Goal: Information Seeking & Learning: Learn about a topic

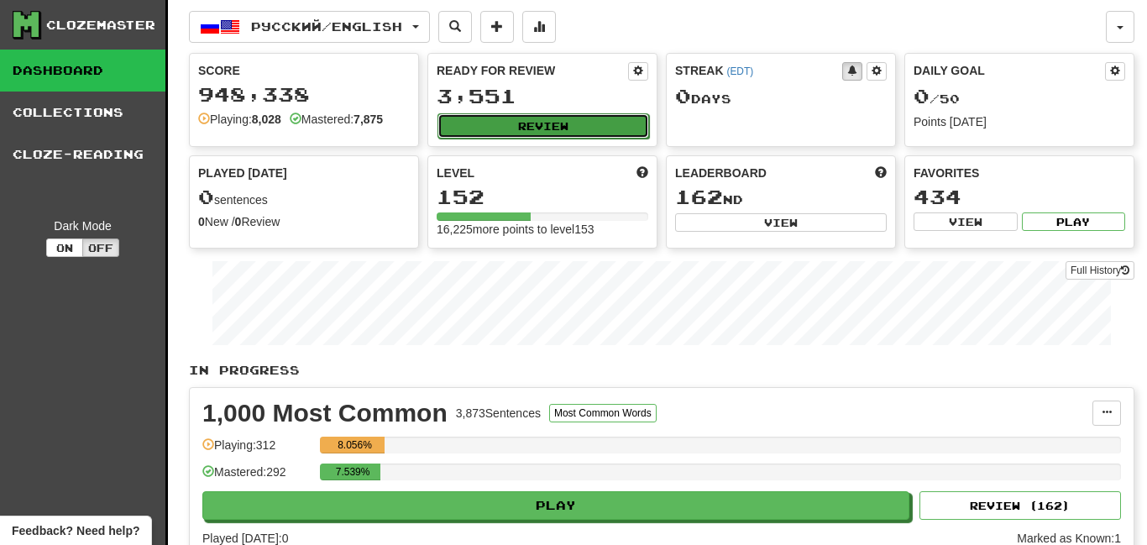
click at [516, 114] on button "Review" at bounding box center [544, 125] width 212 height 25
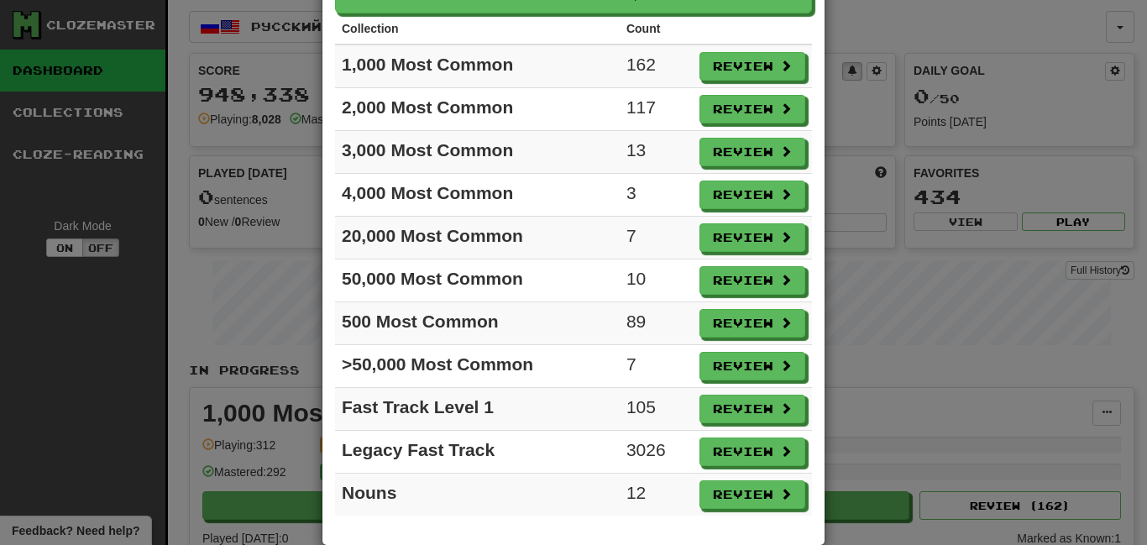
scroll to position [133, 0]
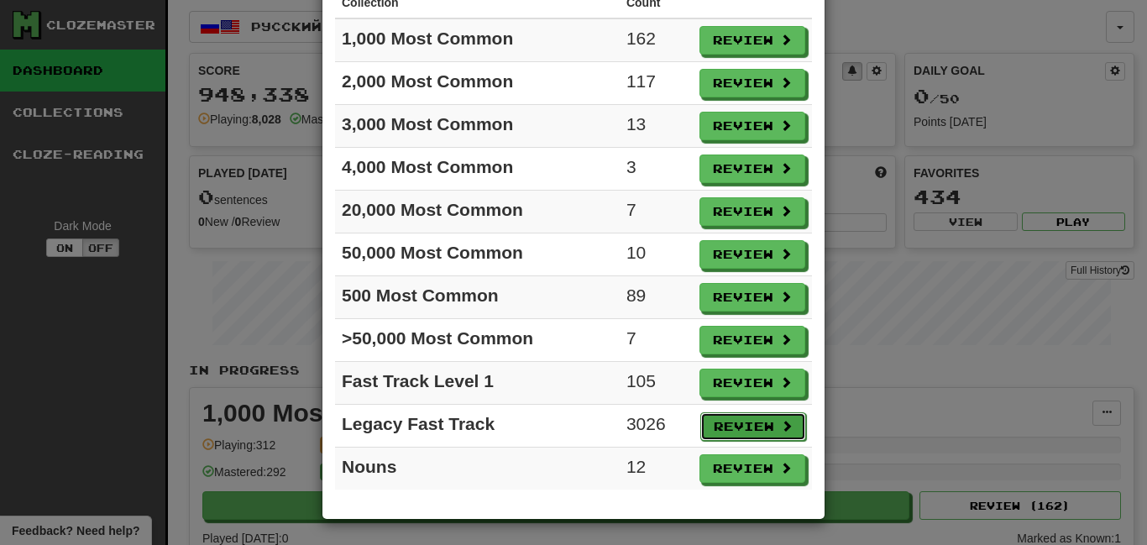
click at [781, 423] on span at bounding box center [787, 426] width 12 height 12
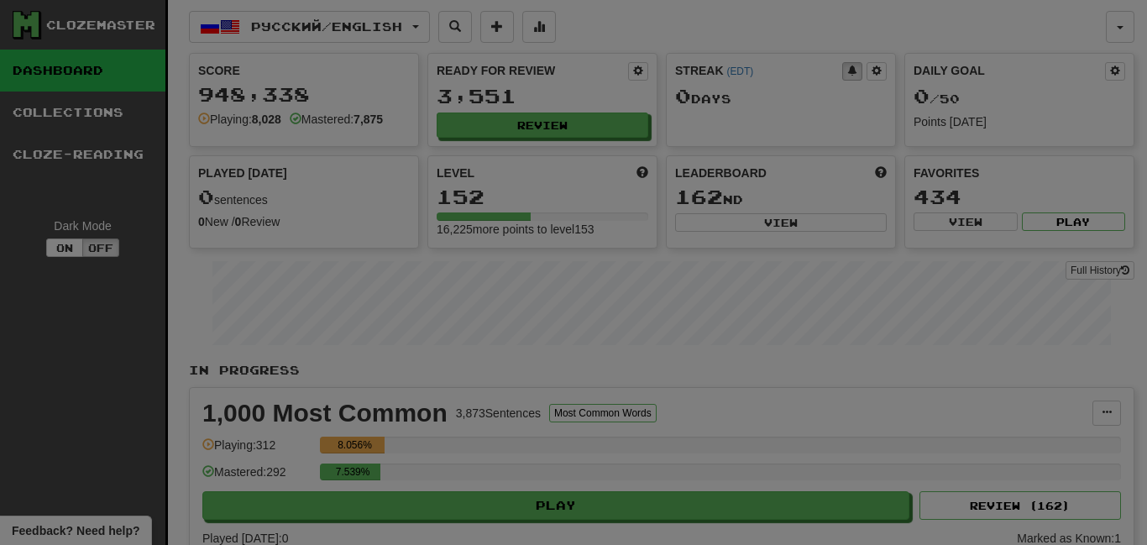
select select "**"
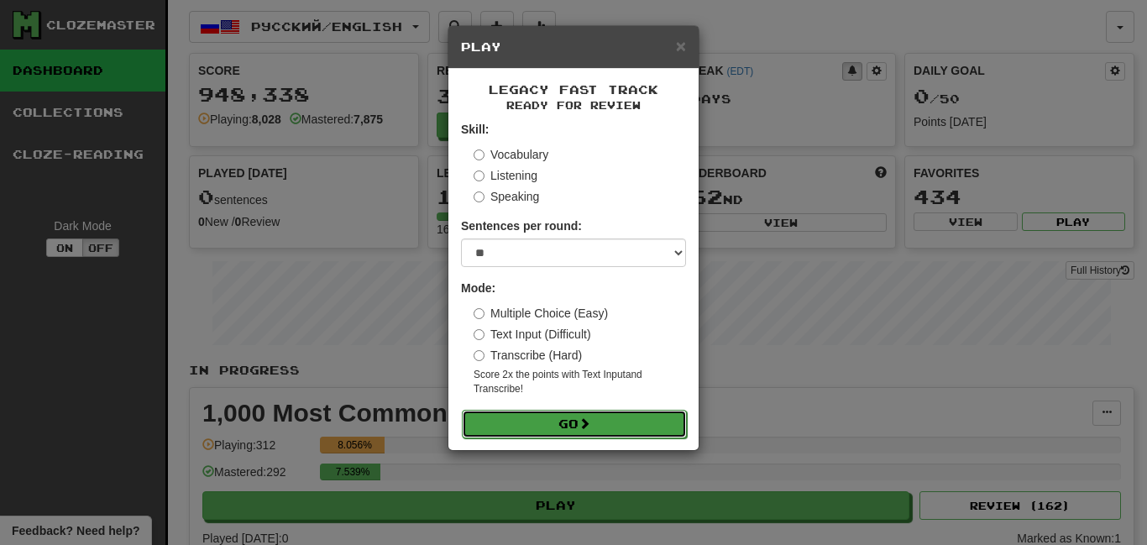
click at [557, 420] on button "Go" at bounding box center [574, 424] width 225 height 29
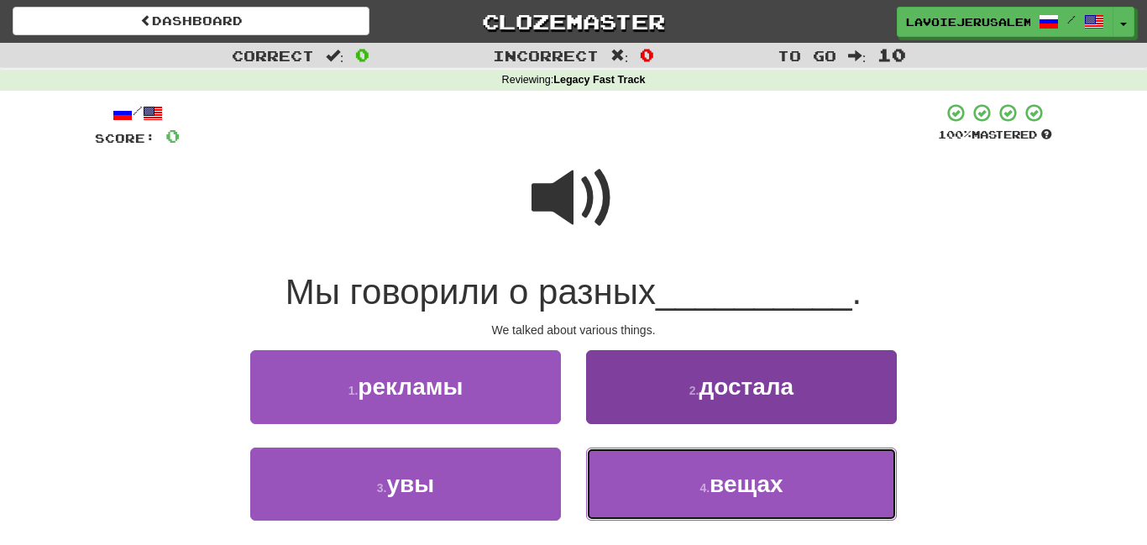
drag, startPoint x: 614, startPoint y: 478, endPoint x: 604, endPoint y: 480, distance: 10.2
click at [615, 480] on button "4 . вещах" at bounding box center [741, 484] width 311 height 73
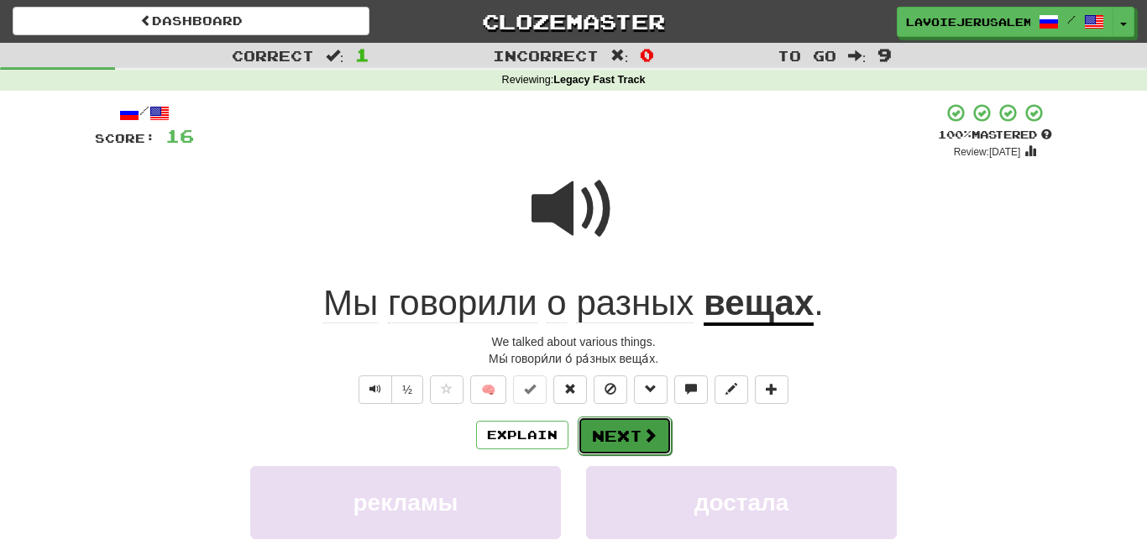
click at [613, 433] on button "Next" at bounding box center [625, 436] width 94 height 39
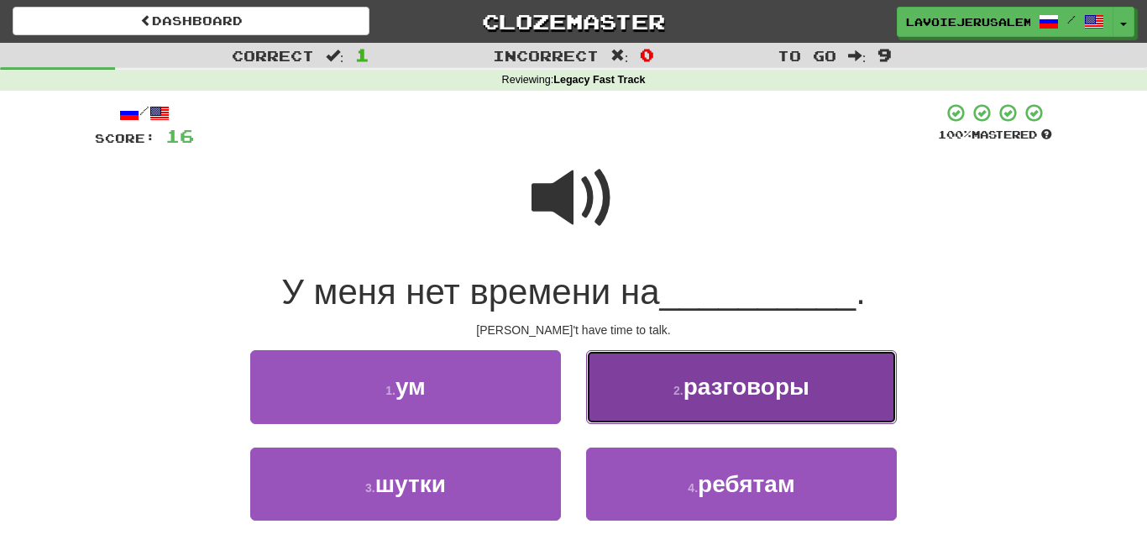
click at [656, 375] on button "2 . разговоры" at bounding box center [741, 386] width 311 height 73
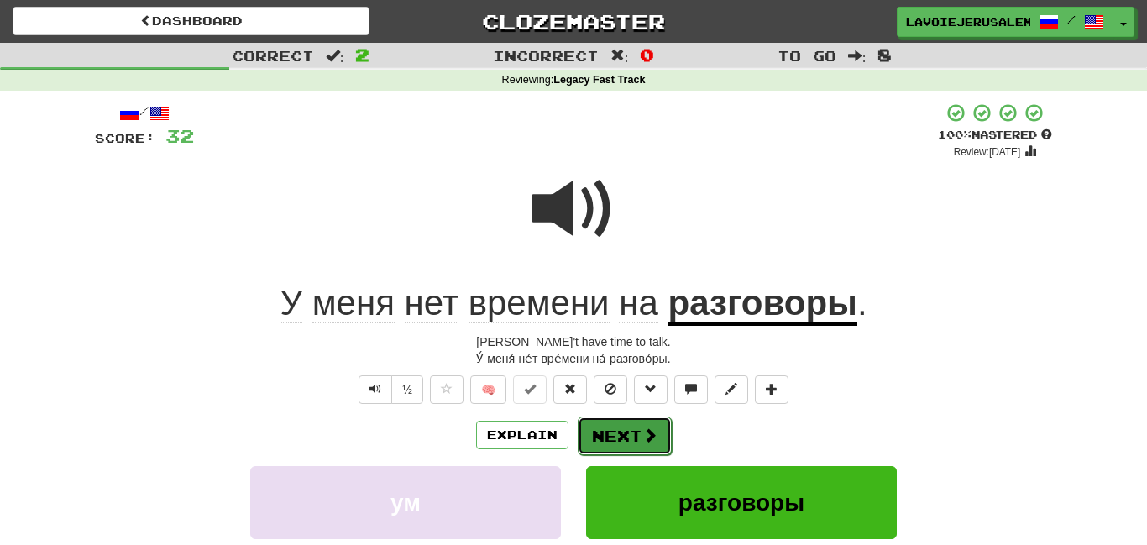
click at [630, 428] on button "Next" at bounding box center [625, 436] width 94 height 39
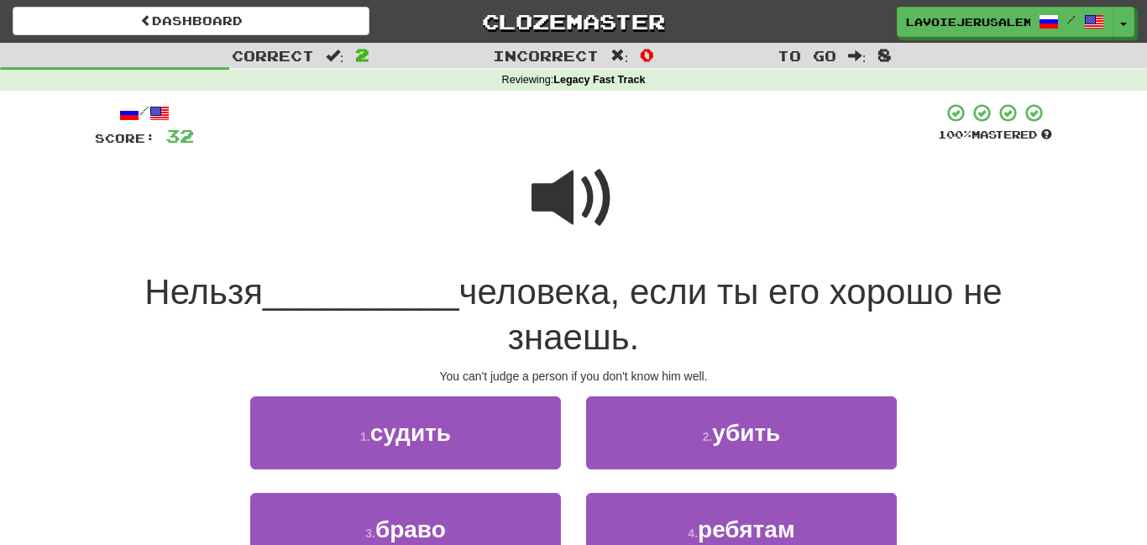
click at [549, 191] on span at bounding box center [574, 198] width 84 height 84
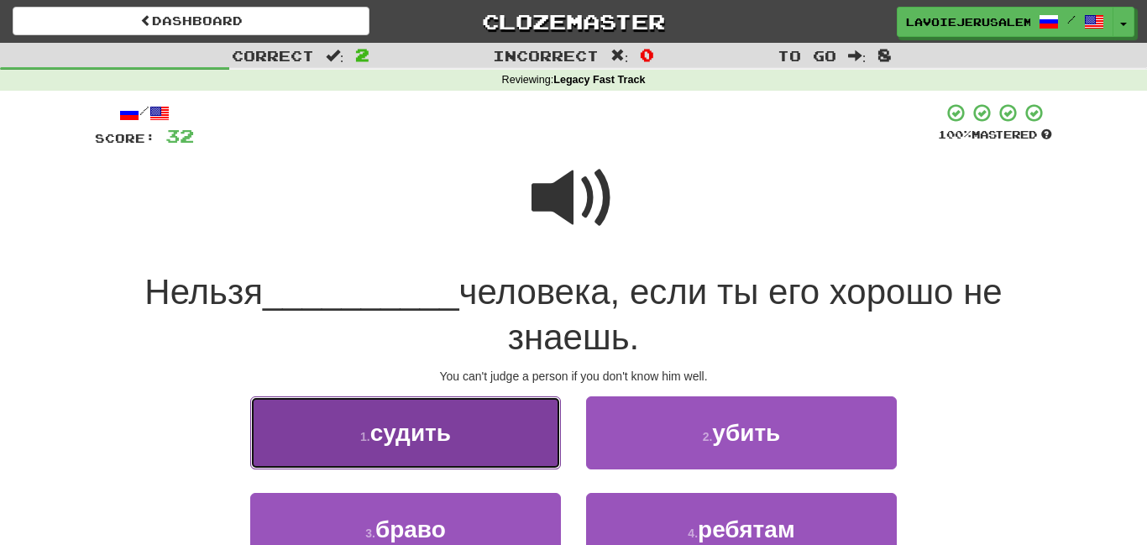
click at [469, 415] on button "1 . судить" at bounding box center [405, 432] width 311 height 73
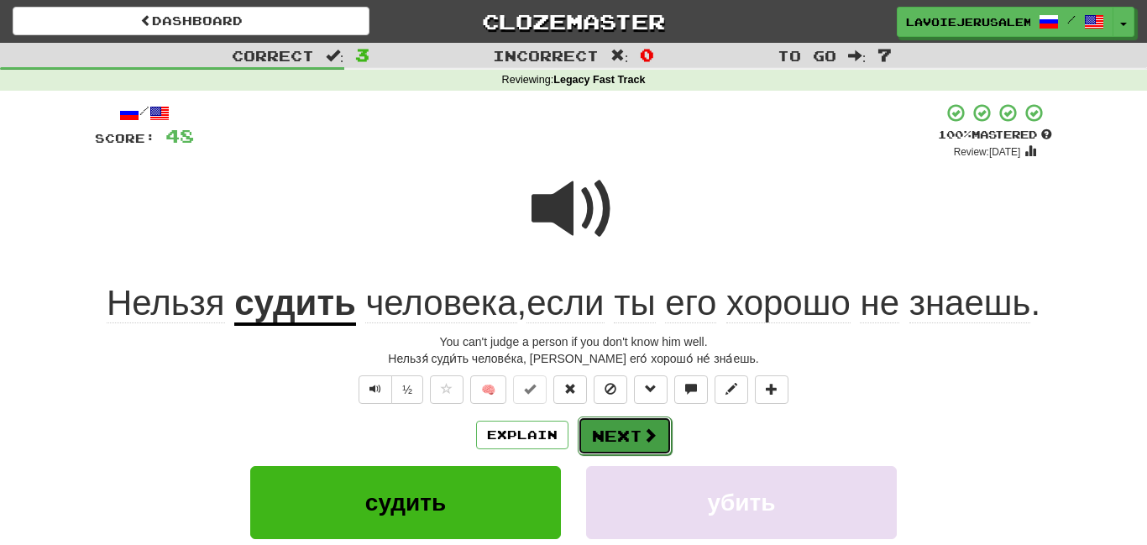
click at [607, 426] on button "Next" at bounding box center [625, 436] width 94 height 39
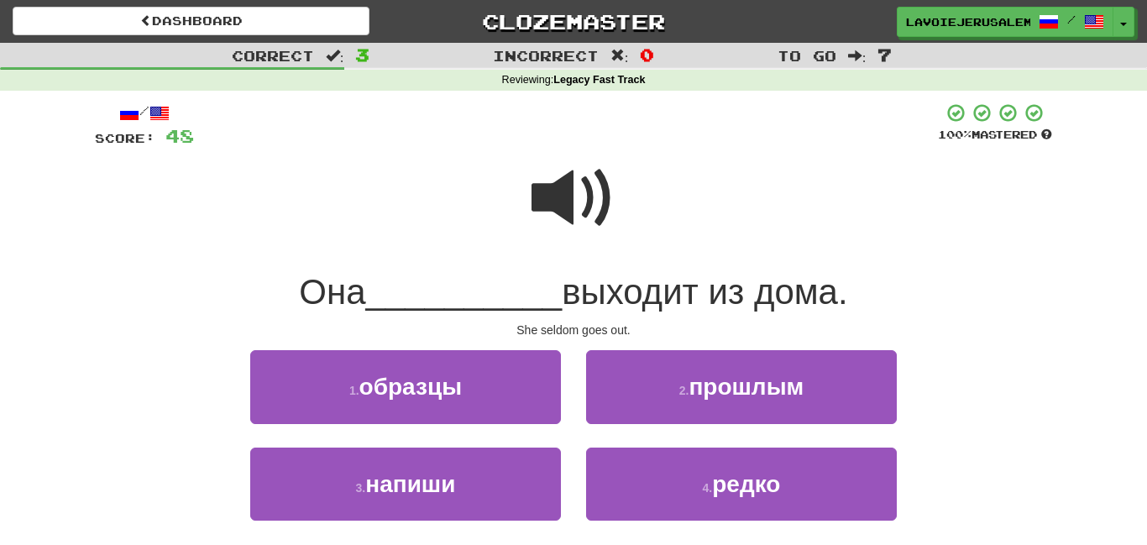
click at [564, 199] on span at bounding box center [574, 198] width 84 height 84
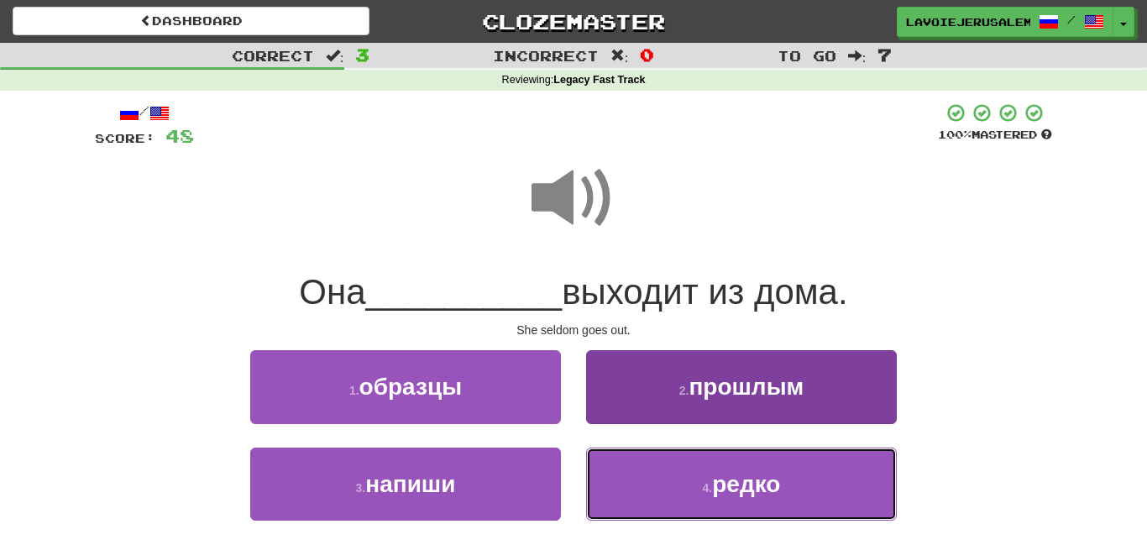
click at [695, 490] on button "4 . редко" at bounding box center [741, 484] width 311 height 73
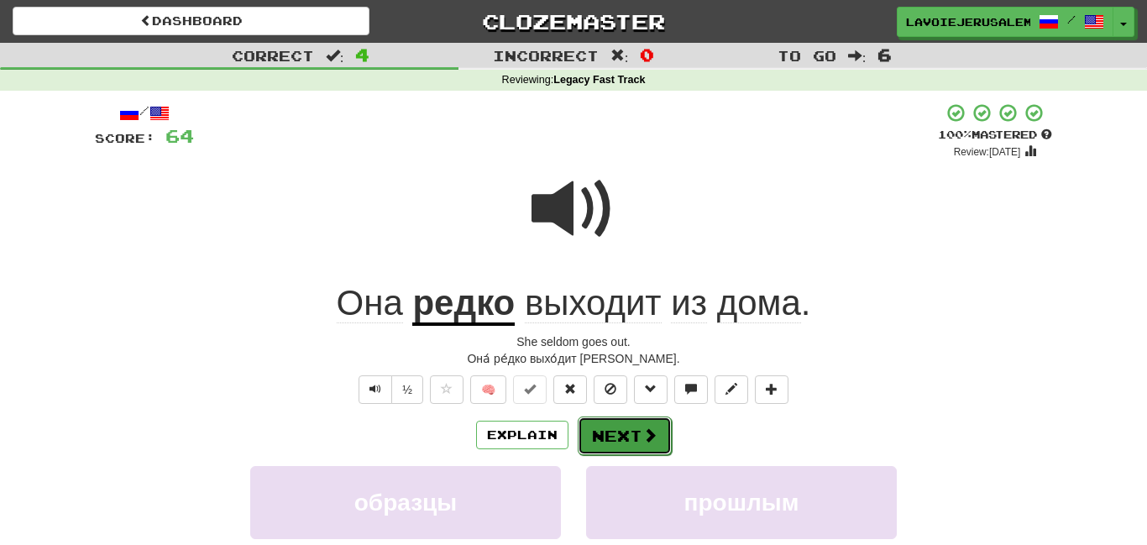
click at [652, 432] on span at bounding box center [650, 435] width 15 height 15
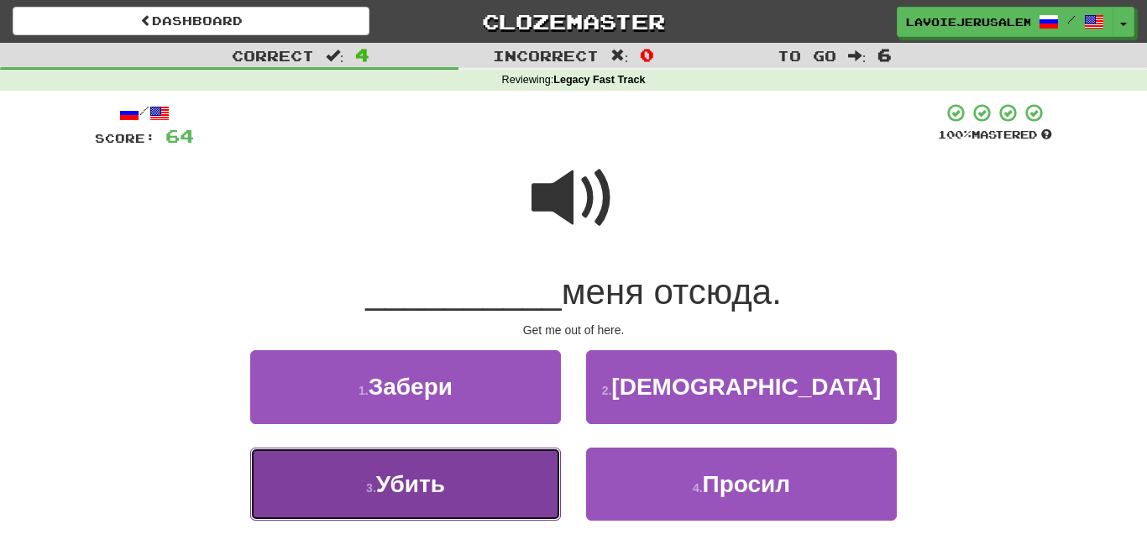
click at [517, 486] on button "3 . Убить" at bounding box center [405, 484] width 311 height 73
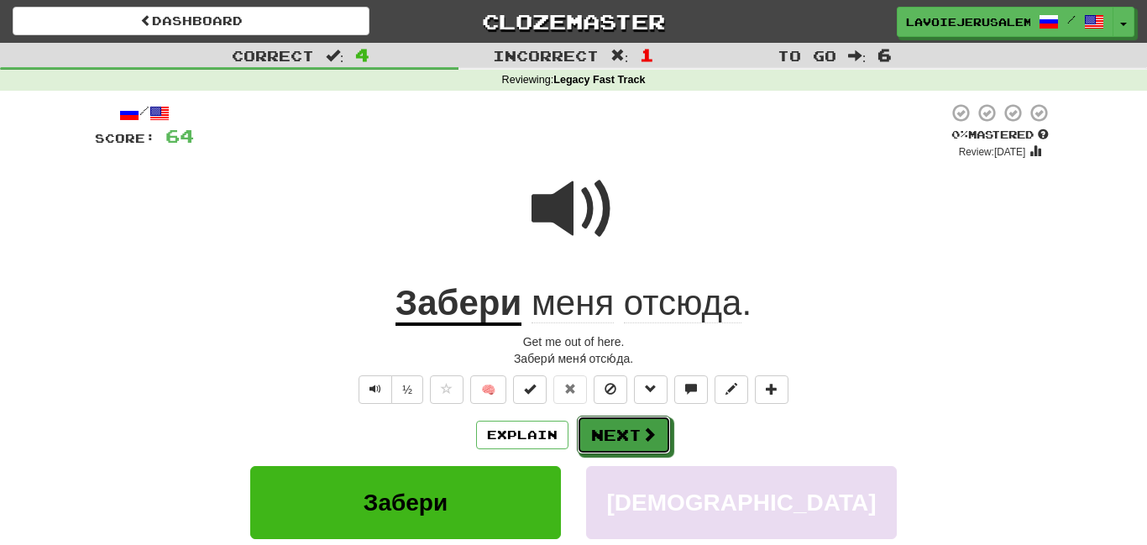
click at [612, 424] on button "Next" at bounding box center [624, 435] width 94 height 39
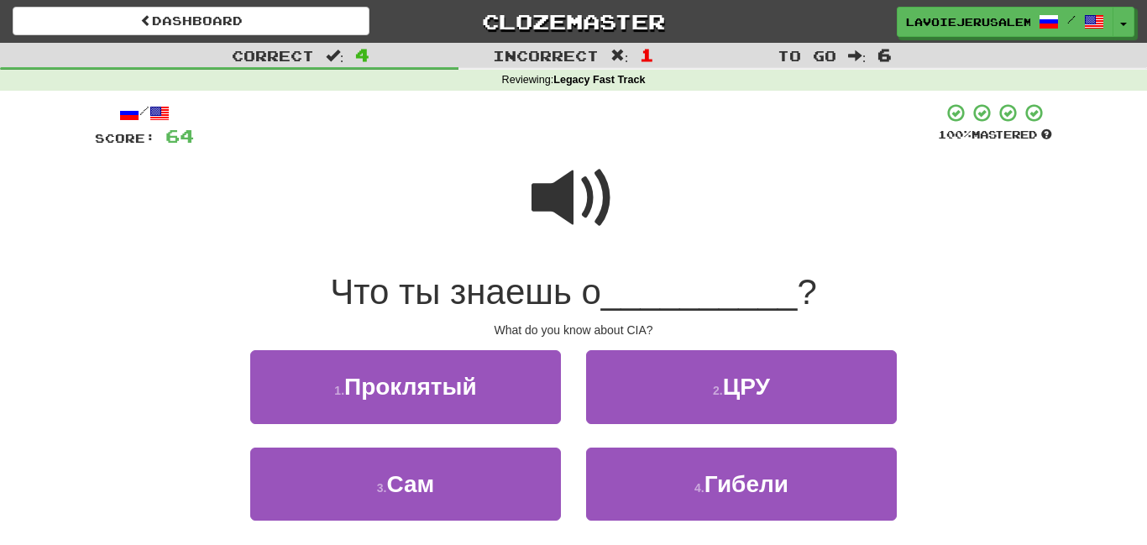
click at [568, 215] on span at bounding box center [574, 198] width 84 height 84
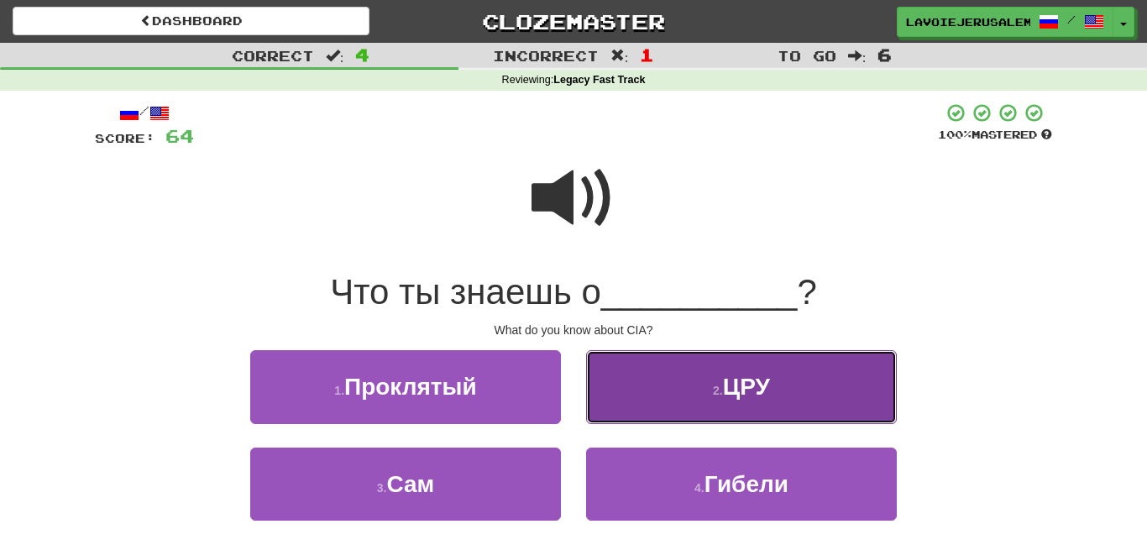
click at [648, 385] on button "2 . ЦРУ" at bounding box center [741, 386] width 311 height 73
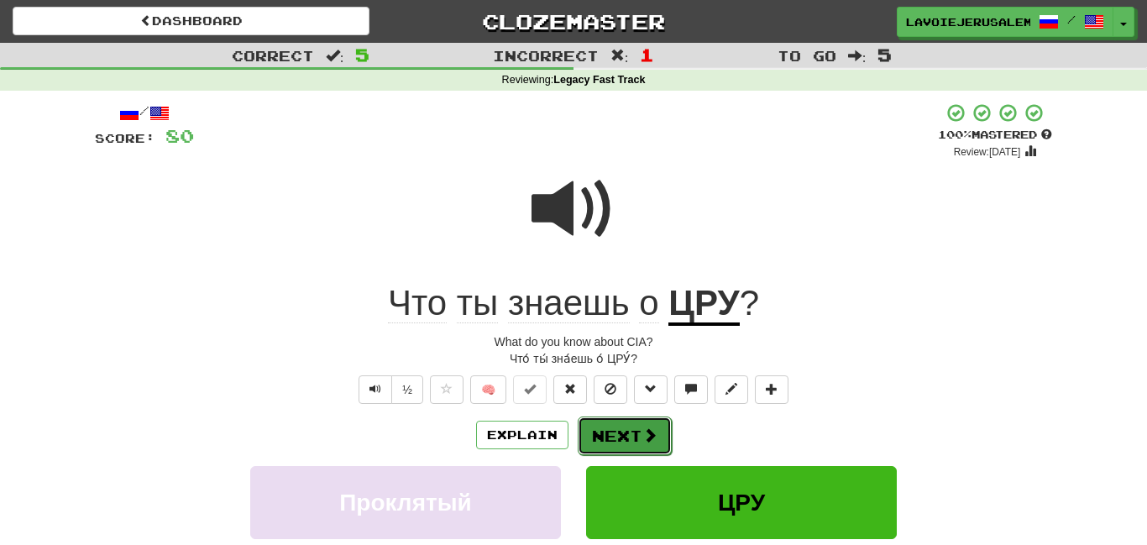
click at [627, 425] on button "Next" at bounding box center [625, 436] width 94 height 39
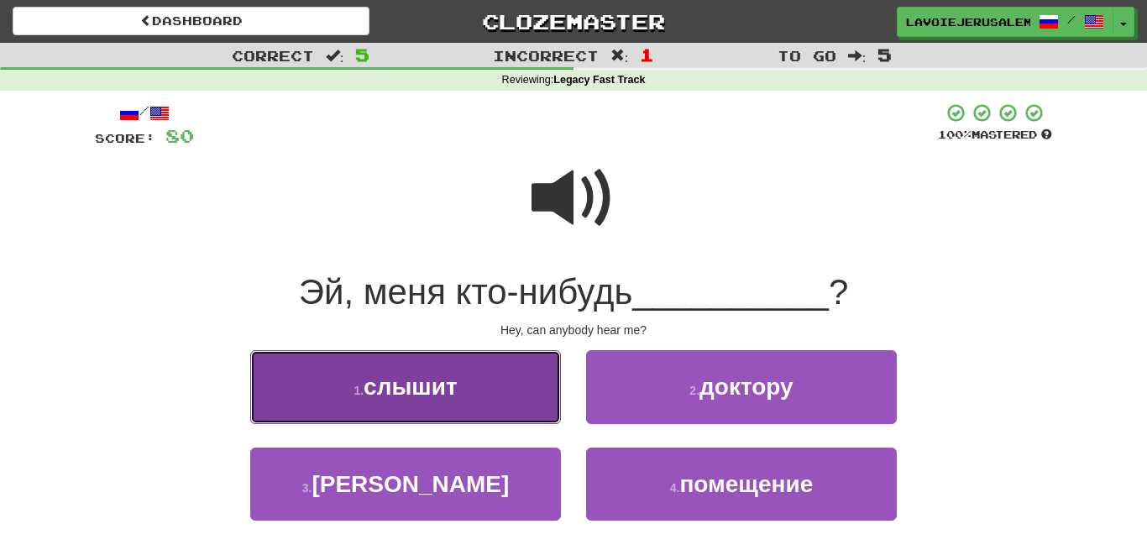
click at [513, 391] on button "1 . слышит" at bounding box center [405, 386] width 311 height 73
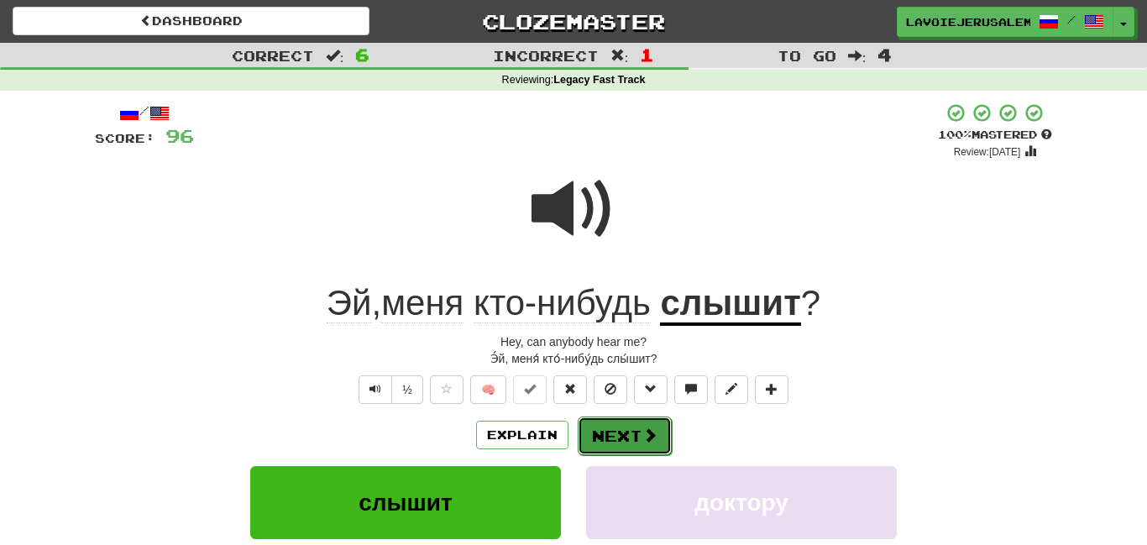
click at [607, 433] on button "Next" at bounding box center [625, 436] width 94 height 39
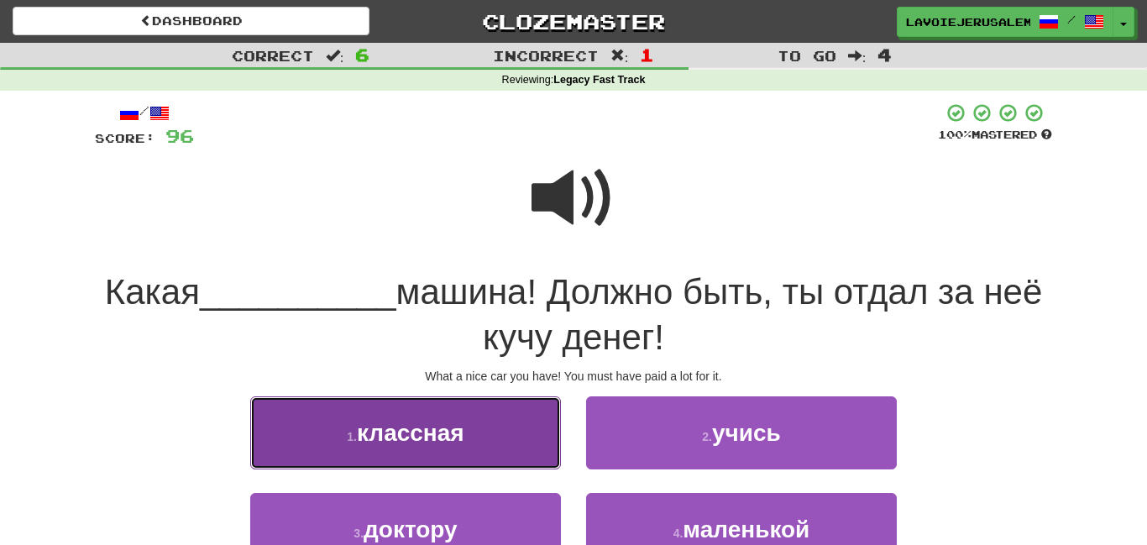
click at [537, 434] on button "1 . классная" at bounding box center [405, 432] width 311 height 73
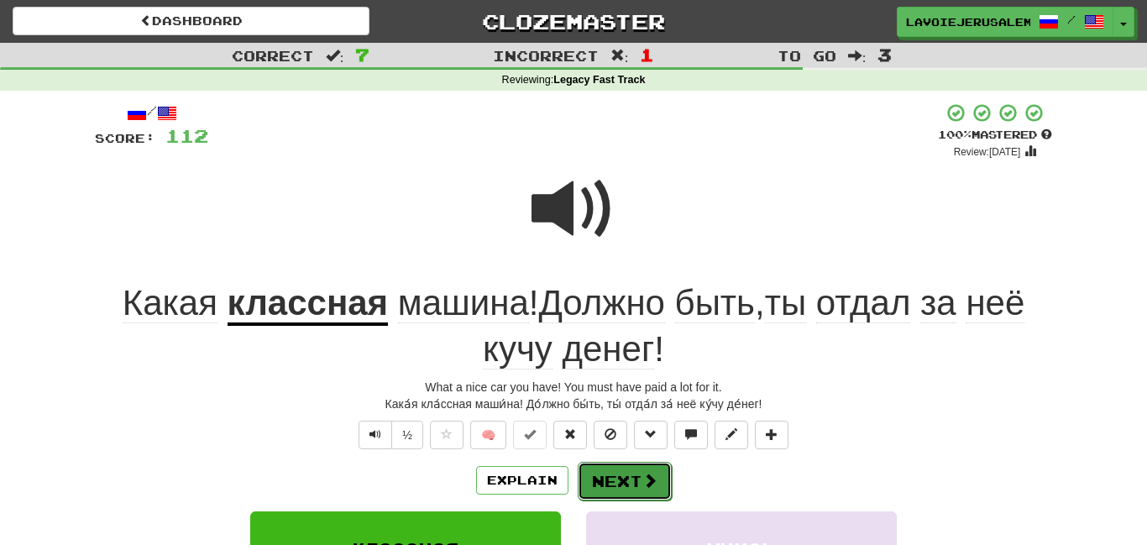
click at [629, 465] on button "Next" at bounding box center [625, 481] width 94 height 39
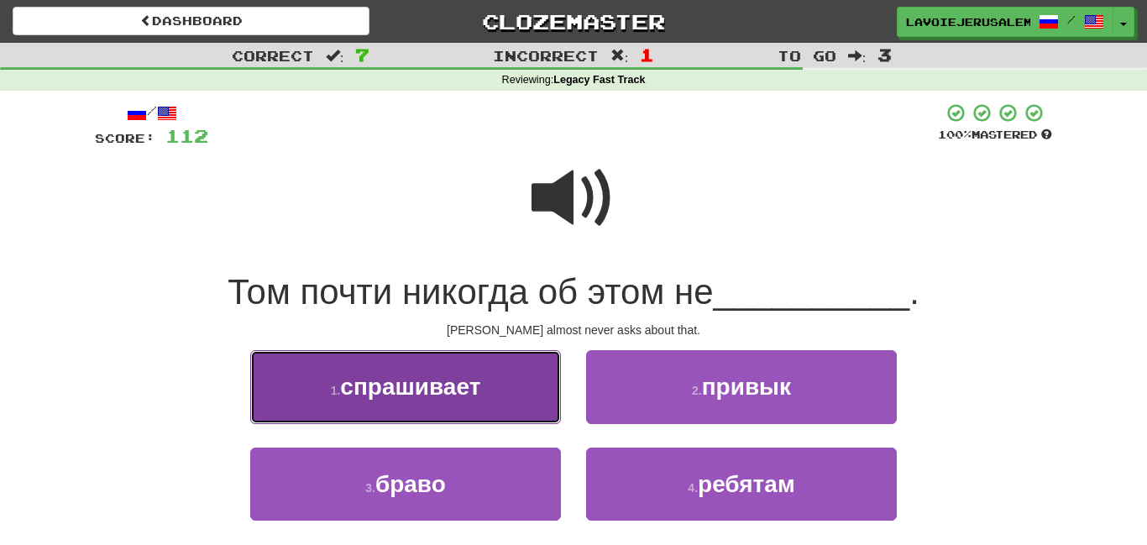
click at [503, 397] on button "1 . спрашивает" at bounding box center [405, 386] width 311 height 73
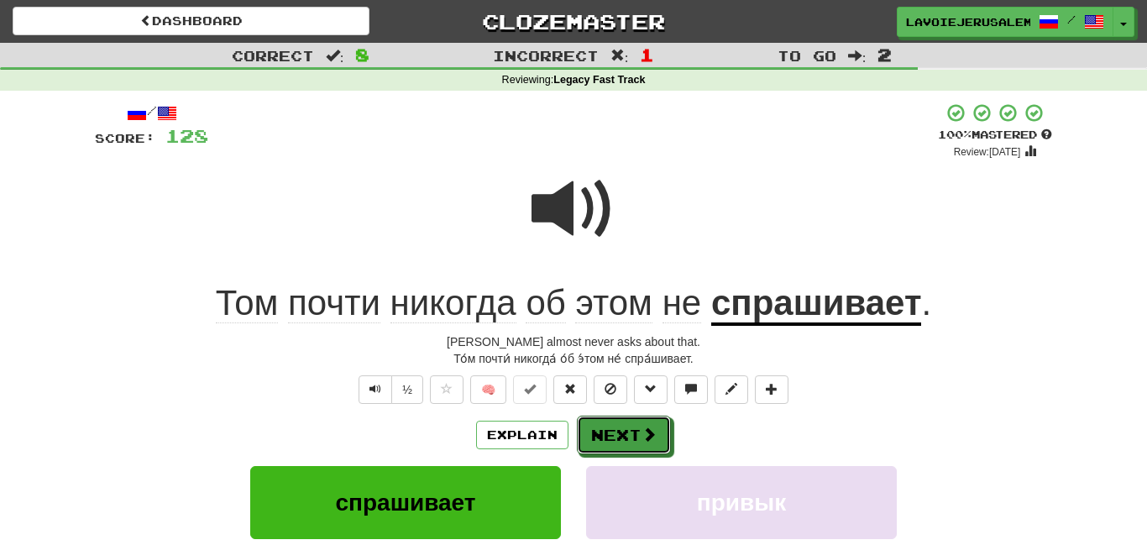
click at [604, 427] on button "Next" at bounding box center [624, 435] width 94 height 39
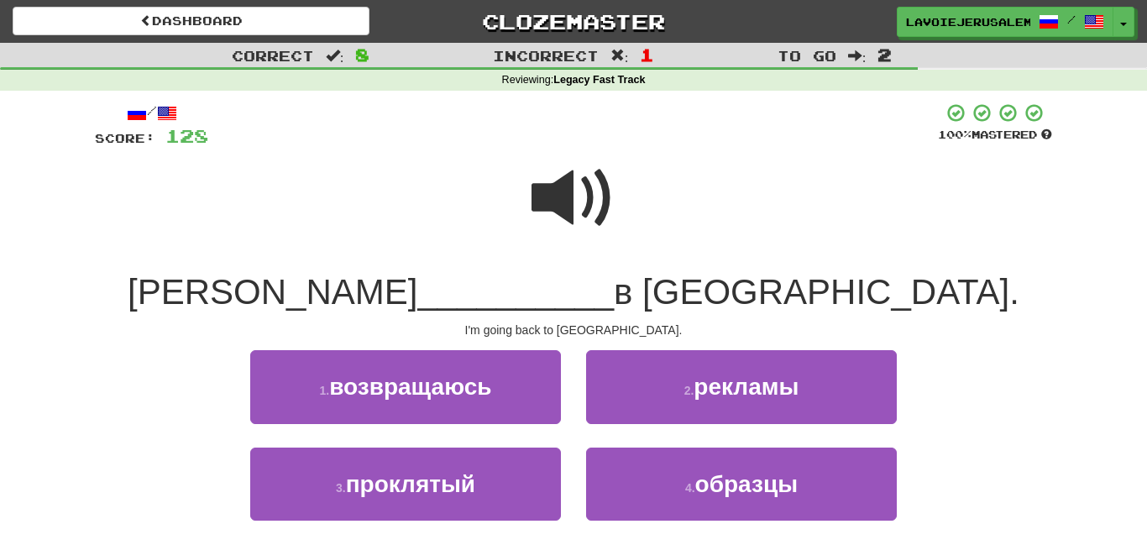
click at [562, 213] on span at bounding box center [574, 198] width 84 height 84
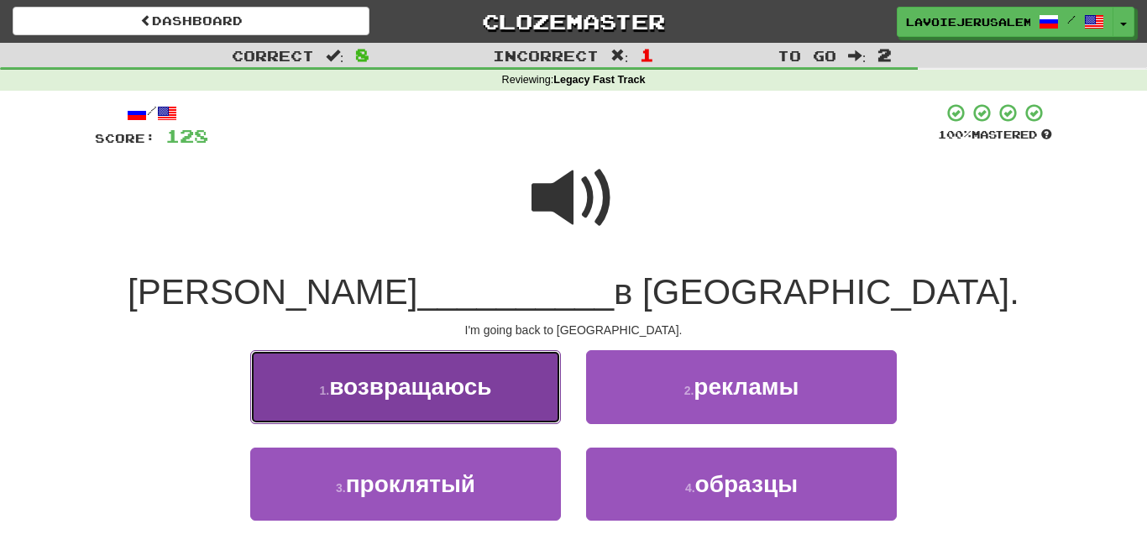
click at [488, 390] on span "возвращаюсь" at bounding box center [410, 387] width 162 height 26
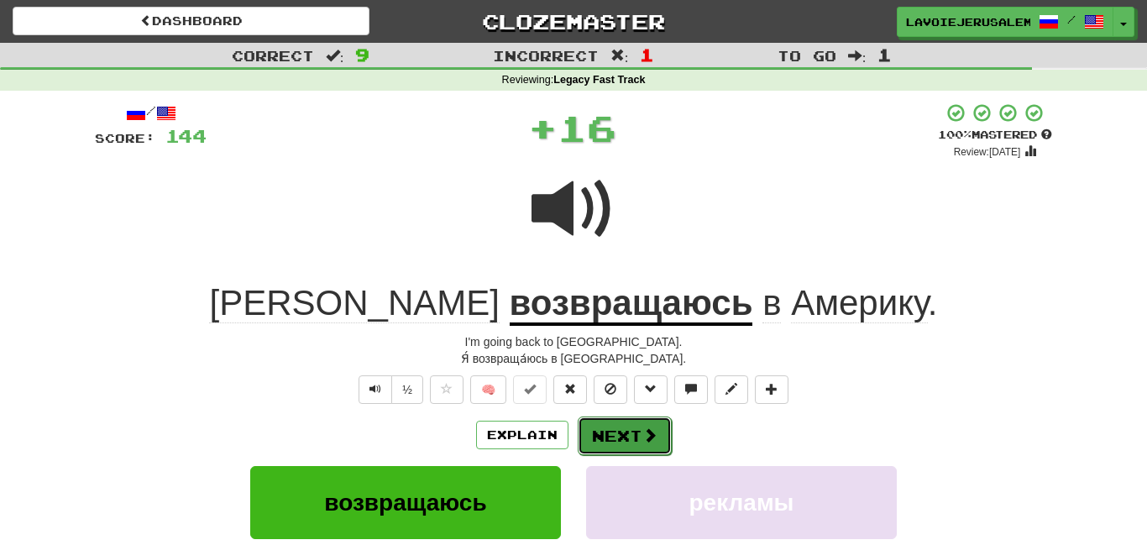
click at [611, 428] on button "Next" at bounding box center [625, 436] width 94 height 39
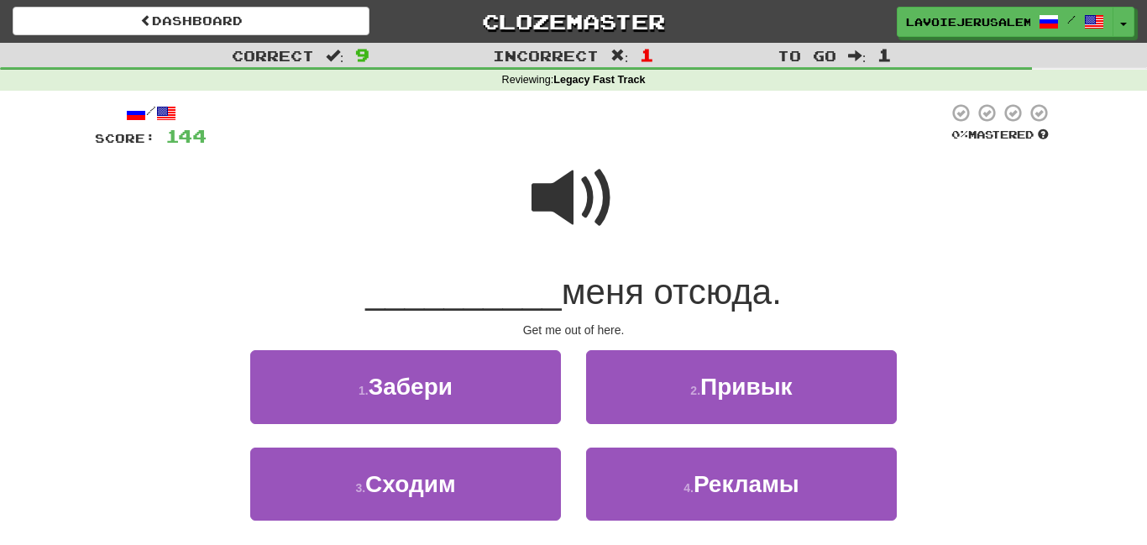
click at [557, 192] on span at bounding box center [574, 198] width 84 height 84
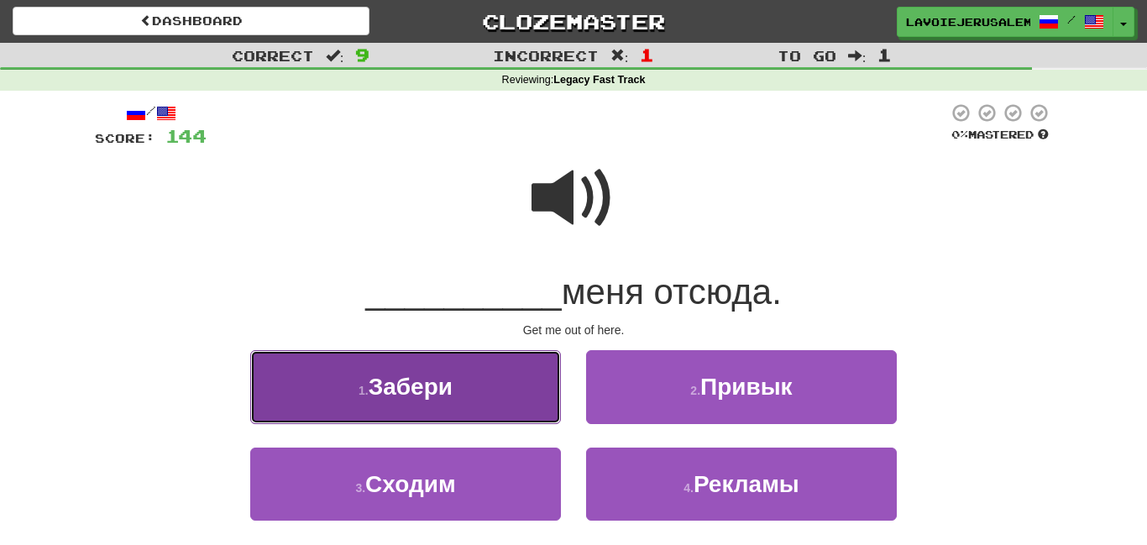
click at [482, 377] on button "1 . [GEOGRAPHIC_DATA]" at bounding box center [405, 386] width 311 height 73
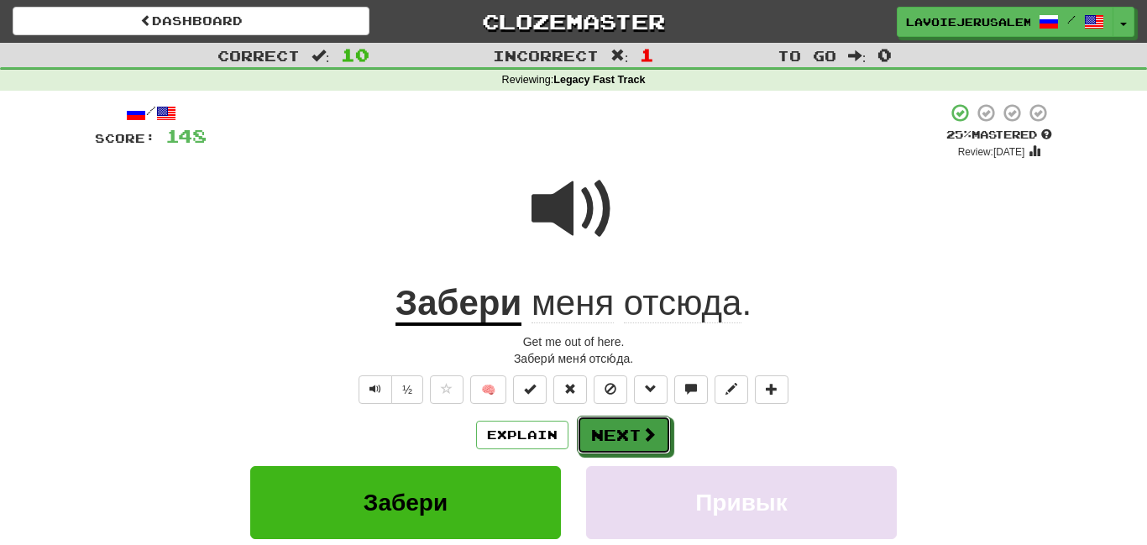
click at [609, 425] on button "Next" at bounding box center [624, 435] width 94 height 39
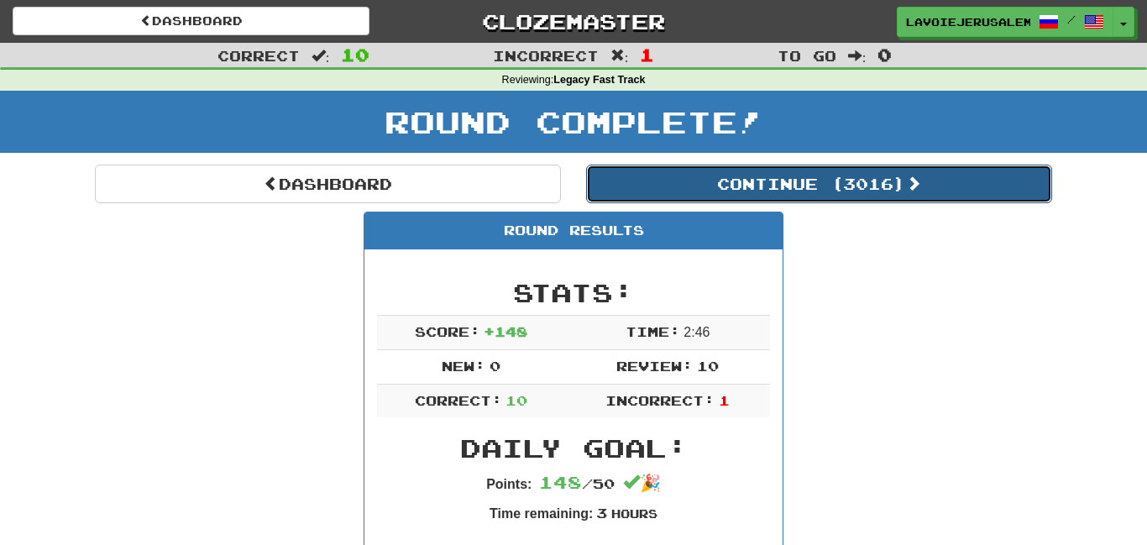
click at [721, 181] on button "Continue ( 3016 )" at bounding box center [819, 184] width 466 height 39
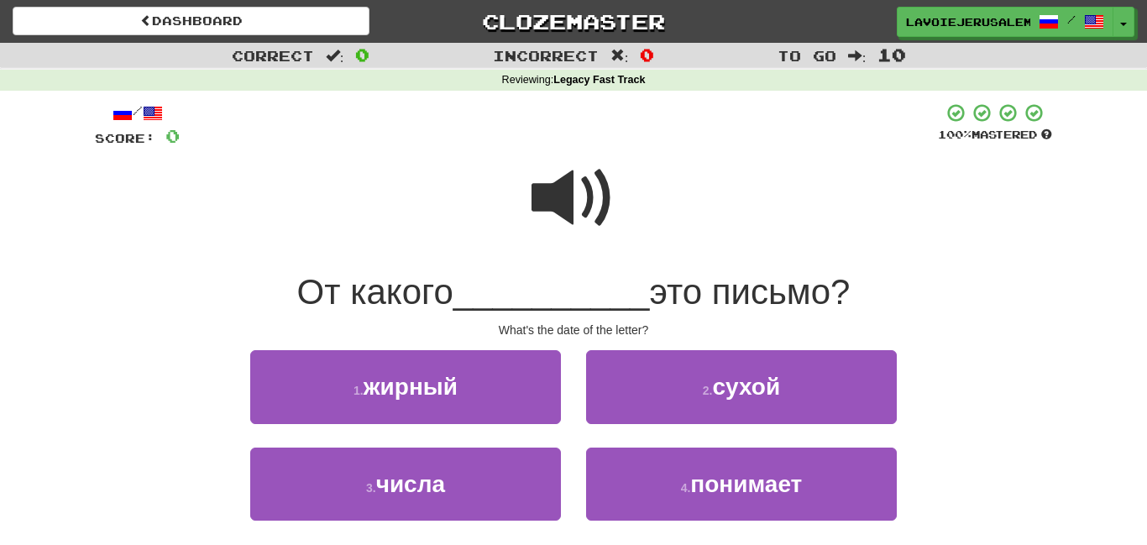
click at [560, 180] on span at bounding box center [574, 198] width 84 height 84
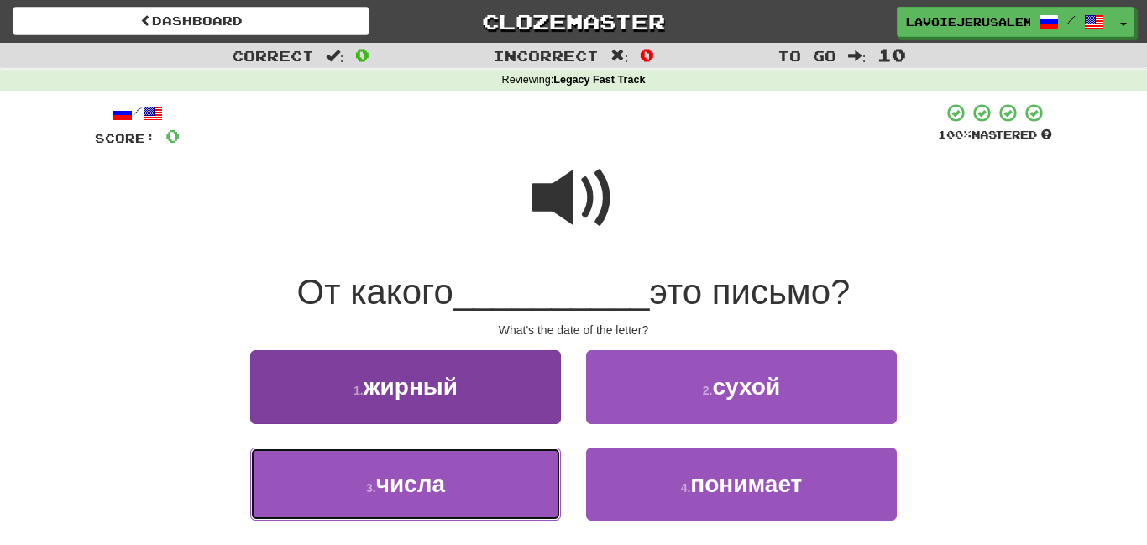
click at [494, 472] on button "3 . числа" at bounding box center [405, 484] width 311 height 73
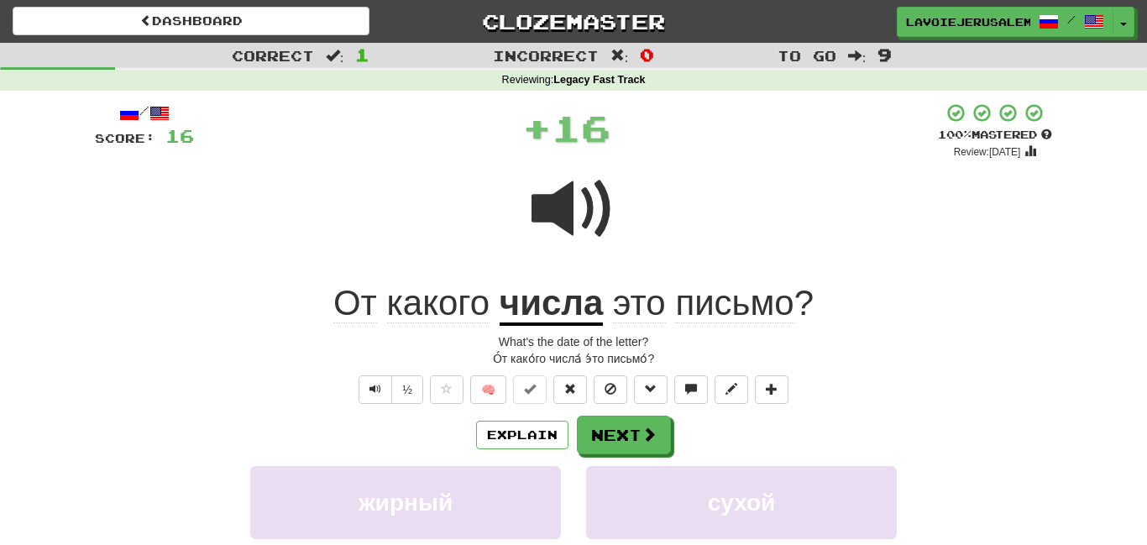
click at [538, 296] on u "числа" at bounding box center [552, 304] width 104 height 43
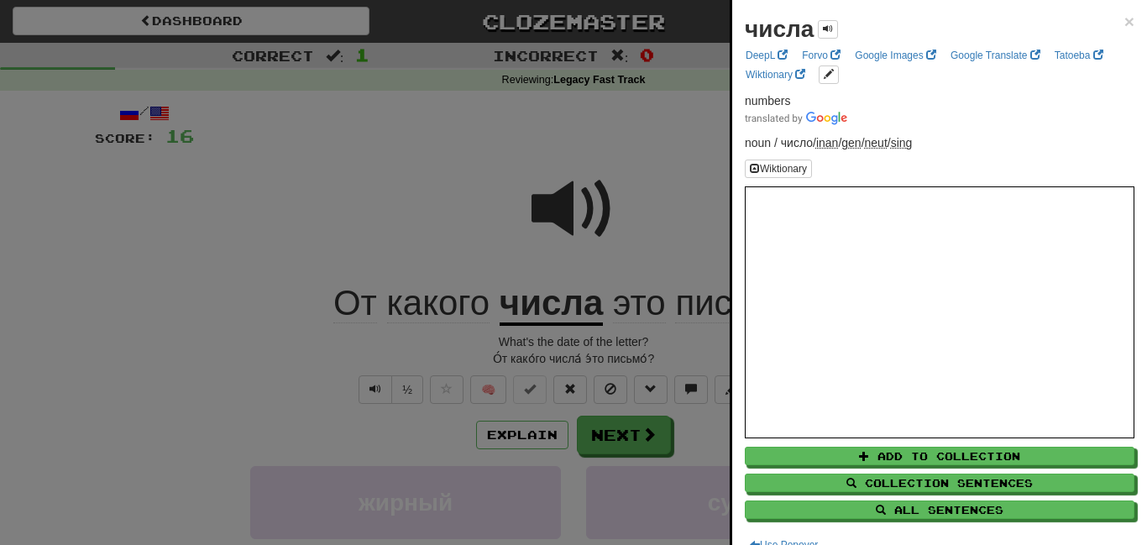
click at [384, 221] on div at bounding box center [573, 272] width 1147 height 545
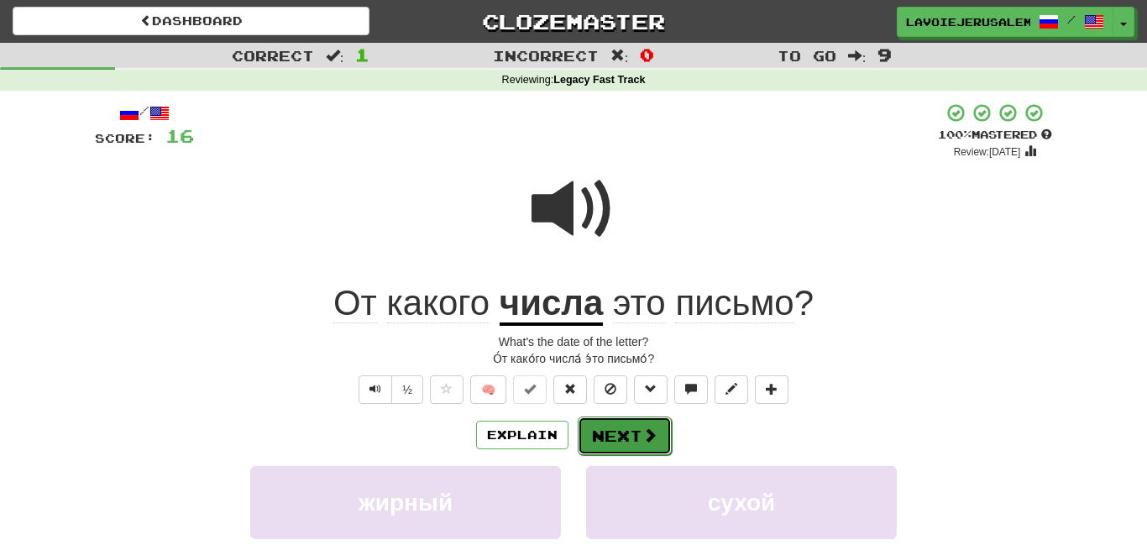
click at [607, 422] on button "Next" at bounding box center [625, 436] width 94 height 39
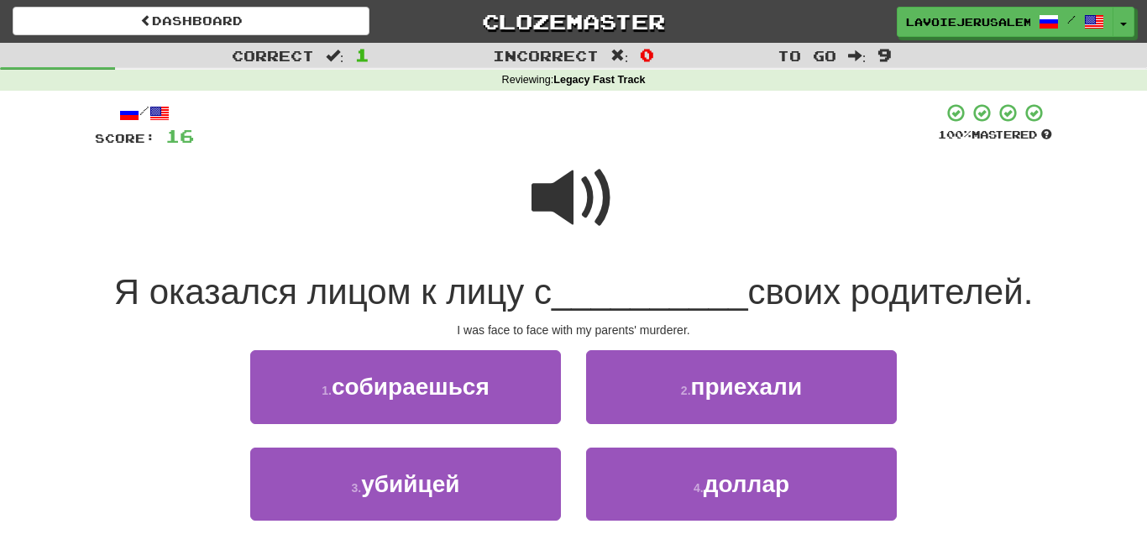
click at [561, 194] on span at bounding box center [574, 198] width 84 height 84
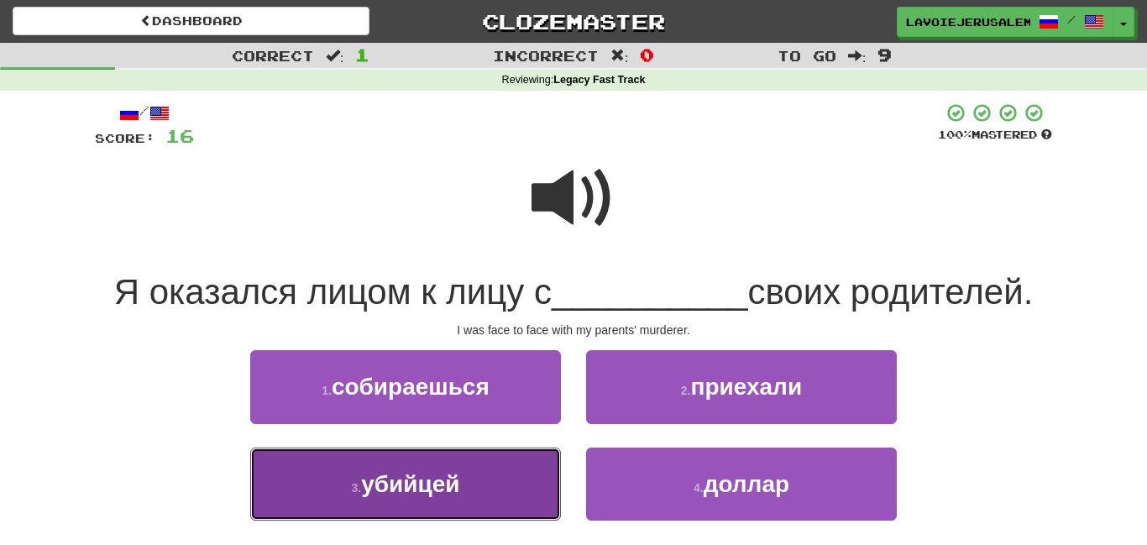
click at [496, 455] on button "3 . убийцей" at bounding box center [405, 484] width 311 height 73
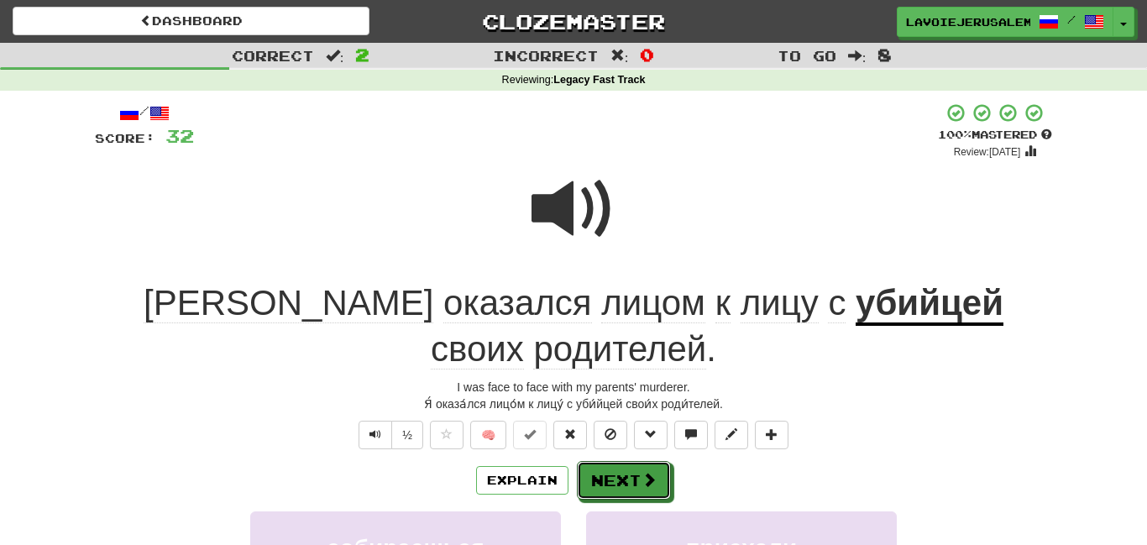
click at [603, 461] on button "Next" at bounding box center [624, 480] width 94 height 39
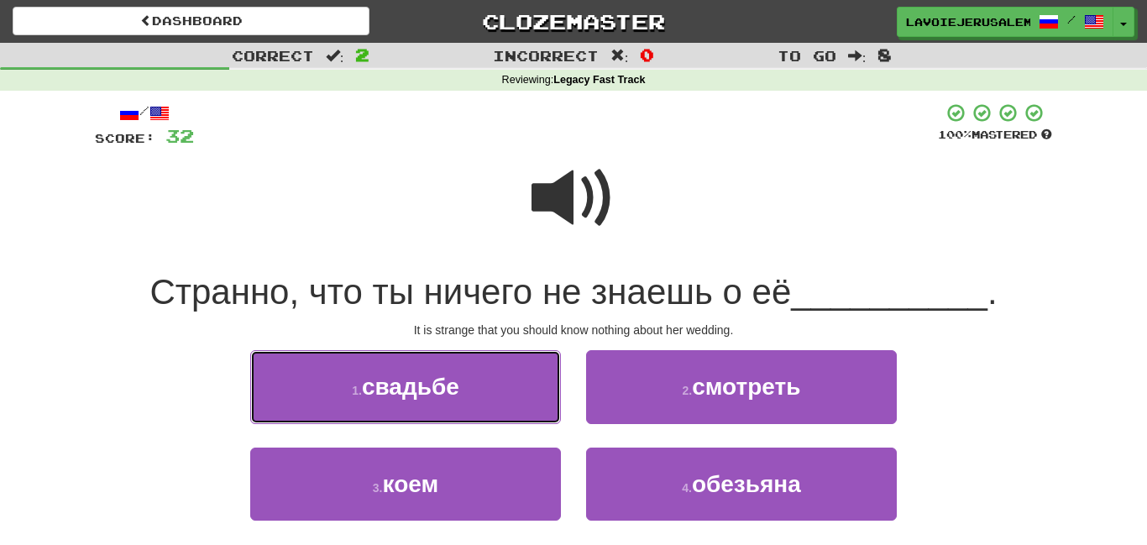
click at [493, 401] on button "1 . свадьбе" at bounding box center [405, 386] width 311 height 73
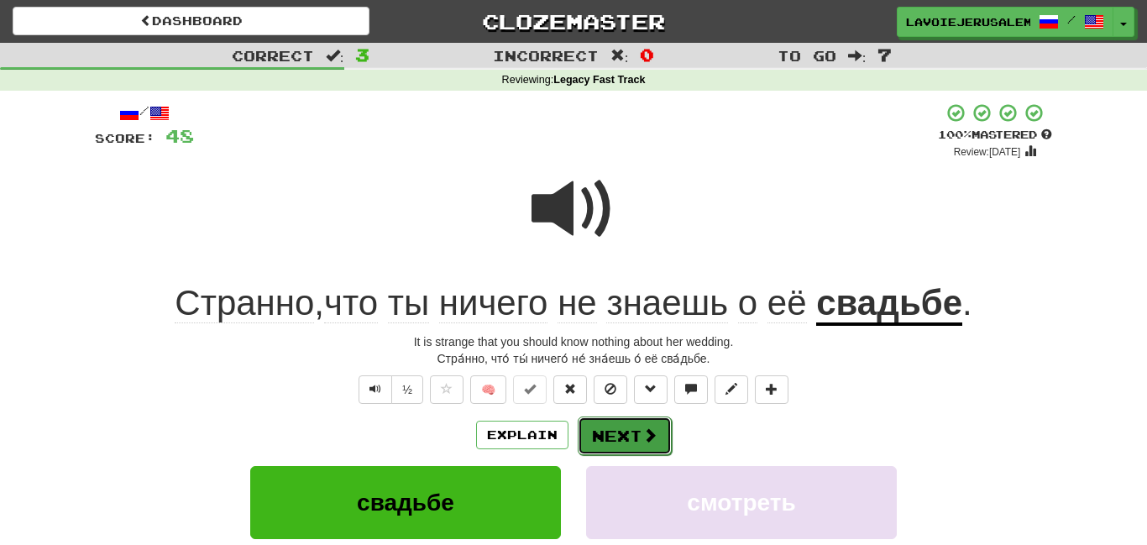
click at [602, 427] on button "Next" at bounding box center [625, 436] width 94 height 39
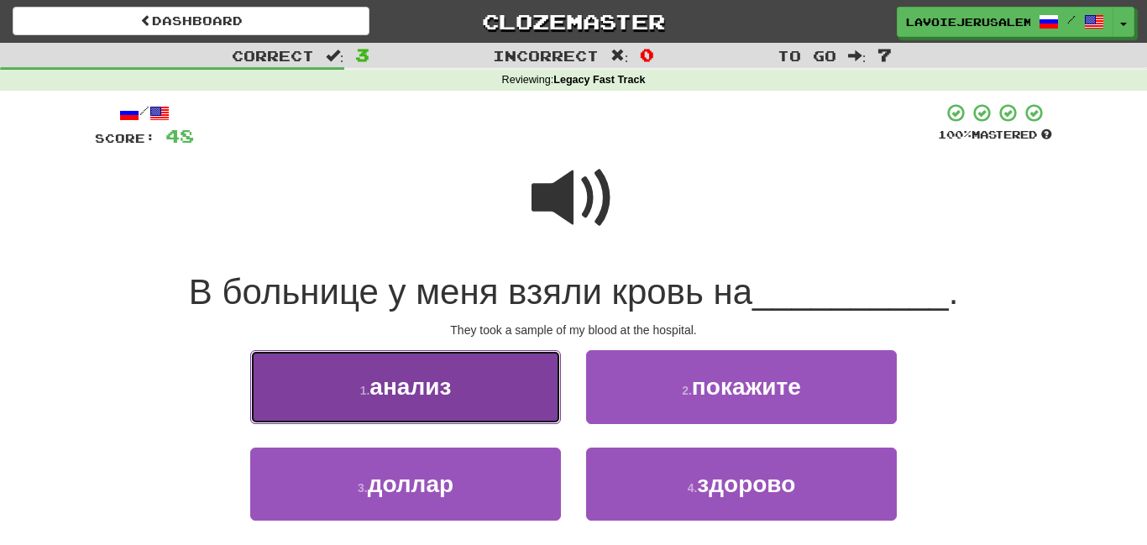
click at [493, 398] on button "1 . анализ" at bounding box center [405, 386] width 311 height 73
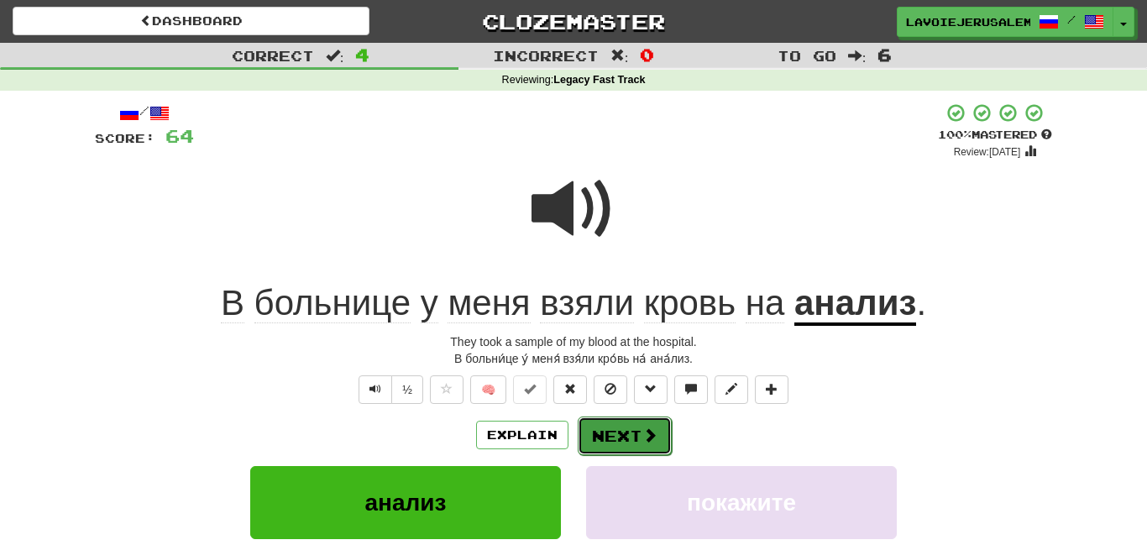
click at [629, 425] on button "Next" at bounding box center [625, 436] width 94 height 39
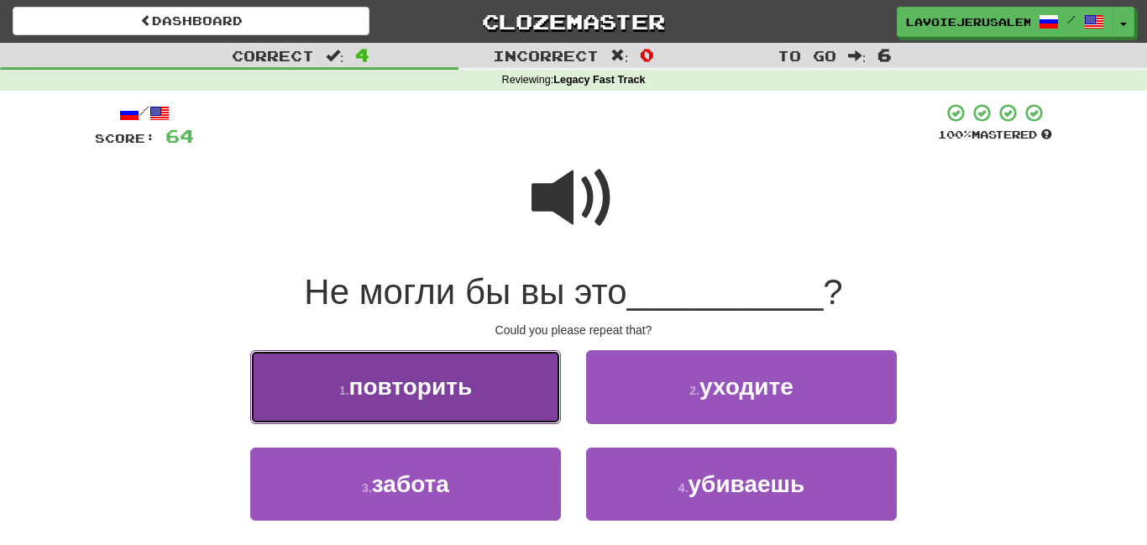
click at [524, 380] on button "1 . повторить" at bounding box center [405, 386] width 311 height 73
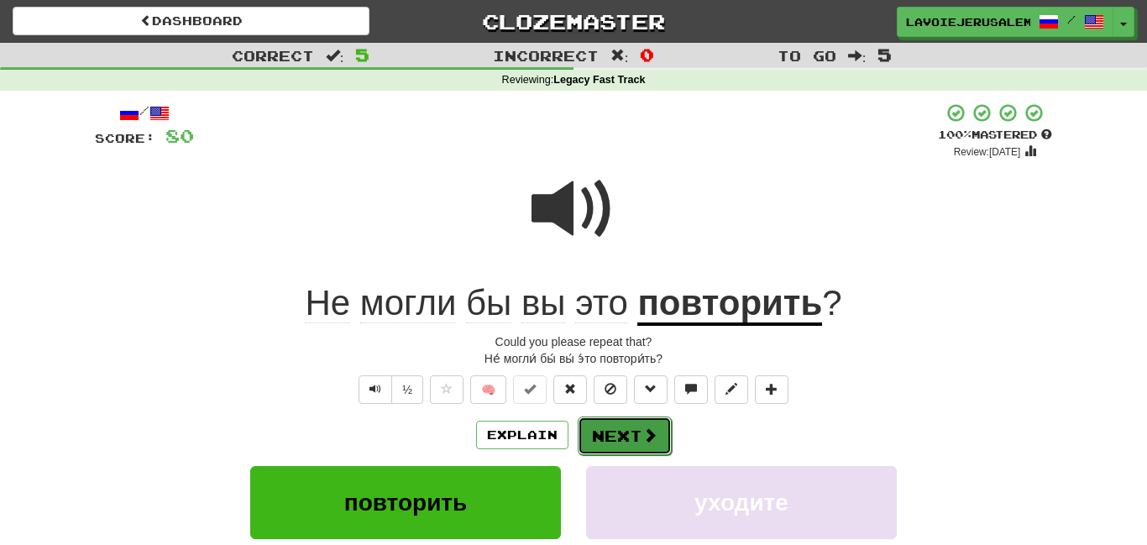
click at [618, 437] on button "Next" at bounding box center [625, 436] width 94 height 39
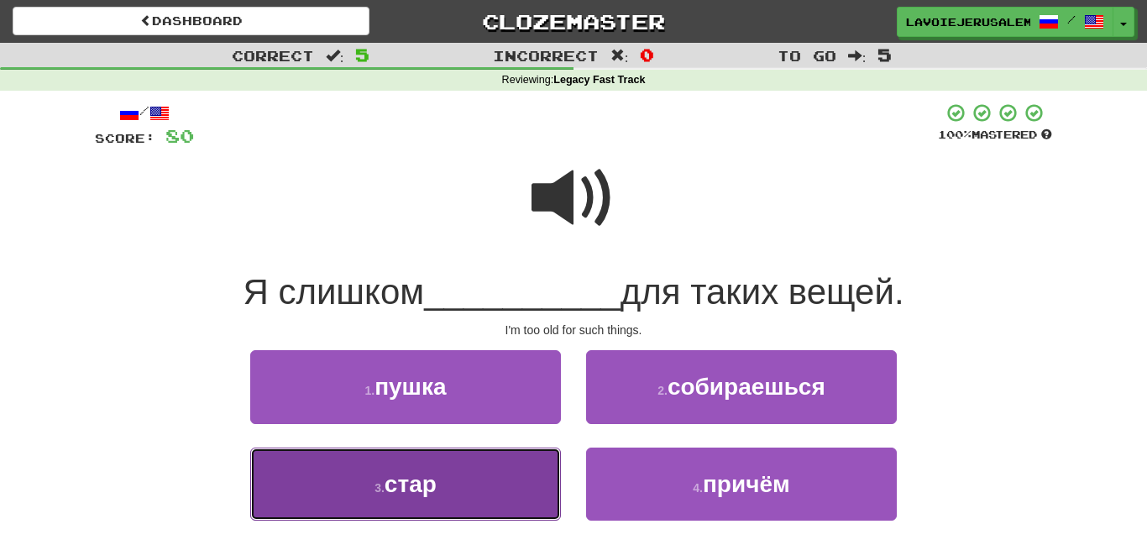
click at [532, 485] on button "3 . стар" at bounding box center [405, 484] width 311 height 73
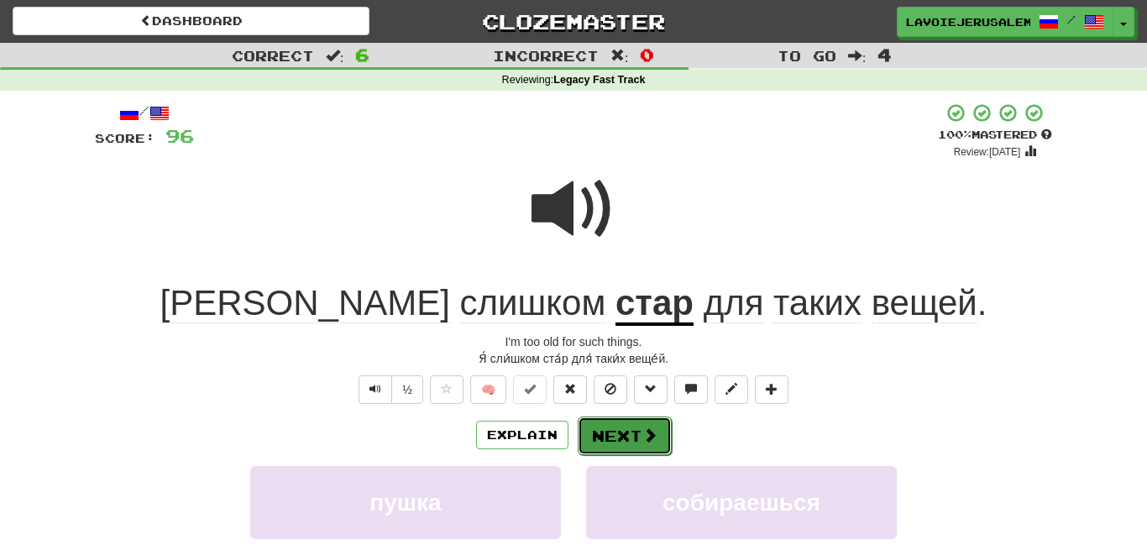
click at [628, 425] on button "Next" at bounding box center [625, 436] width 94 height 39
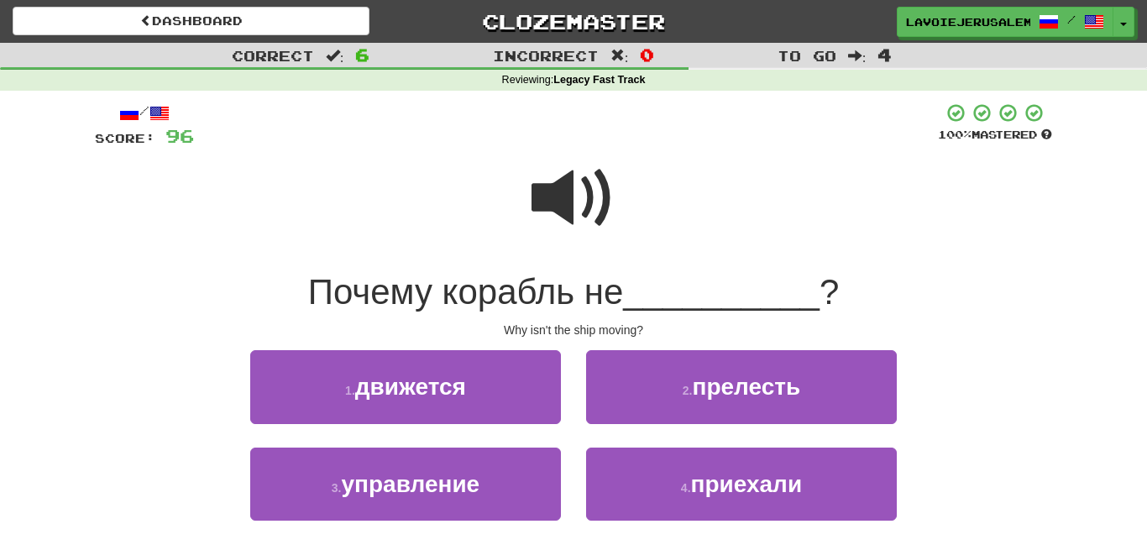
click at [550, 181] on span at bounding box center [574, 198] width 84 height 84
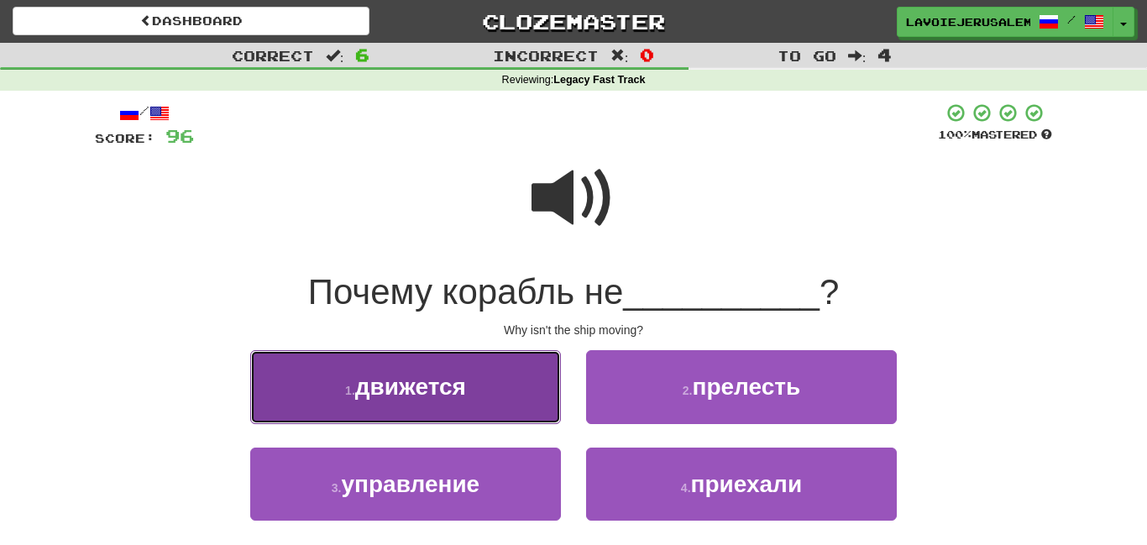
click at [541, 378] on button "1 . движется" at bounding box center [405, 386] width 311 height 73
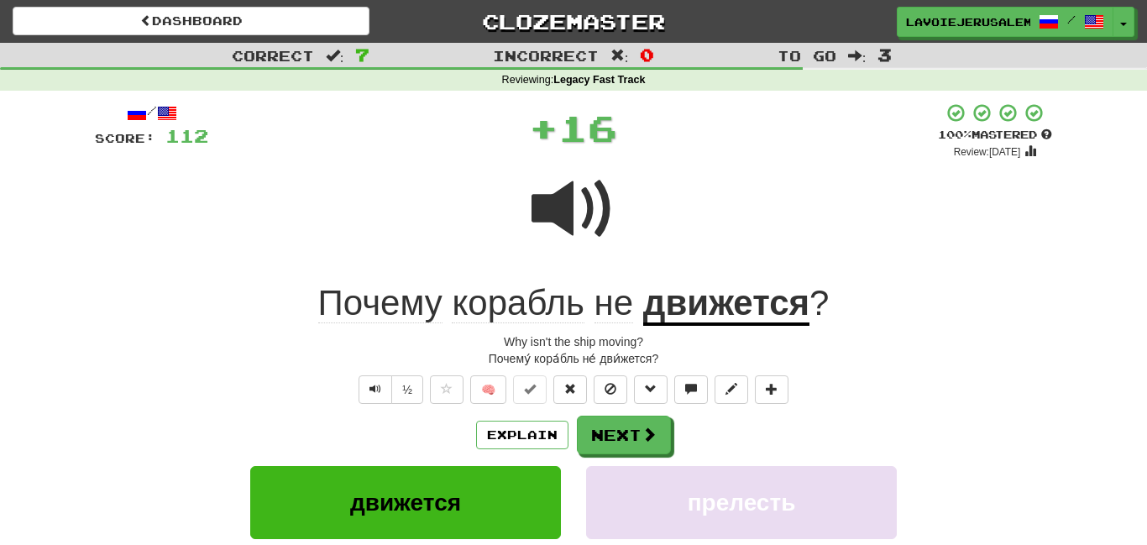
click at [697, 302] on u "движется" at bounding box center [726, 304] width 166 height 43
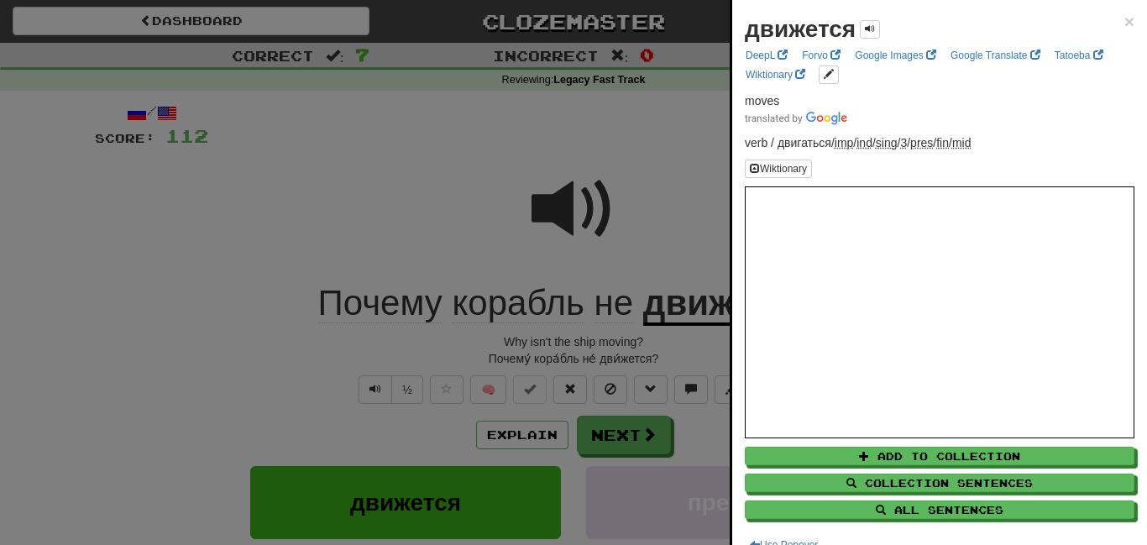
click at [706, 199] on div at bounding box center [573, 272] width 1147 height 545
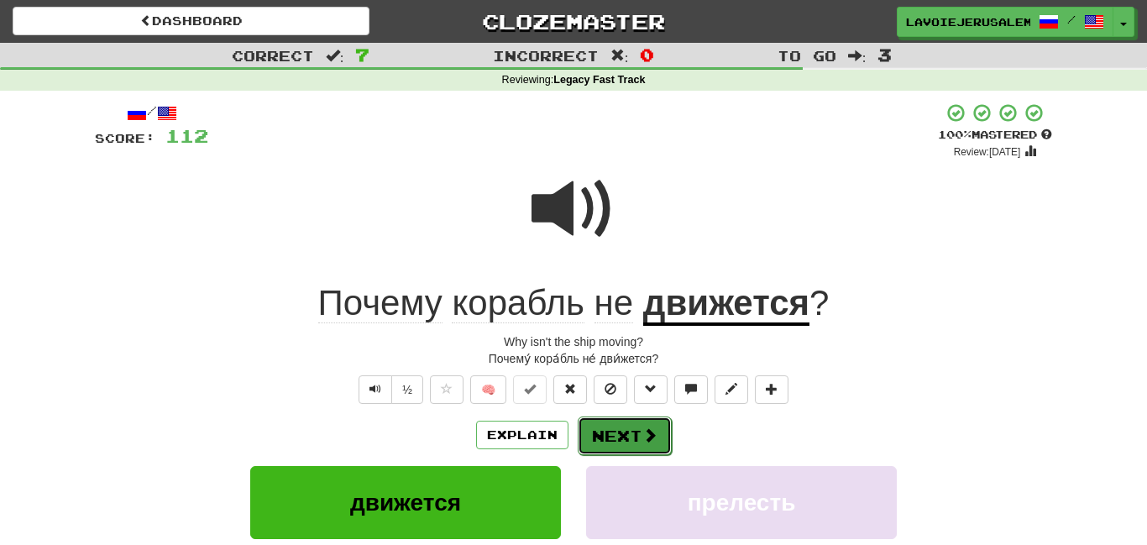
click at [648, 428] on span at bounding box center [650, 435] width 15 height 15
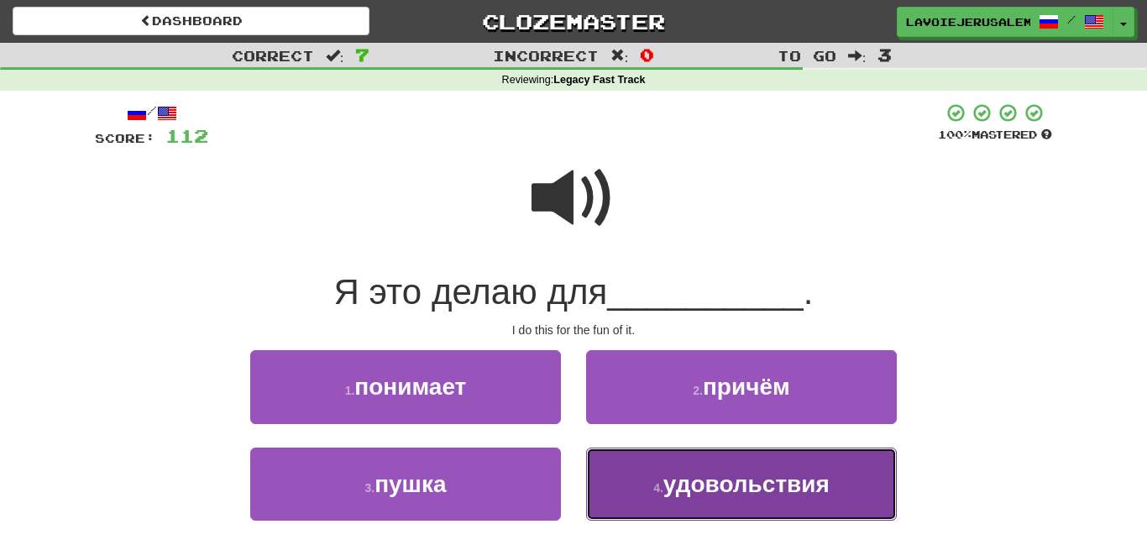
click at [666, 452] on button "4 . удовольствия" at bounding box center [741, 484] width 311 height 73
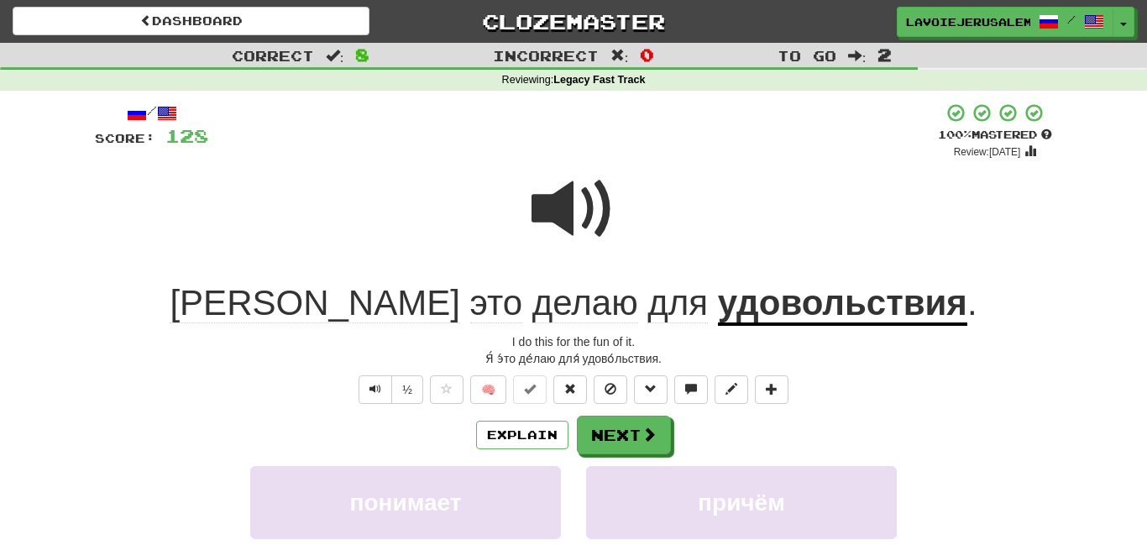
click at [718, 304] on u "удовольствия" at bounding box center [842, 304] width 249 height 43
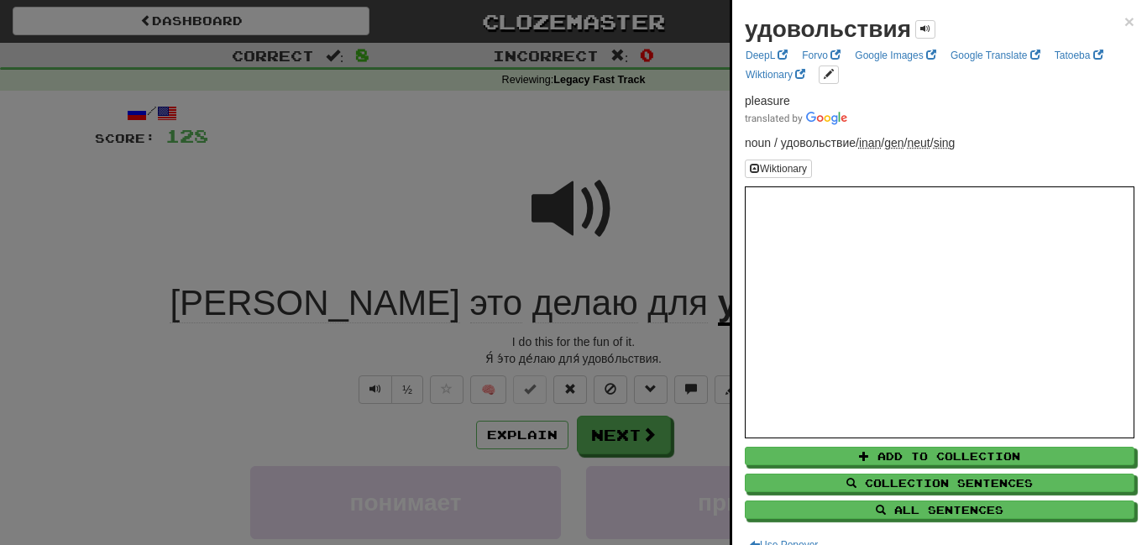
click at [692, 237] on div at bounding box center [573, 272] width 1147 height 545
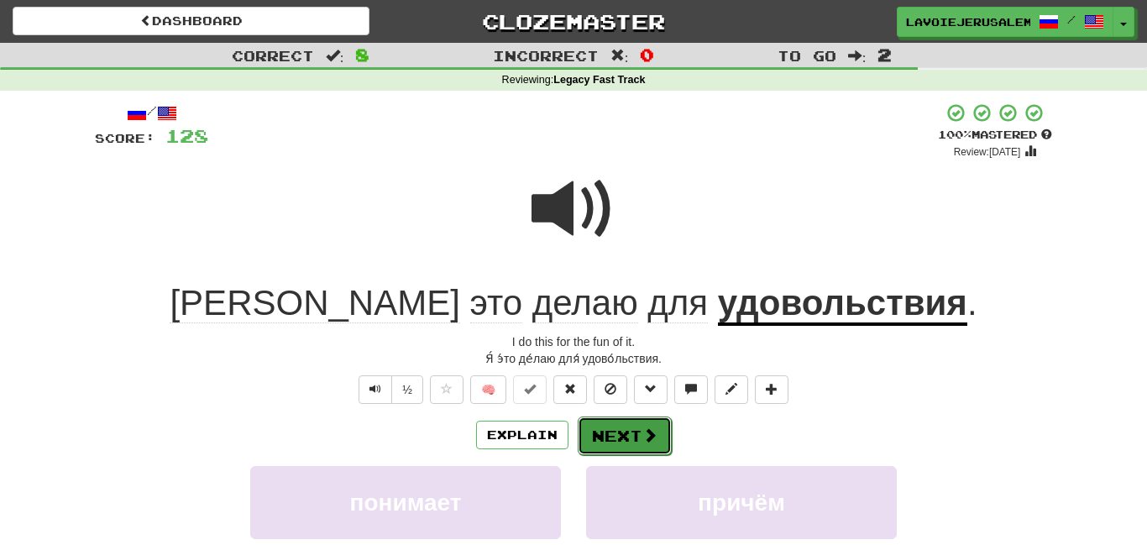
click at [643, 420] on button "Next" at bounding box center [625, 436] width 94 height 39
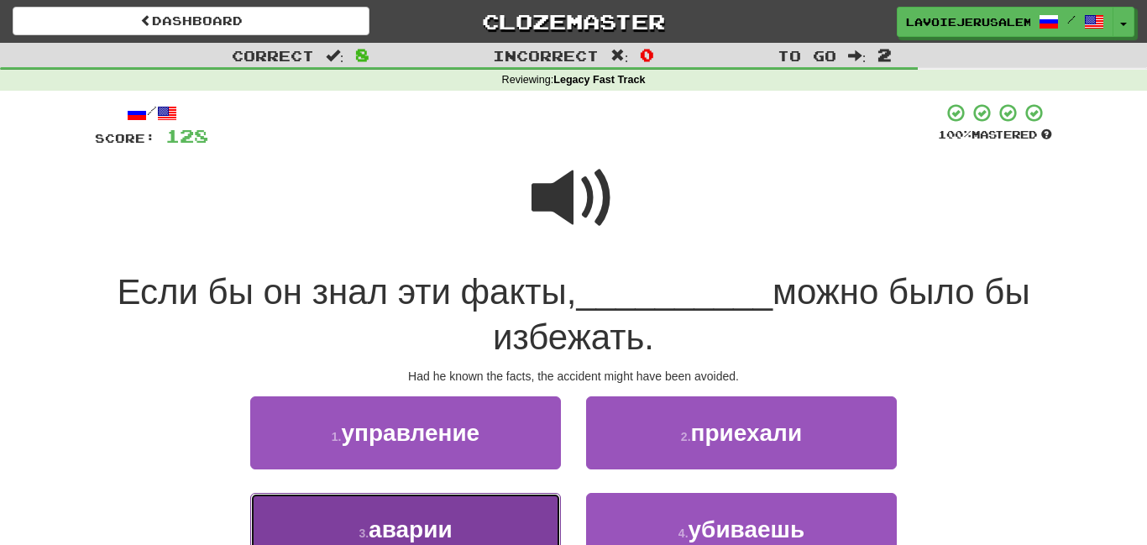
click at [524, 526] on button "3 . аварии" at bounding box center [405, 529] width 311 height 73
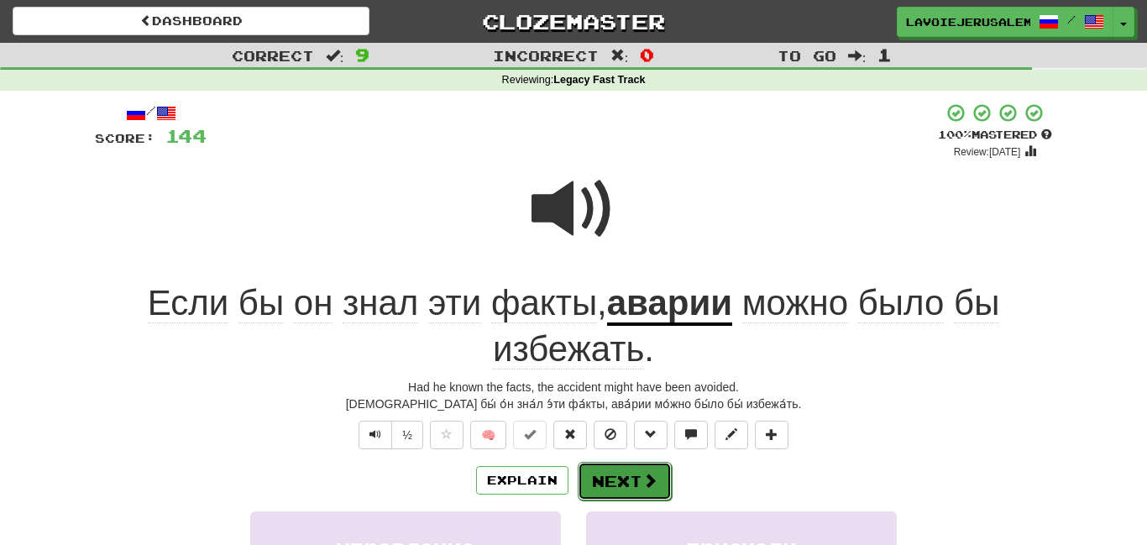
click at [616, 475] on button "Next" at bounding box center [625, 481] width 94 height 39
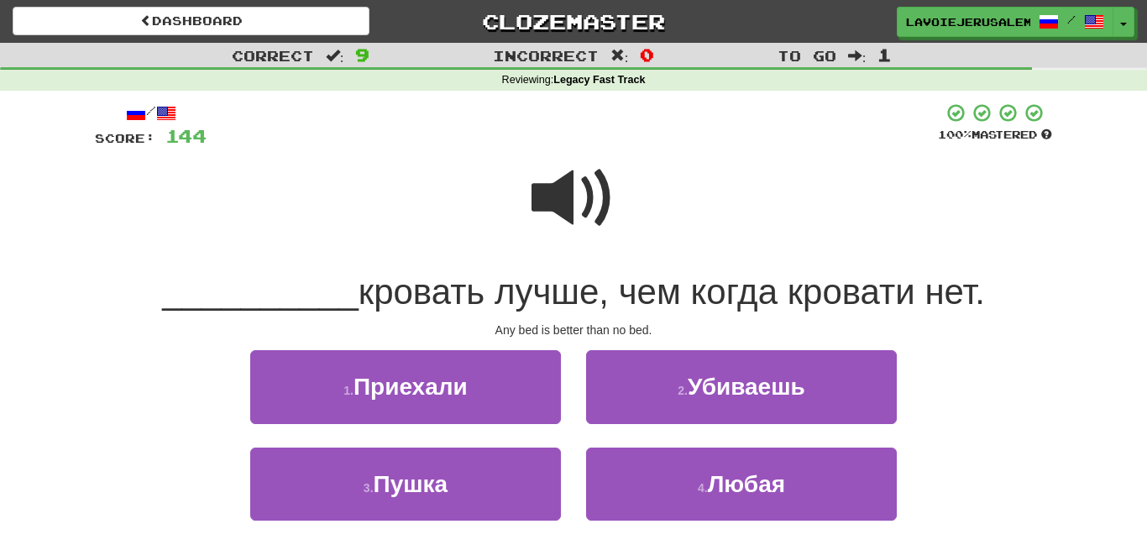
click at [573, 192] on span at bounding box center [574, 198] width 84 height 84
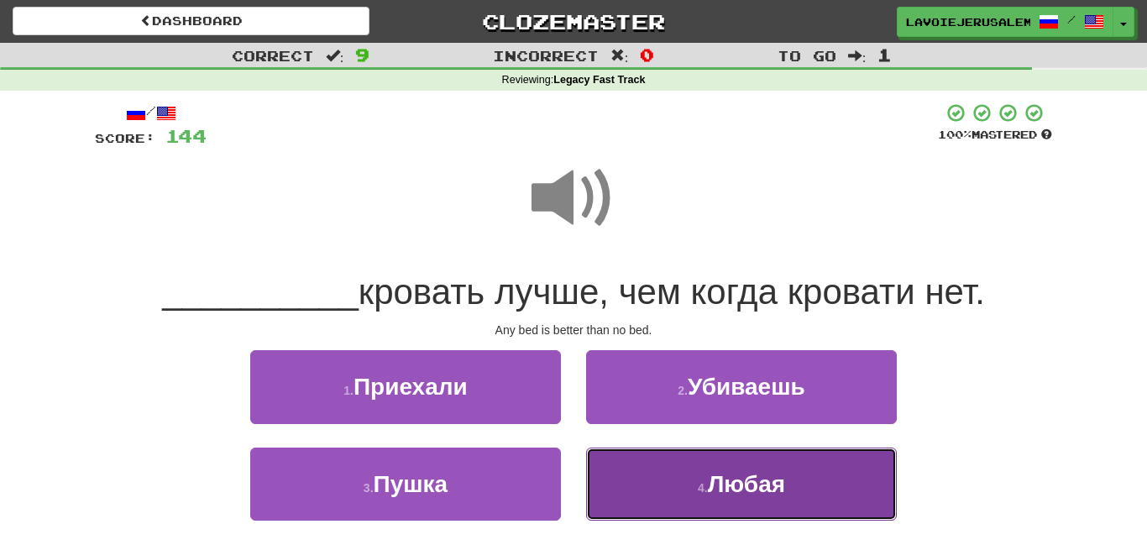
click at [659, 485] on button "4 . [GEOGRAPHIC_DATA]" at bounding box center [741, 484] width 311 height 73
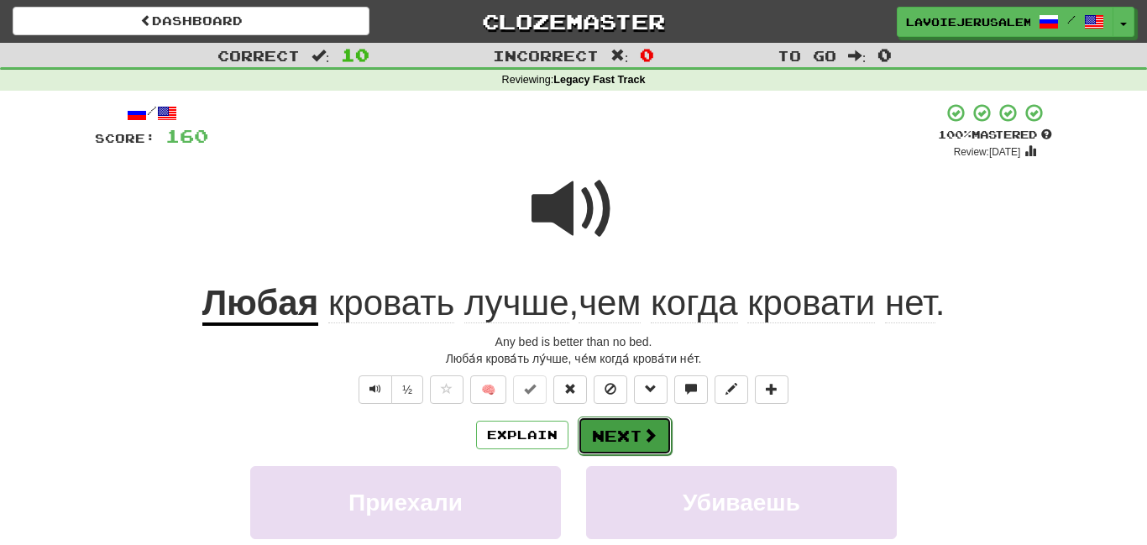
click at [647, 428] on span at bounding box center [650, 435] width 15 height 15
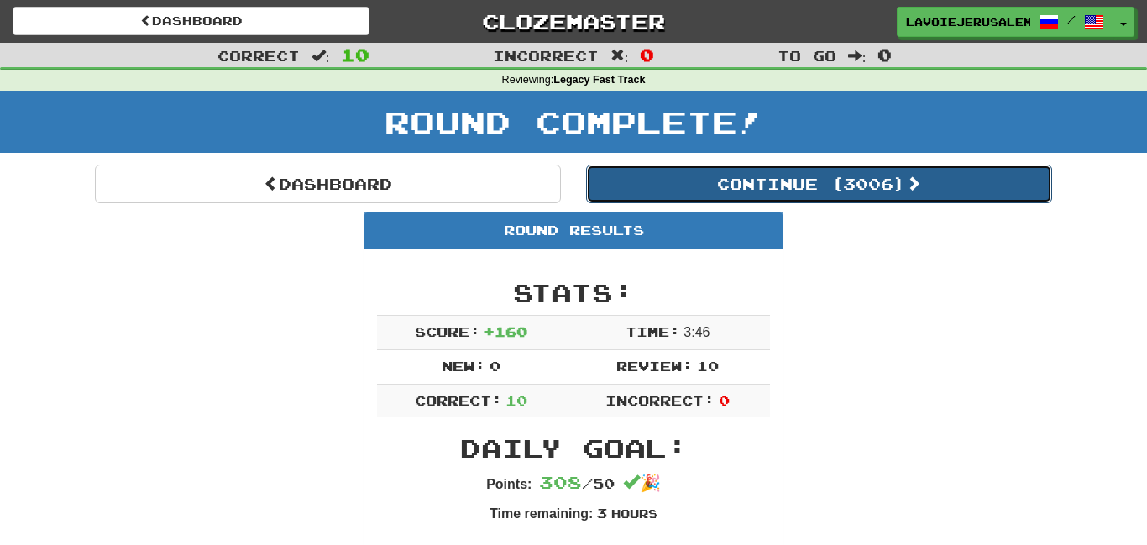
click at [751, 177] on button "Continue ( 3006 )" at bounding box center [819, 184] width 466 height 39
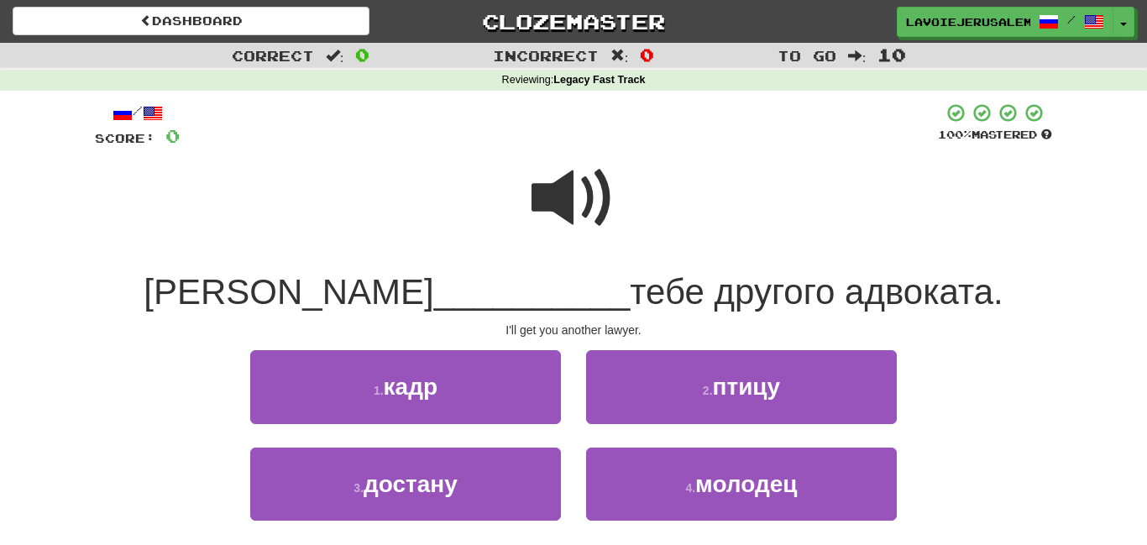
click at [573, 200] on span at bounding box center [574, 198] width 84 height 84
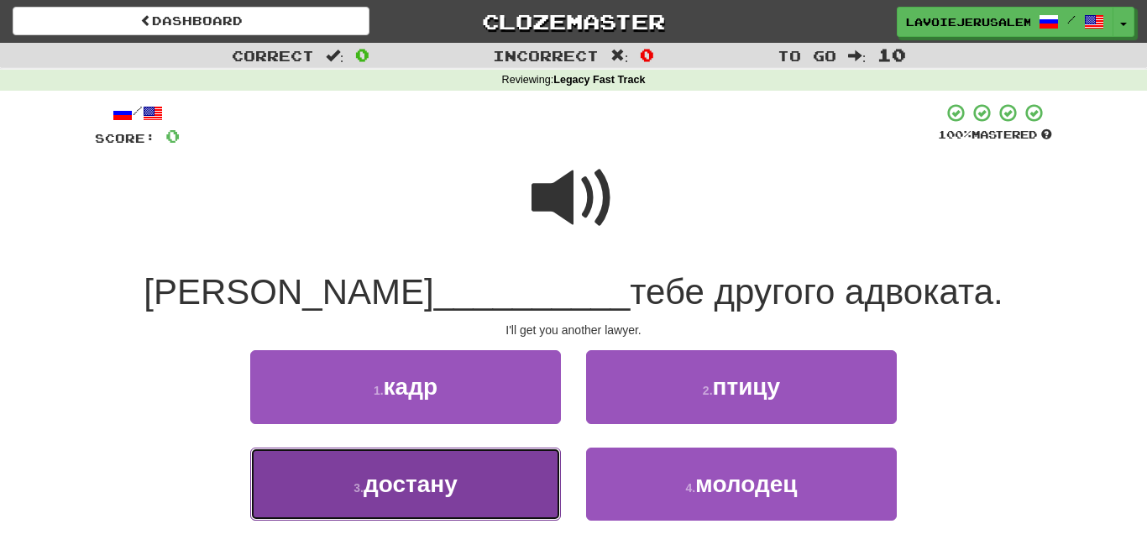
click at [516, 470] on button "3 . достану" at bounding box center [405, 484] width 311 height 73
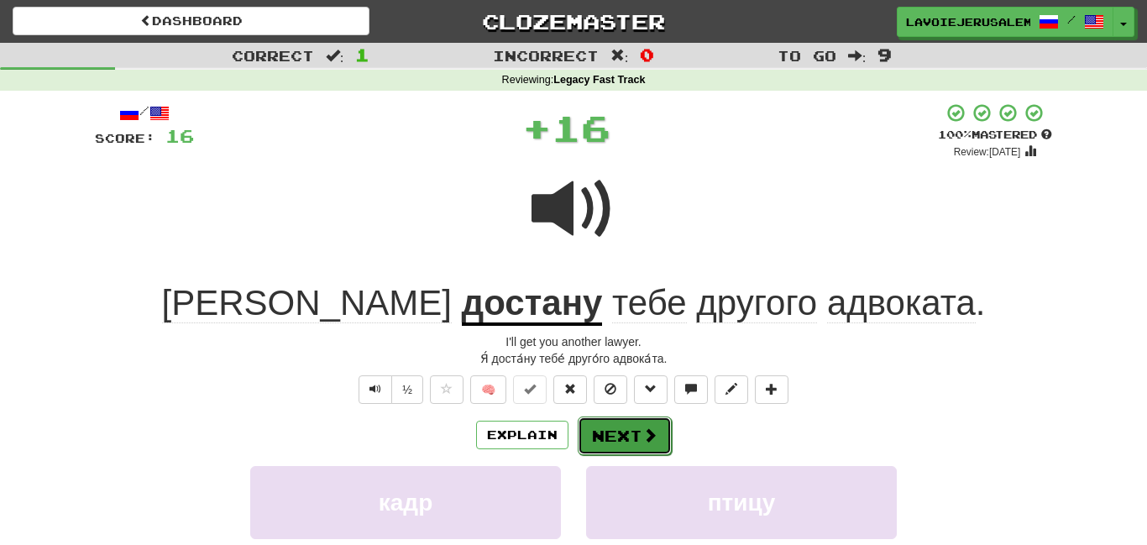
click at [613, 433] on button "Next" at bounding box center [625, 436] width 94 height 39
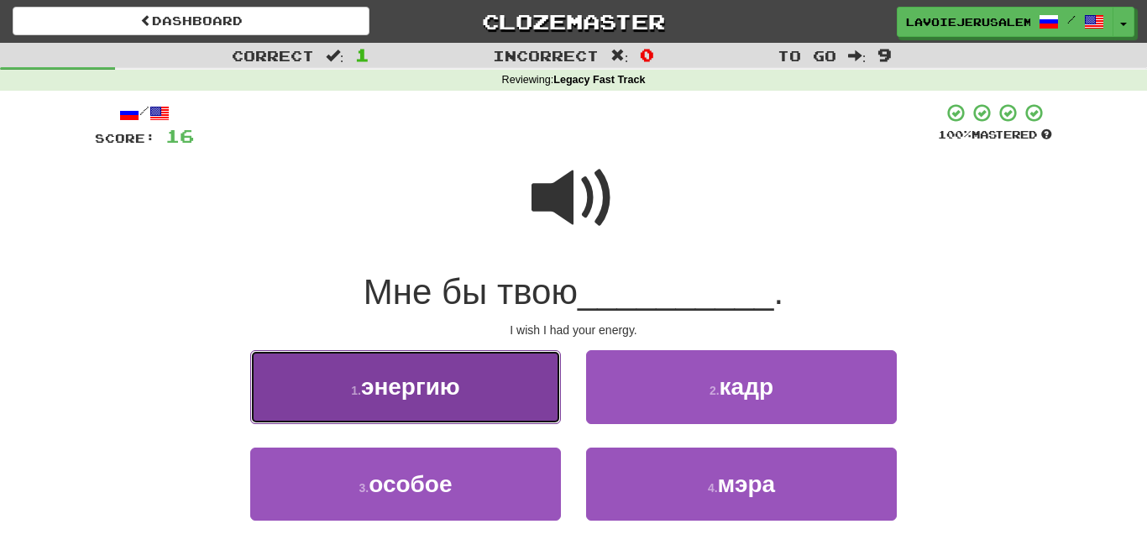
click at [519, 390] on button "1 . энергию" at bounding box center [405, 386] width 311 height 73
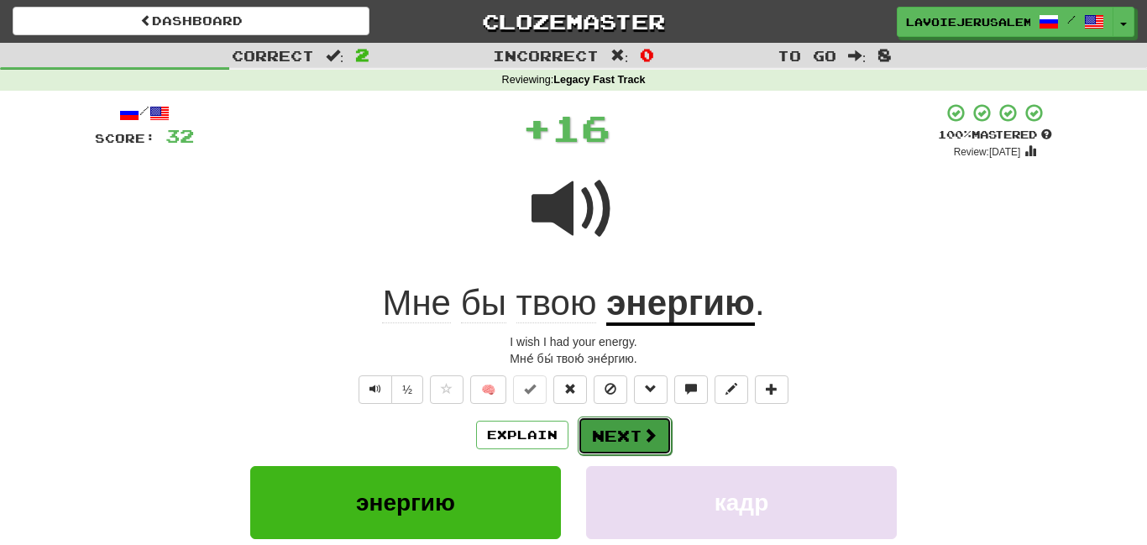
click at [614, 426] on button "Next" at bounding box center [625, 436] width 94 height 39
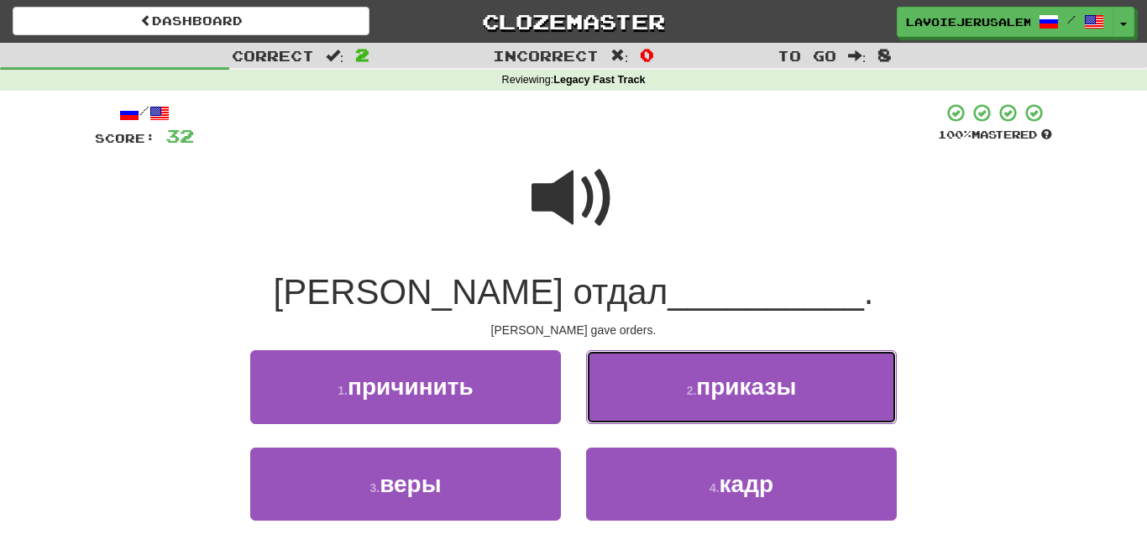
click at [612, 402] on button "2 . приказы" at bounding box center [741, 386] width 311 height 73
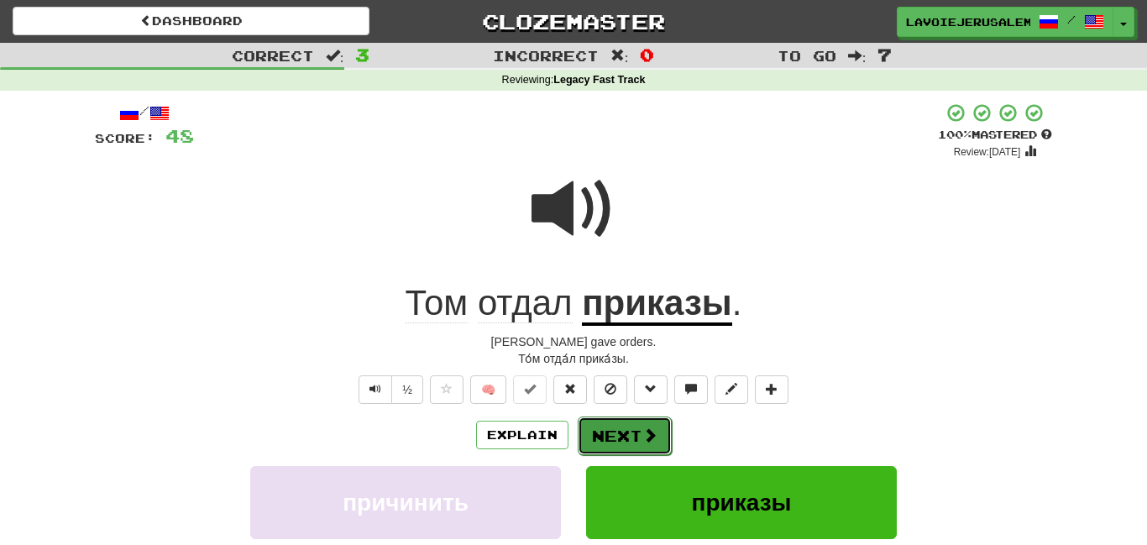
click at [590, 428] on button "Next" at bounding box center [625, 436] width 94 height 39
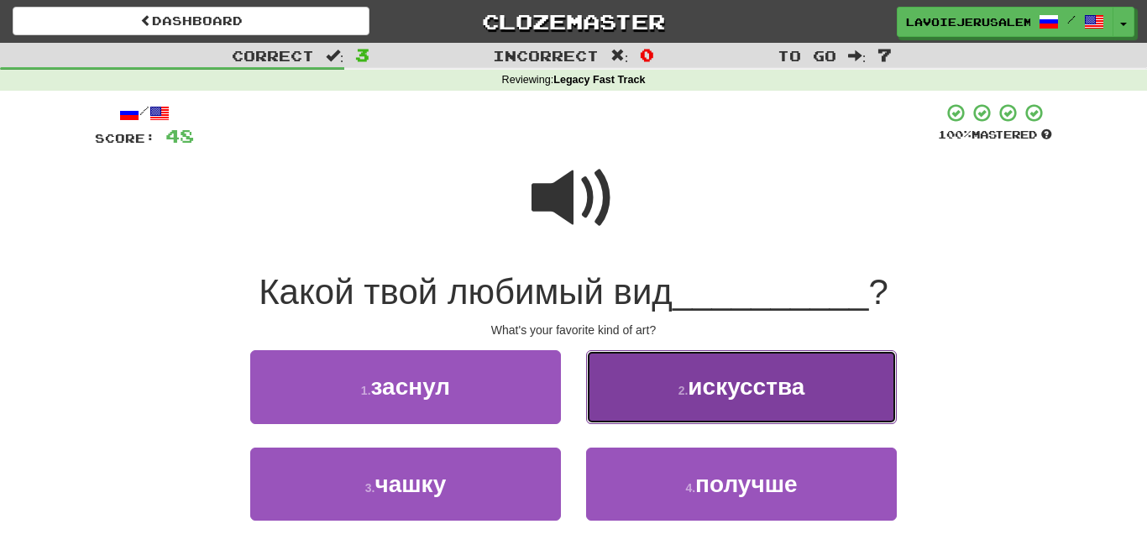
click at [610, 396] on button "2 . искусства" at bounding box center [741, 386] width 311 height 73
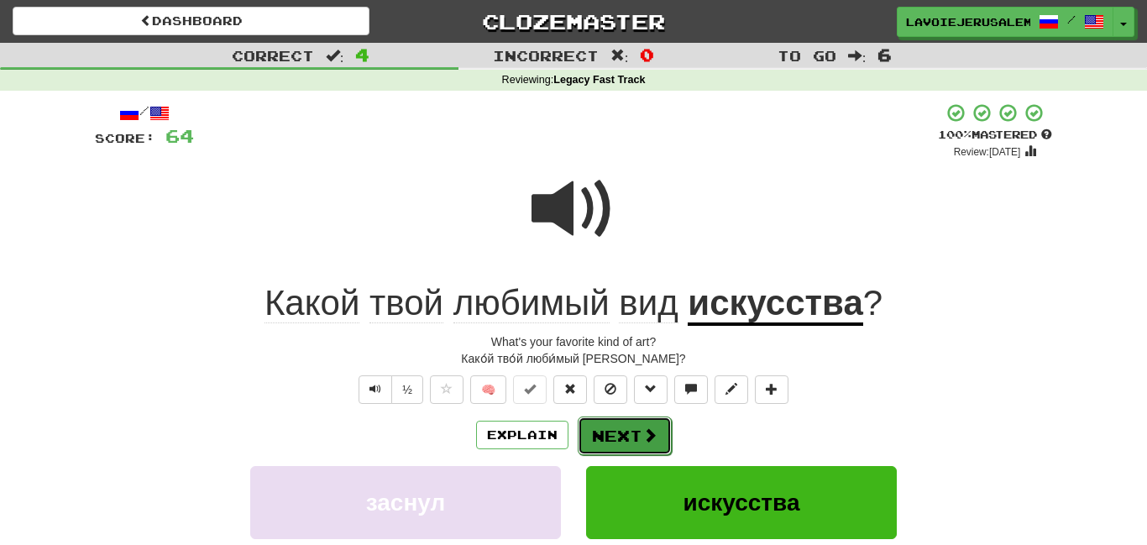
click at [611, 427] on button "Next" at bounding box center [625, 436] width 94 height 39
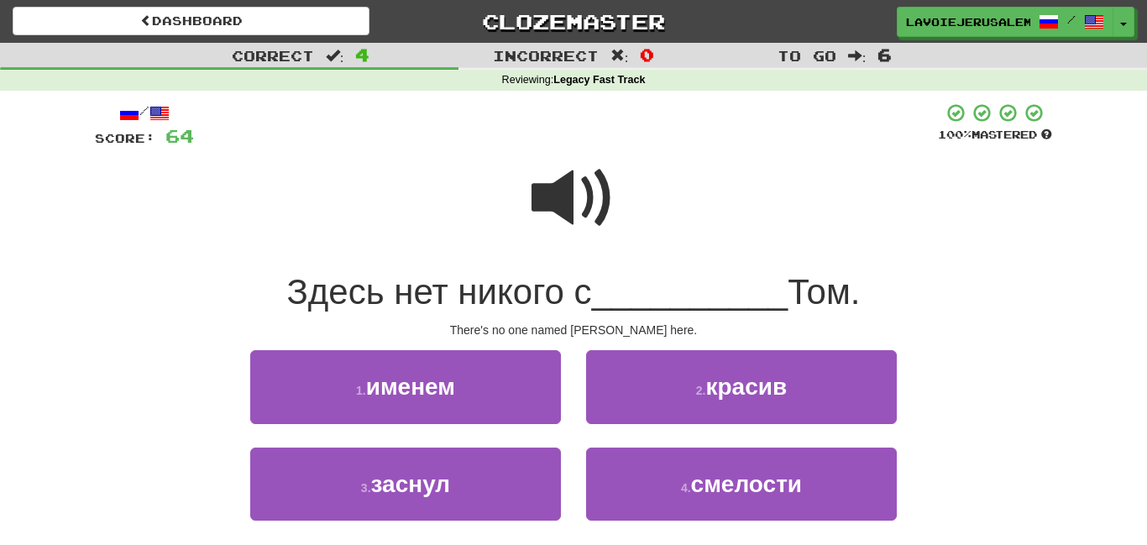
click at [559, 208] on span at bounding box center [574, 198] width 84 height 84
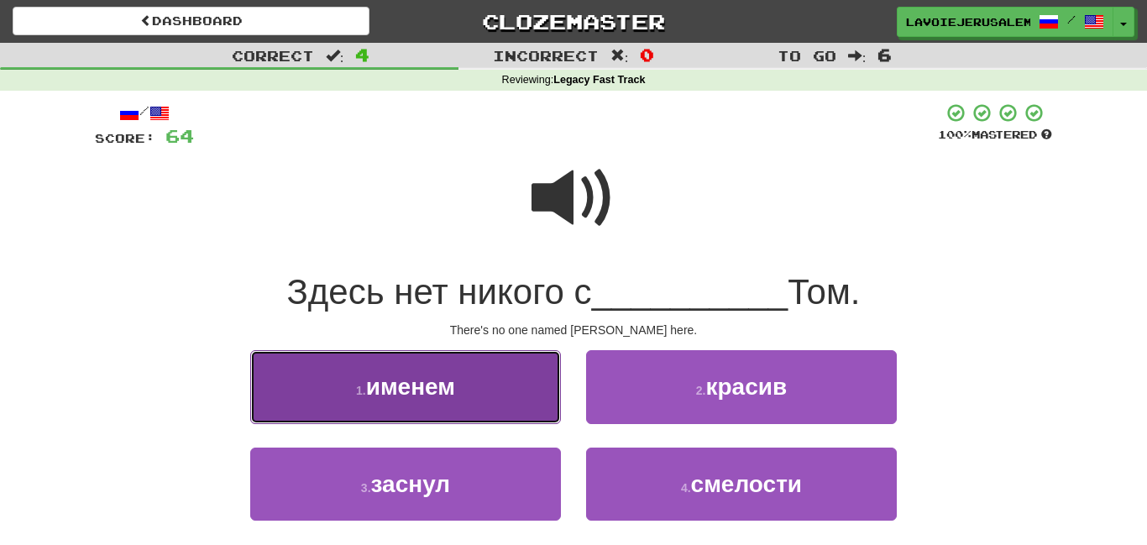
click at [488, 375] on button "1 . именем" at bounding box center [405, 386] width 311 height 73
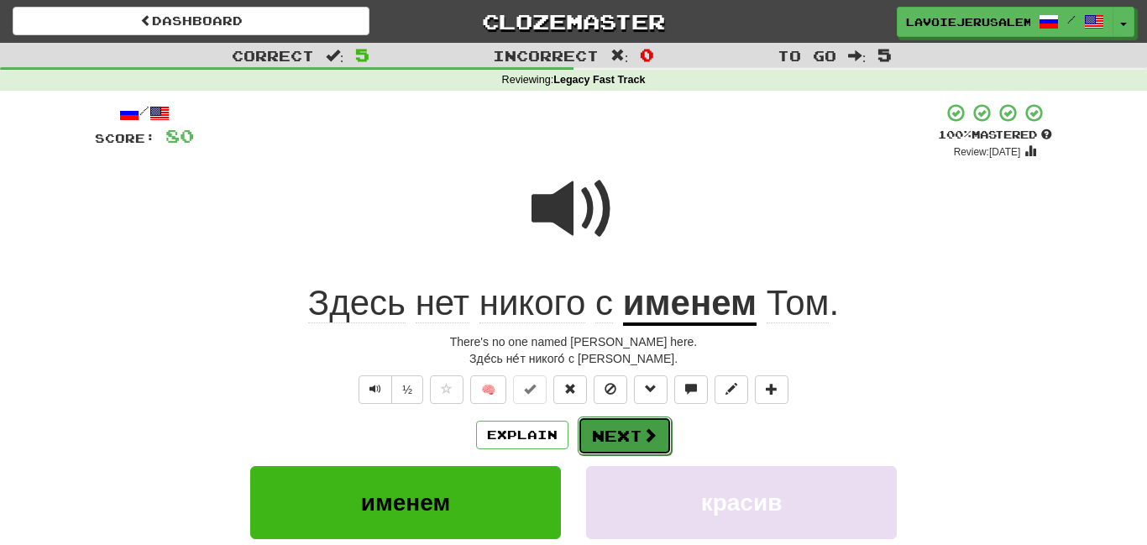
click at [616, 424] on button "Next" at bounding box center [625, 436] width 94 height 39
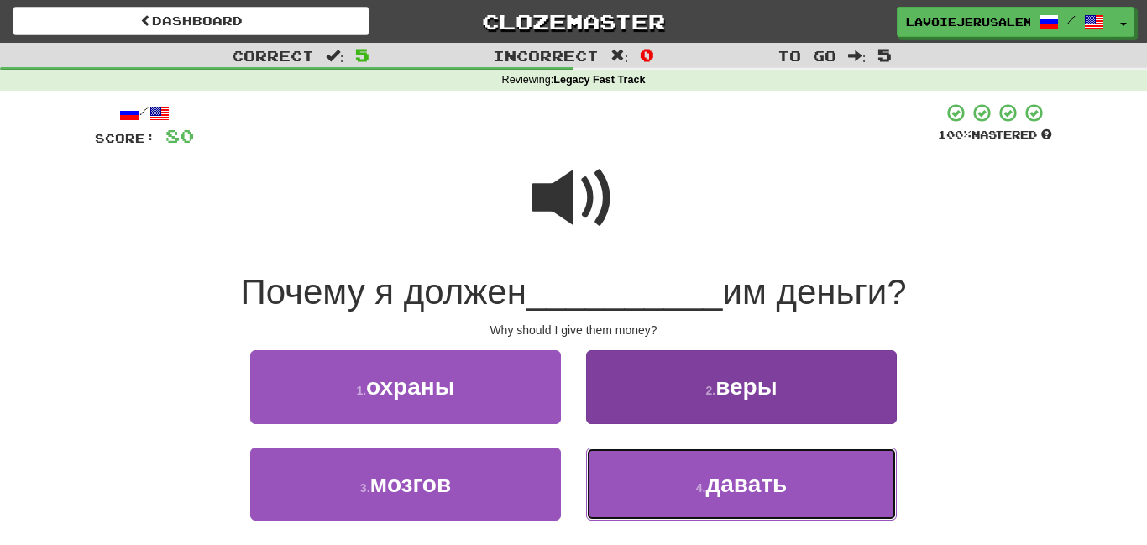
click at [654, 464] on button "4 . давать" at bounding box center [741, 484] width 311 height 73
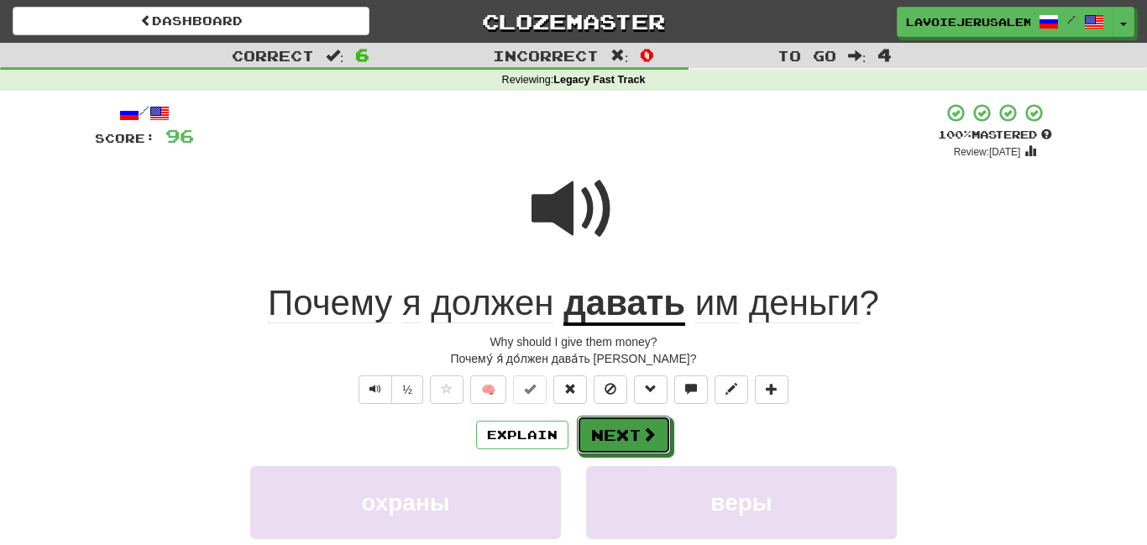
click at [622, 437] on button "Next" at bounding box center [624, 435] width 94 height 39
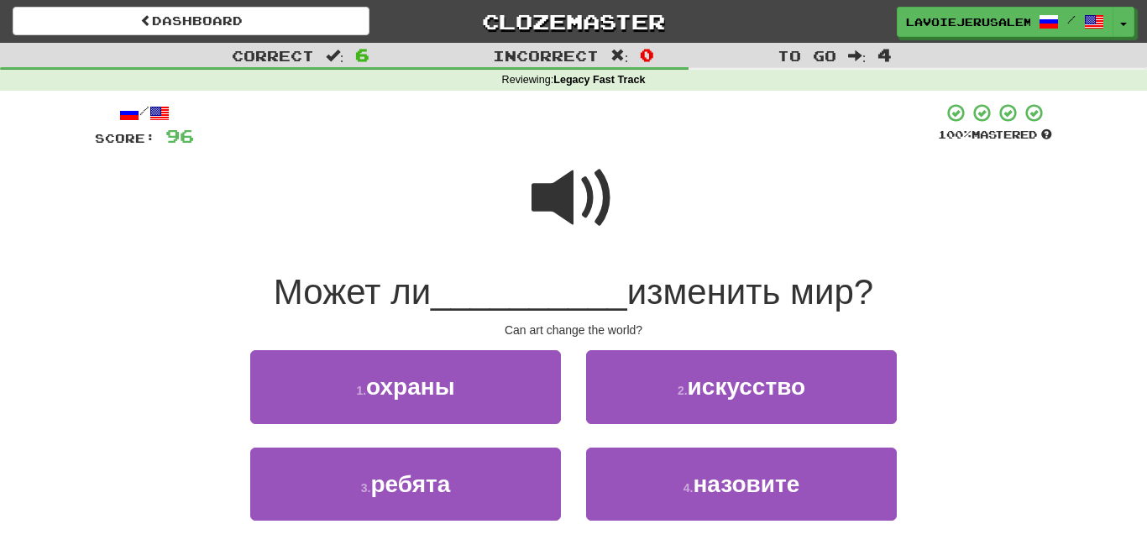
click at [560, 201] on span at bounding box center [574, 198] width 84 height 84
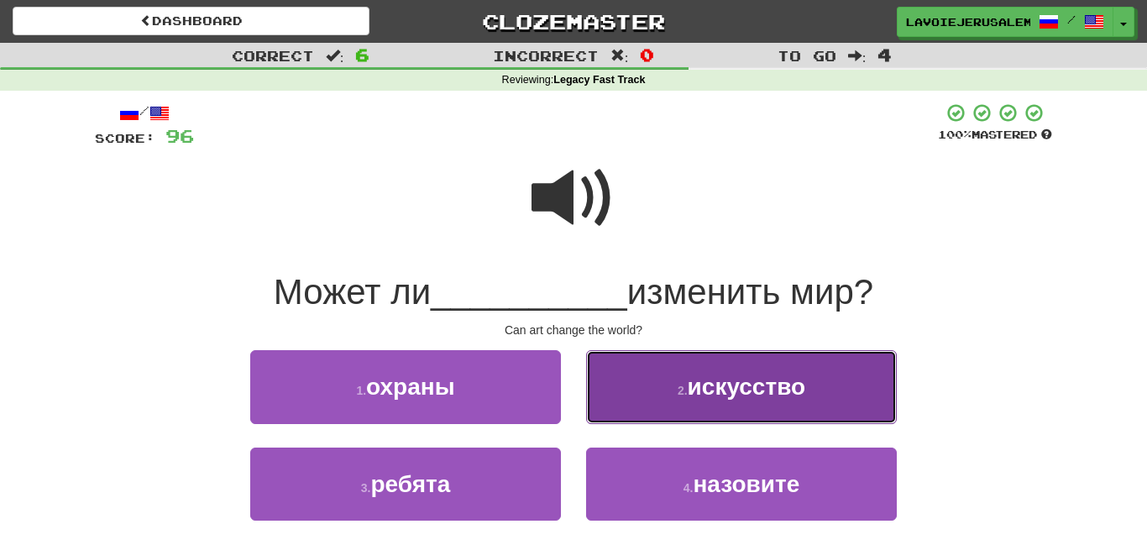
click at [641, 388] on button "2 . искусство" at bounding box center [741, 386] width 311 height 73
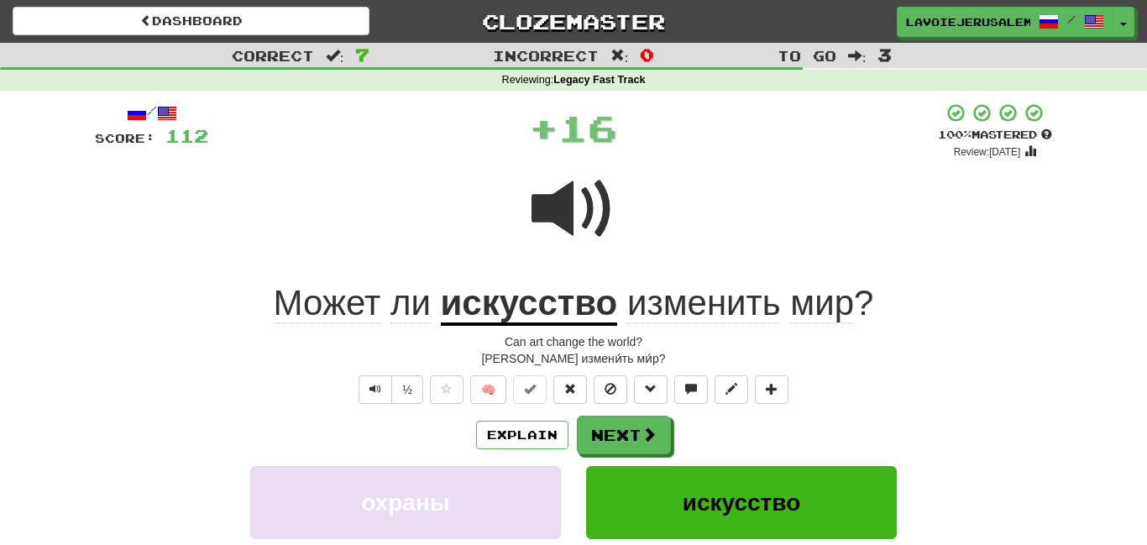
click at [562, 291] on u "искусство" at bounding box center [529, 304] width 177 height 43
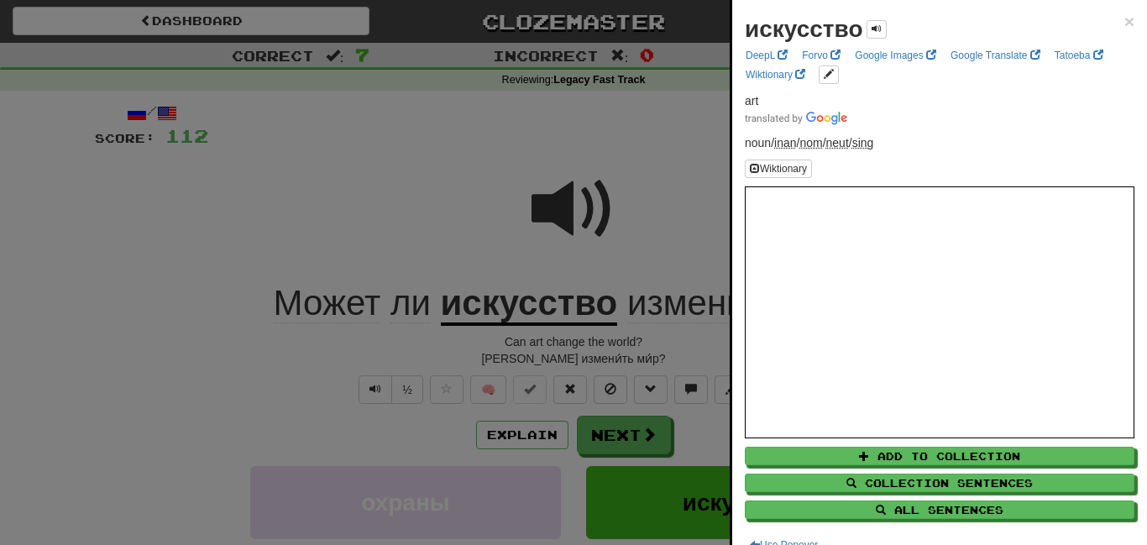
click at [415, 209] on div at bounding box center [573, 272] width 1147 height 545
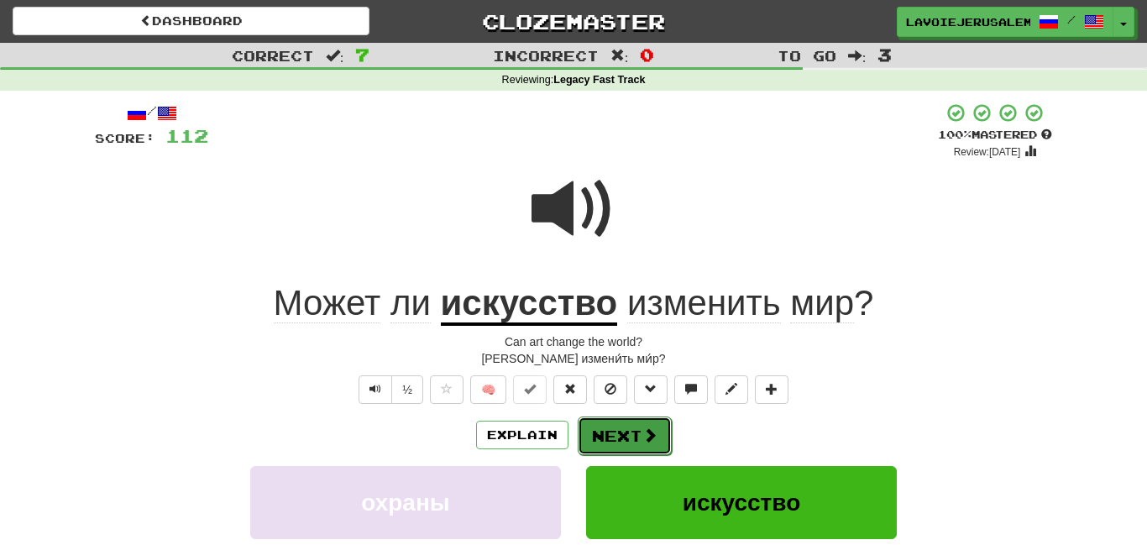
click at [635, 428] on button "Next" at bounding box center [625, 436] width 94 height 39
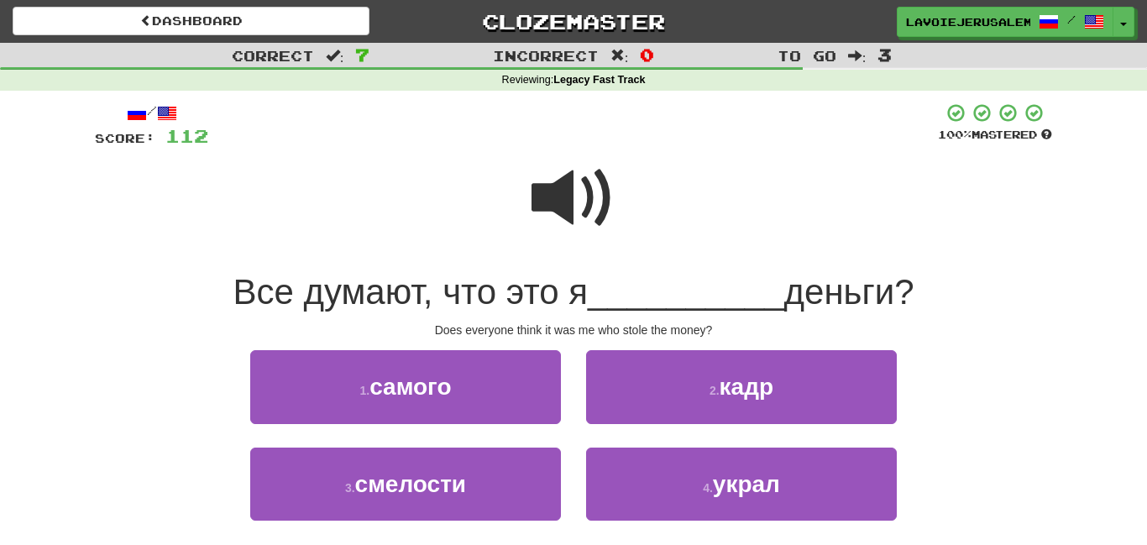
click at [576, 202] on span at bounding box center [574, 198] width 84 height 84
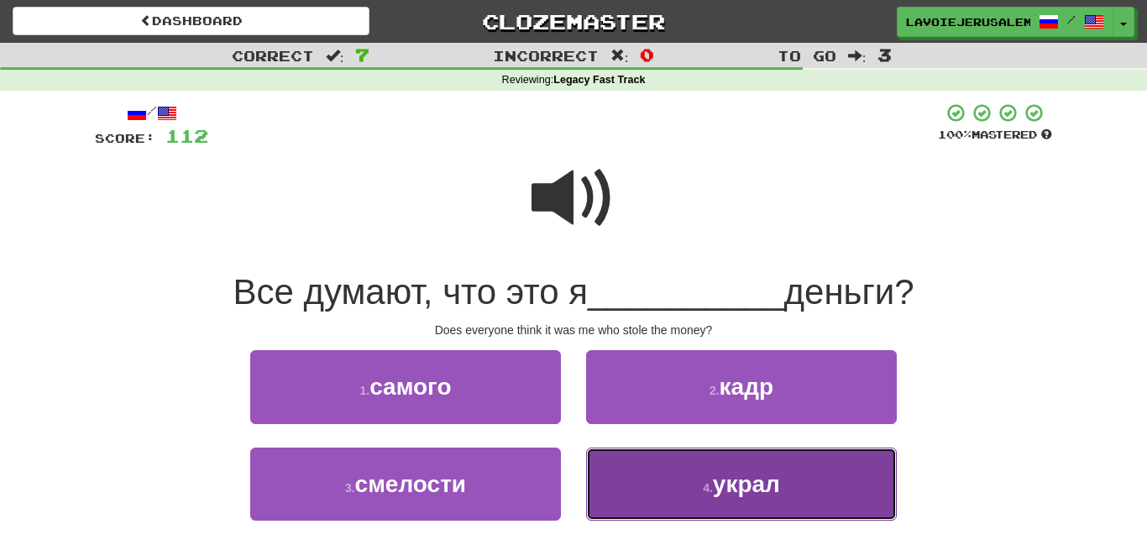
click at [625, 483] on button "4 . украл" at bounding box center [741, 484] width 311 height 73
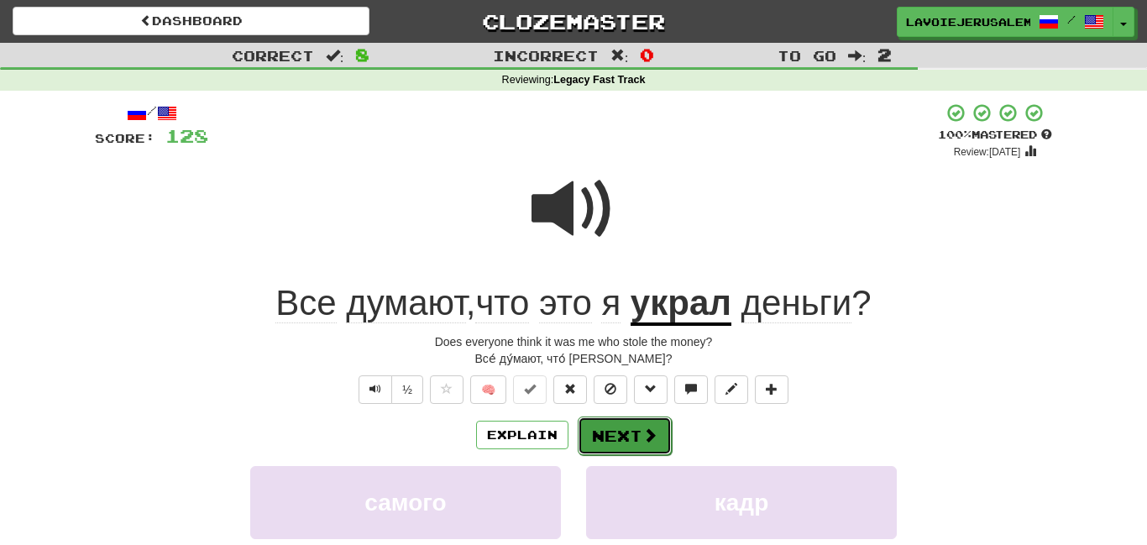
click at [623, 428] on button "Next" at bounding box center [625, 436] width 94 height 39
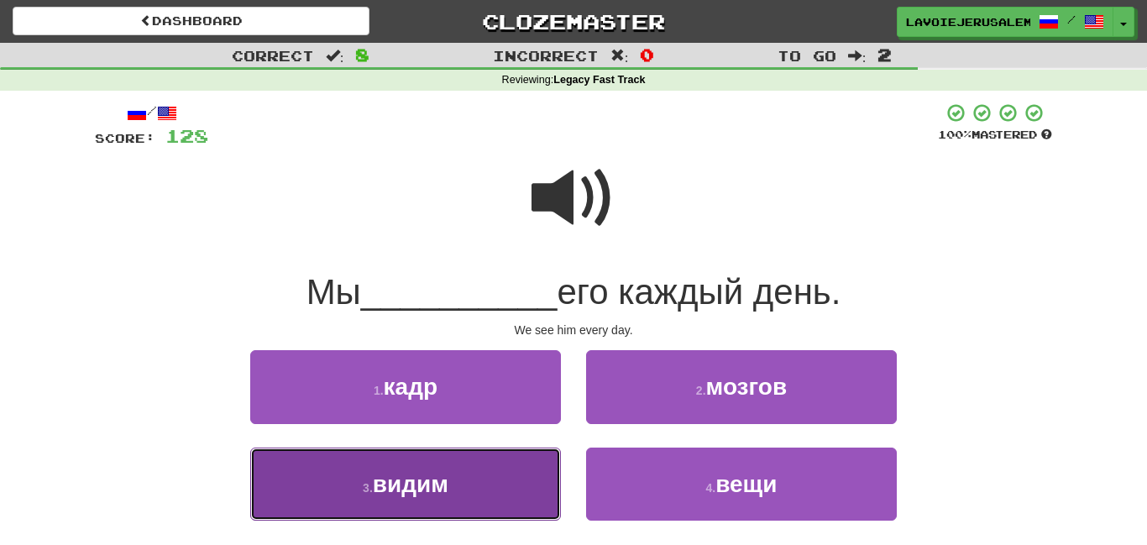
click at [504, 491] on button "3 . видим" at bounding box center [405, 484] width 311 height 73
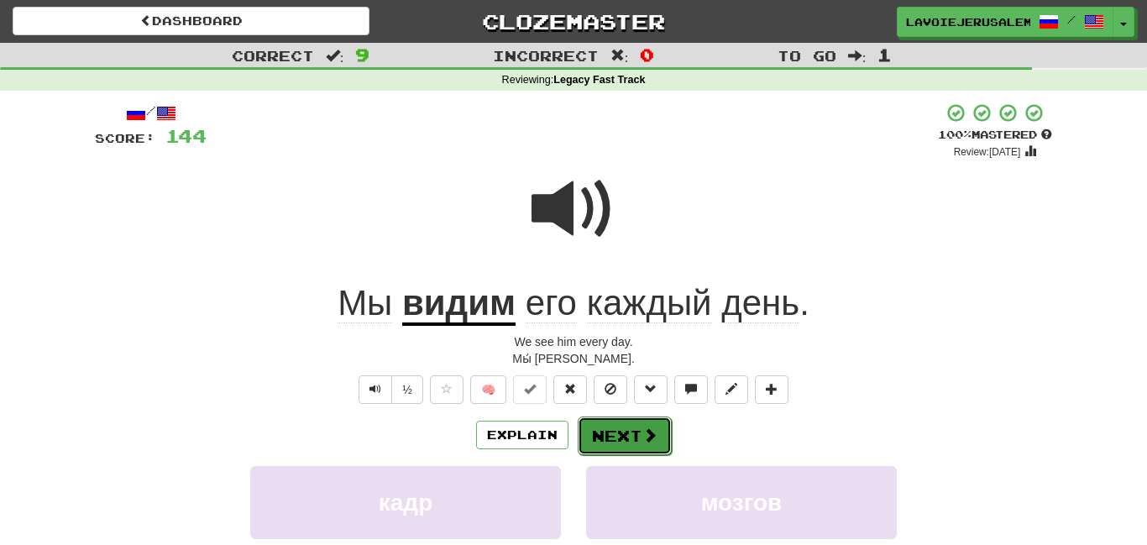
click at [598, 421] on button "Next" at bounding box center [625, 436] width 94 height 39
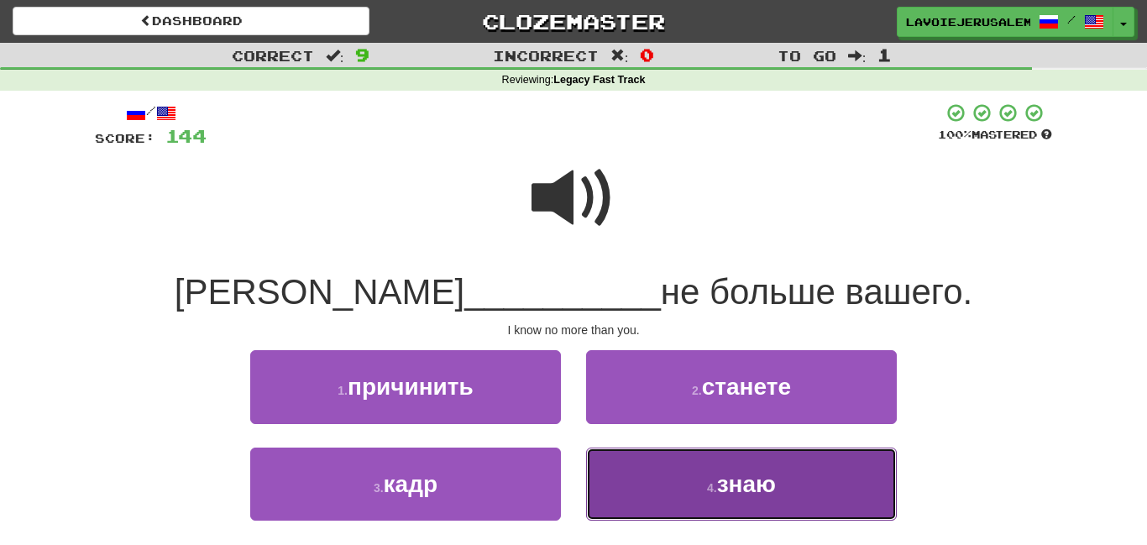
click at [630, 469] on button "4 . знаю" at bounding box center [741, 484] width 311 height 73
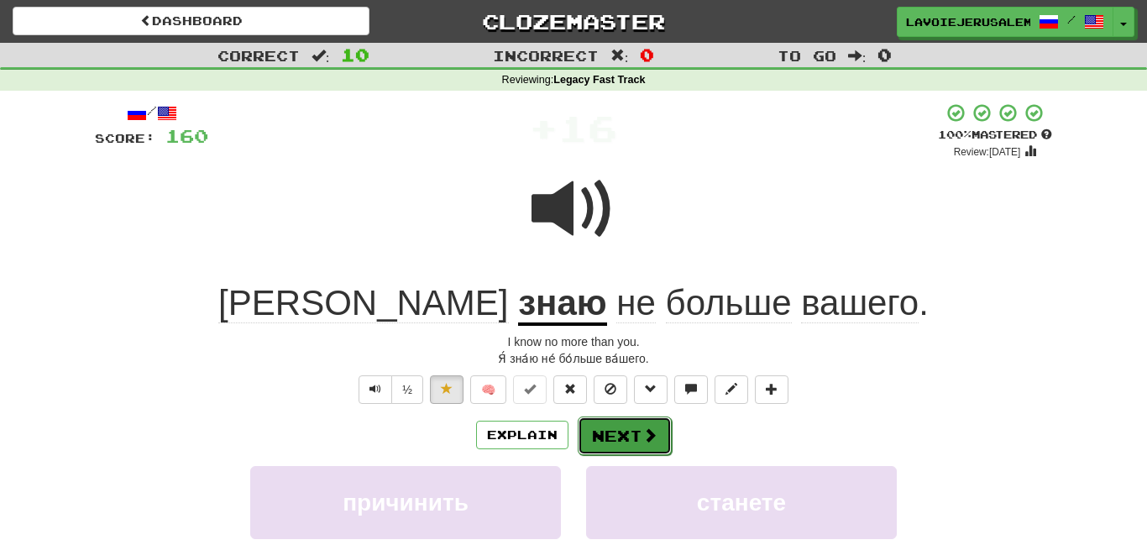
click at [609, 427] on button "Next" at bounding box center [625, 436] width 94 height 39
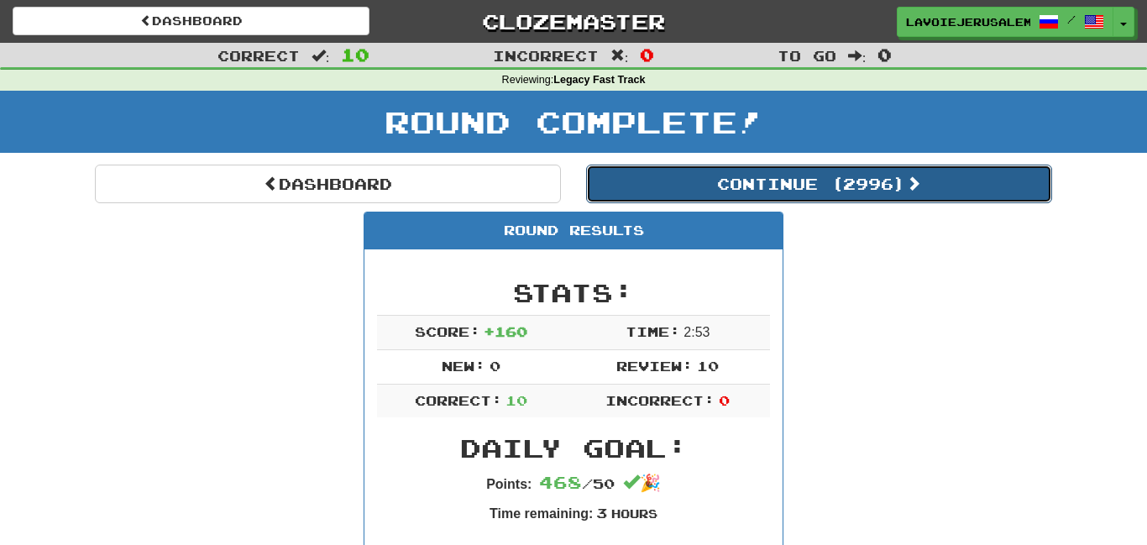
click at [758, 181] on button "Continue ( 2996 )" at bounding box center [819, 184] width 466 height 39
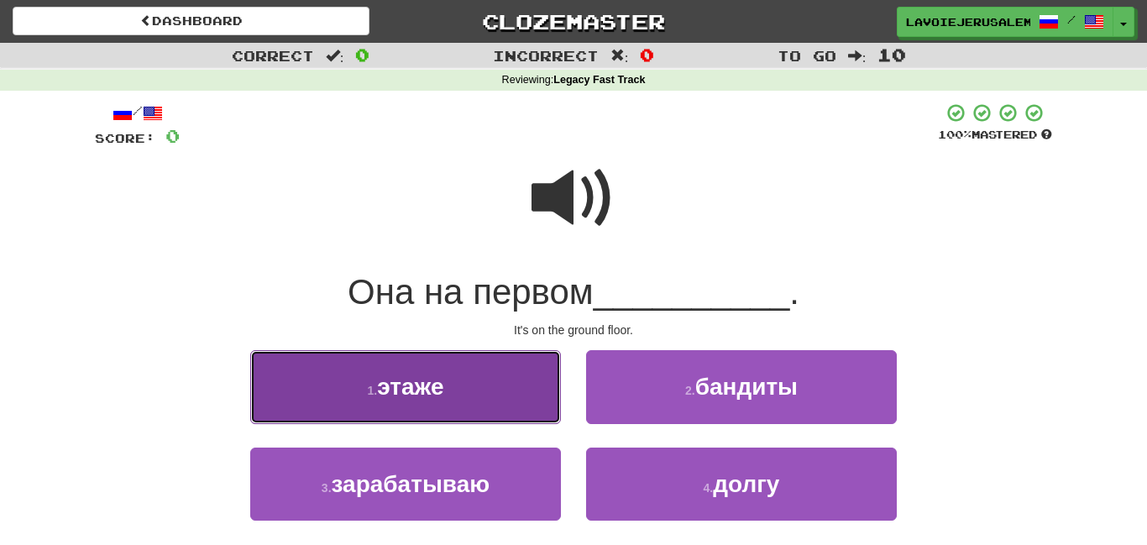
click at [490, 385] on button "1 . этаже" at bounding box center [405, 386] width 311 height 73
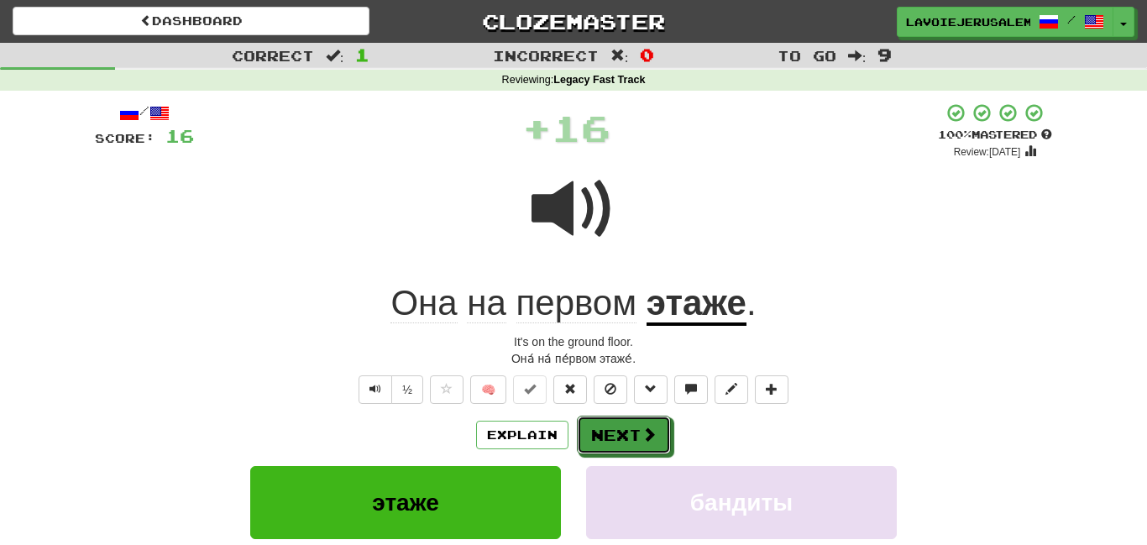
click at [622, 428] on button "Next" at bounding box center [624, 435] width 94 height 39
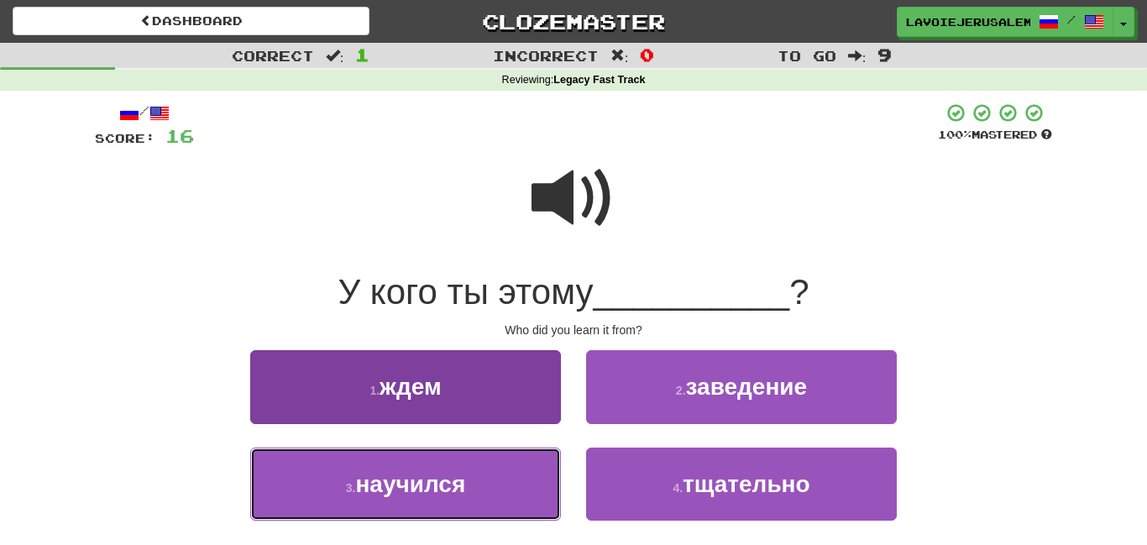
click at [498, 480] on button "3 . научился" at bounding box center [405, 484] width 311 height 73
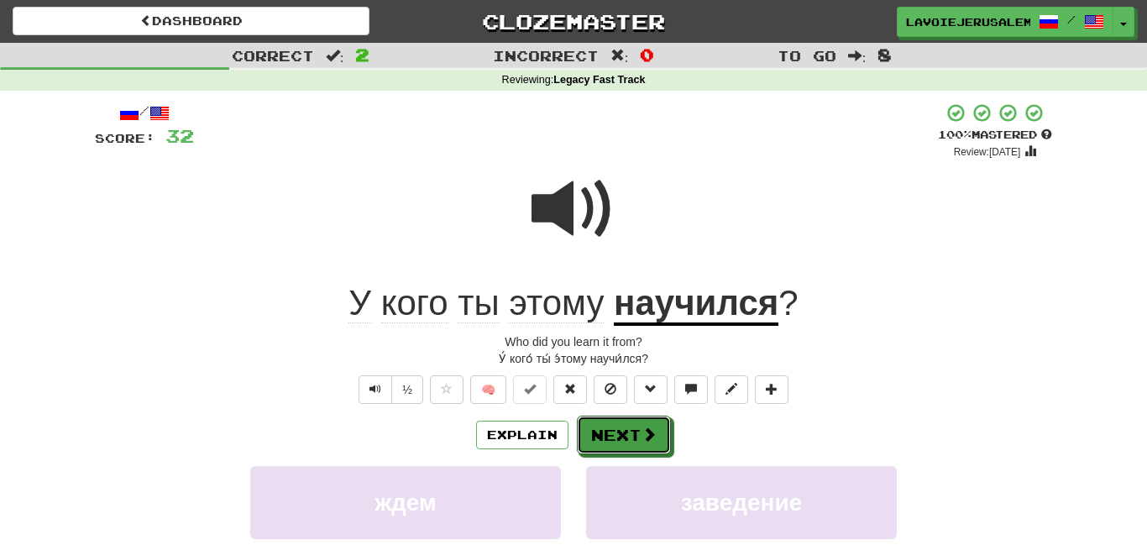
click at [616, 424] on button "Next" at bounding box center [624, 435] width 94 height 39
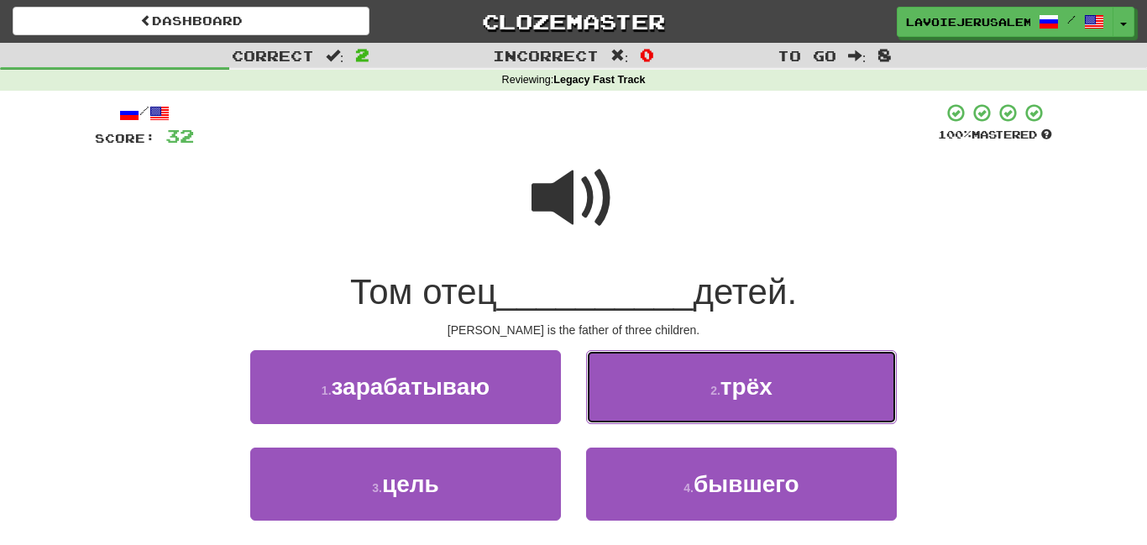
click at [629, 399] on button "2 . трёх" at bounding box center [741, 386] width 311 height 73
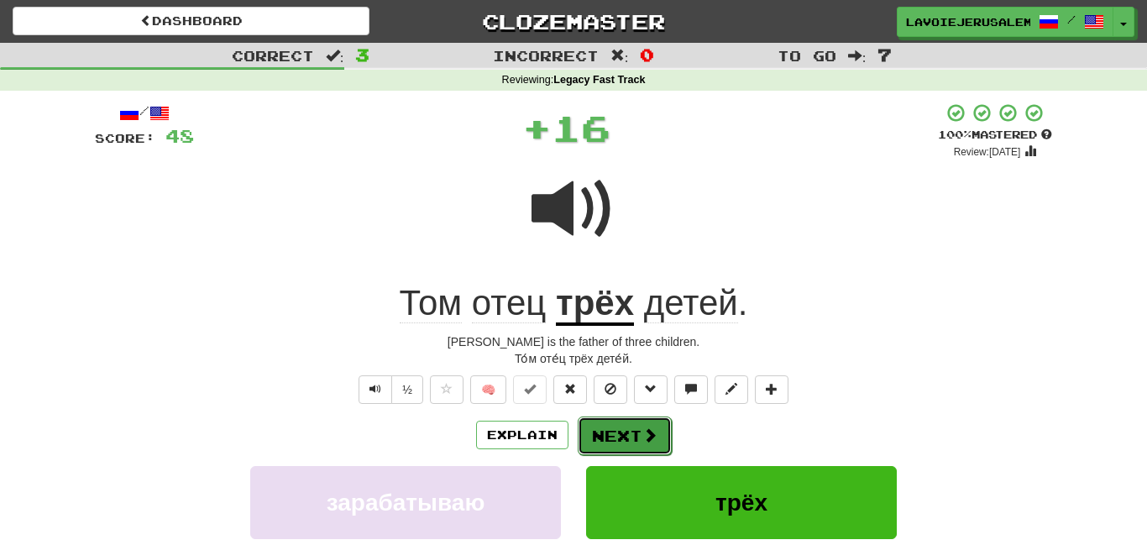
click at [616, 433] on button "Next" at bounding box center [625, 436] width 94 height 39
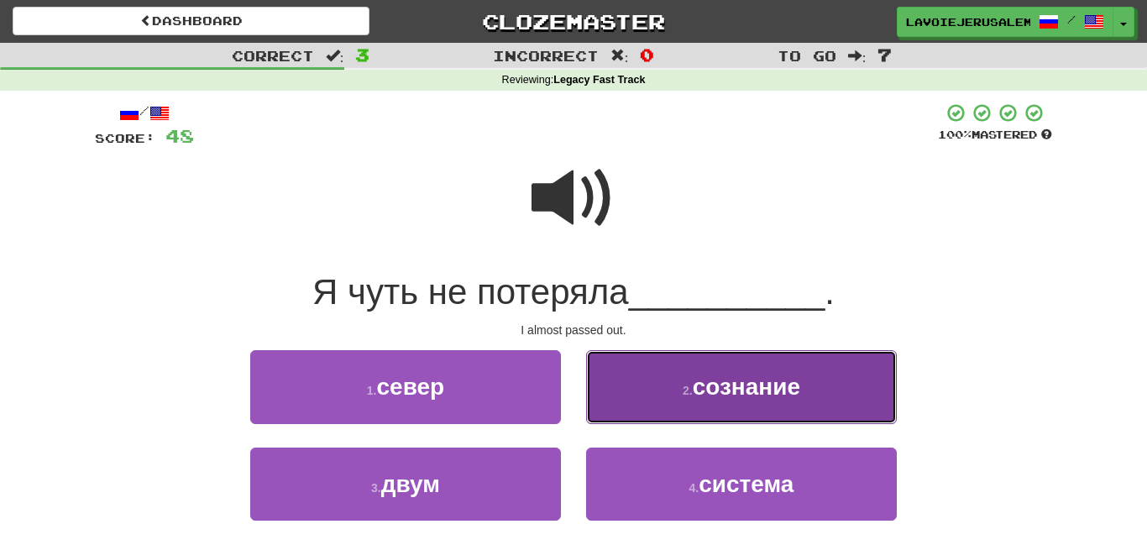
click at [658, 390] on button "2 . сознание" at bounding box center [741, 386] width 311 height 73
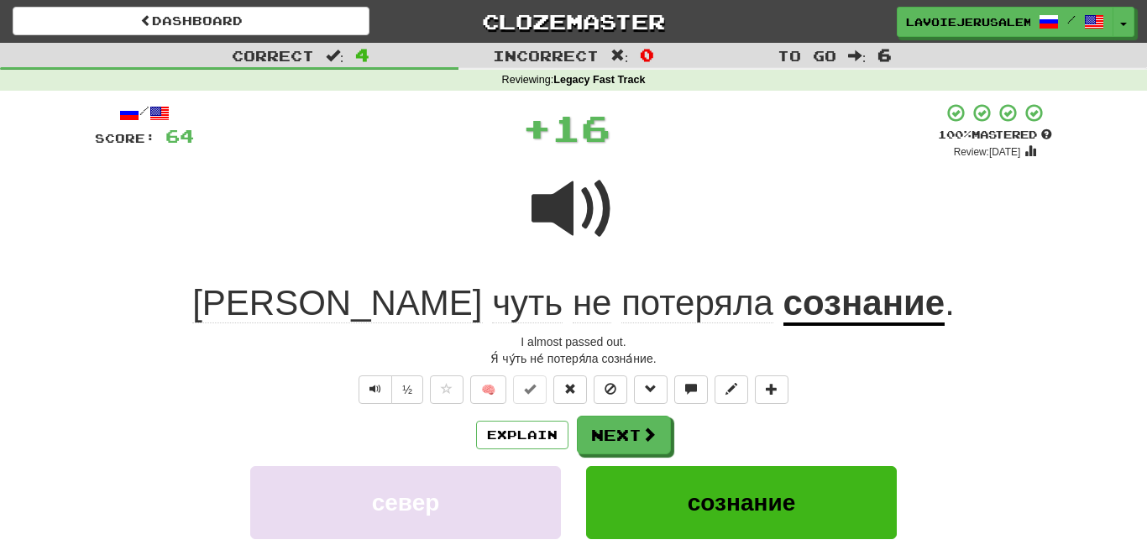
click at [784, 303] on u "сознание" at bounding box center [865, 304] width 162 height 43
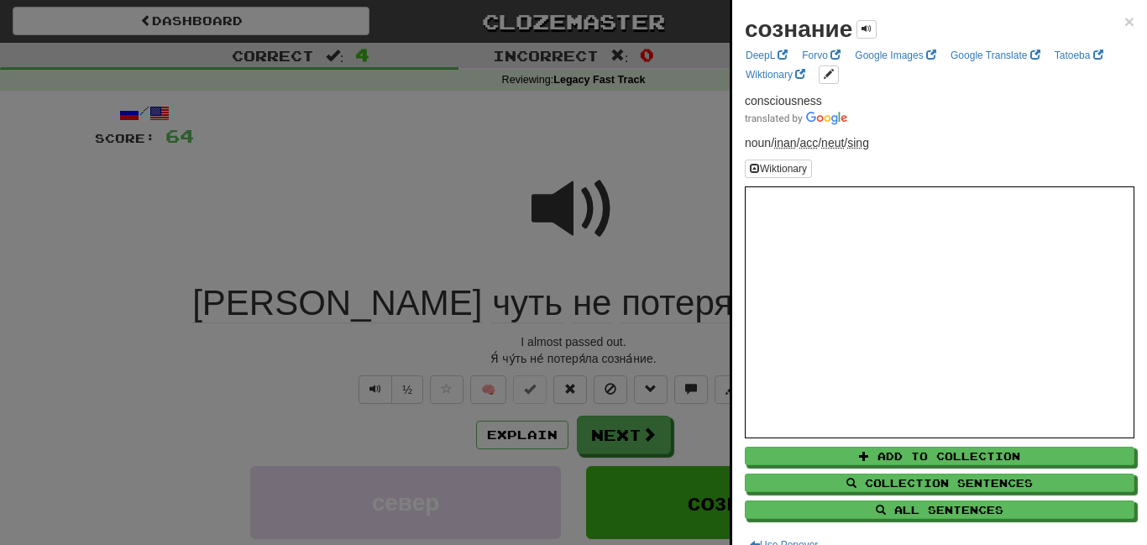
click at [702, 202] on div at bounding box center [573, 272] width 1147 height 545
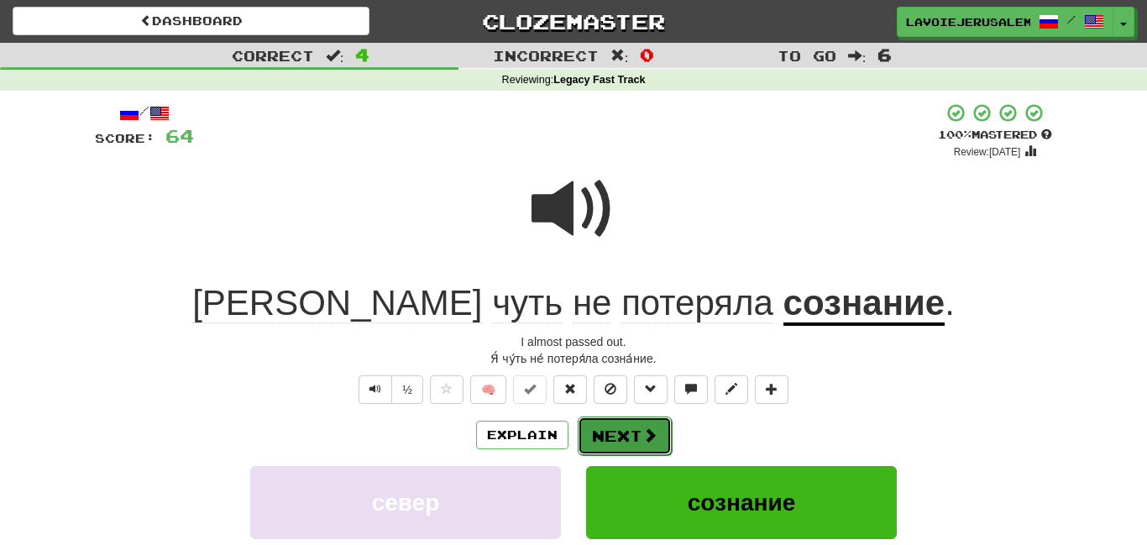
click at [651, 428] on span at bounding box center [650, 435] width 15 height 15
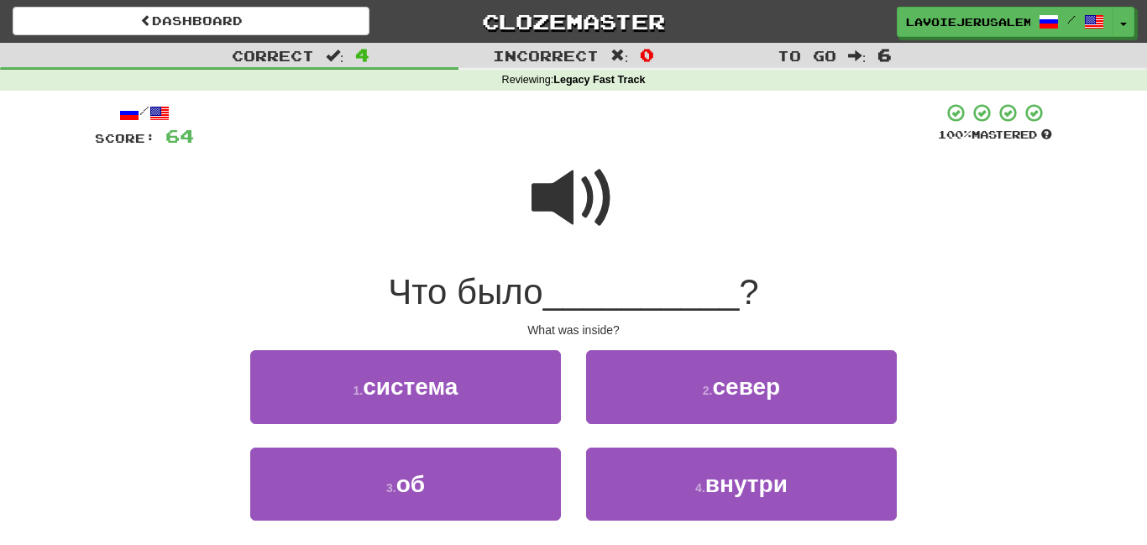
click at [575, 202] on span at bounding box center [574, 198] width 84 height 84
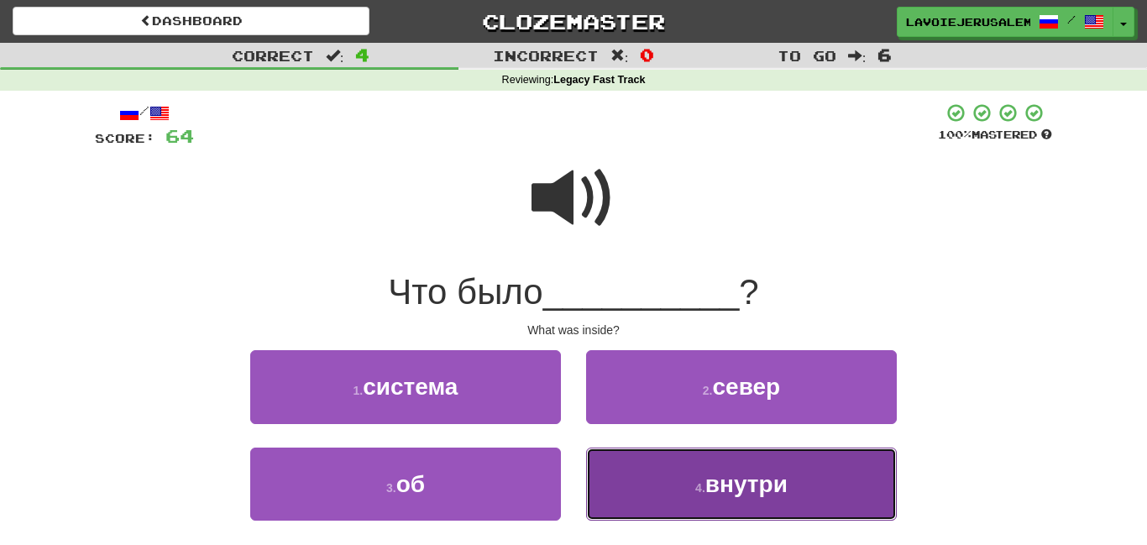
click at [668, 473] on button "4 . внутри" at bounding box center [741, 484] width 311 height 73
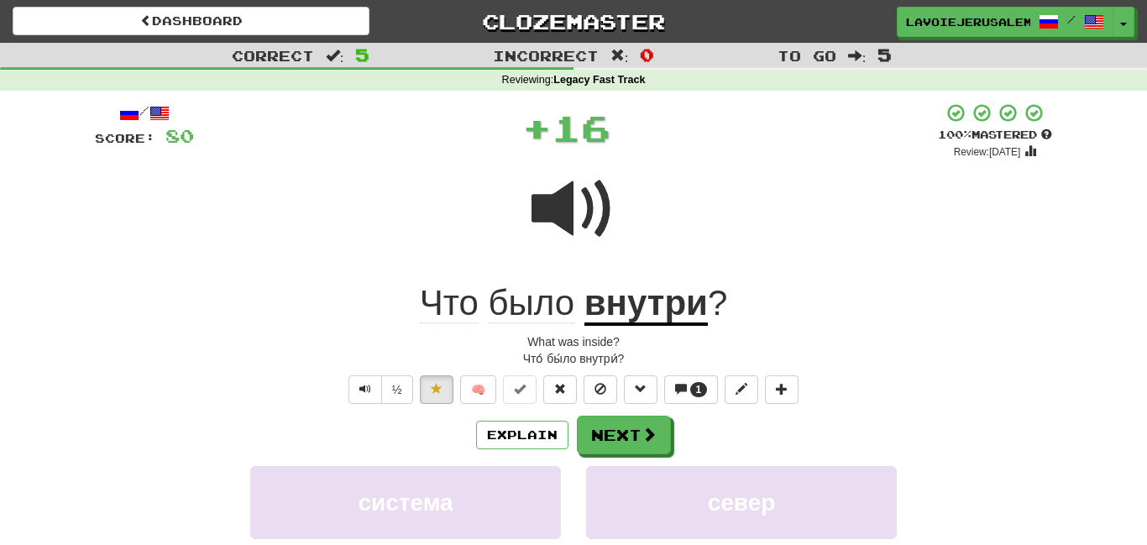
click at [646, 296] on u "внутри" at bounding box center [646, 304] width 123 height 43
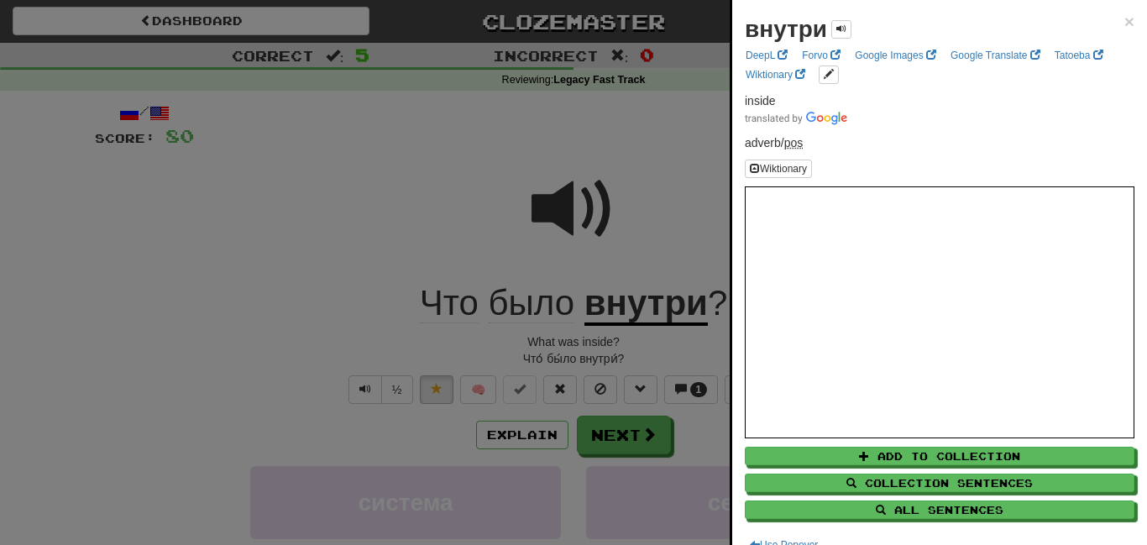
click at [658, 201] on div at bounding box center [573, 272] width 1147 height 545
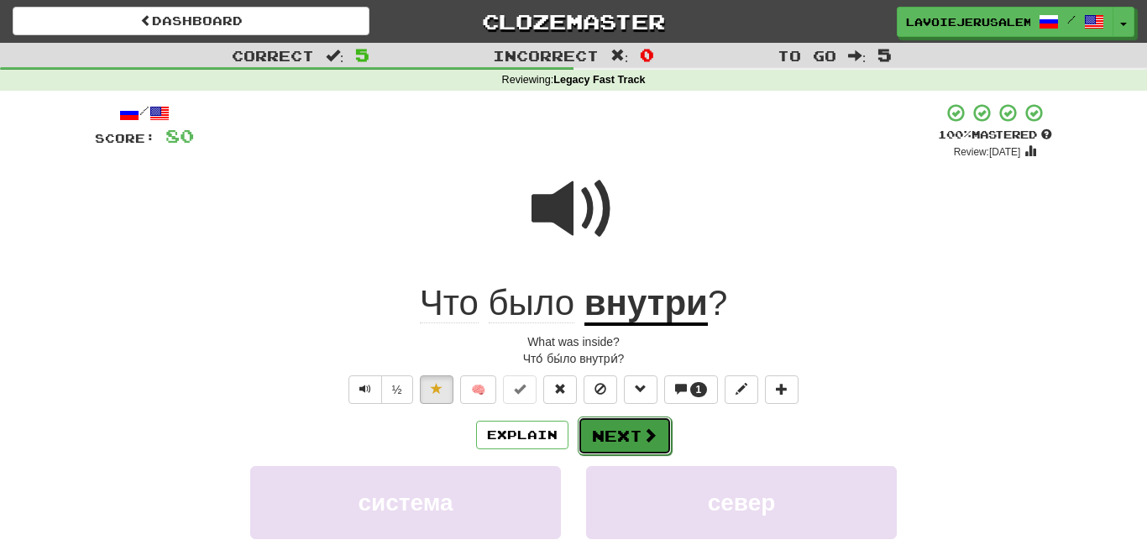
click at [626, 427] on button "Next" at bounding box center [625, 436] width 94 height 39
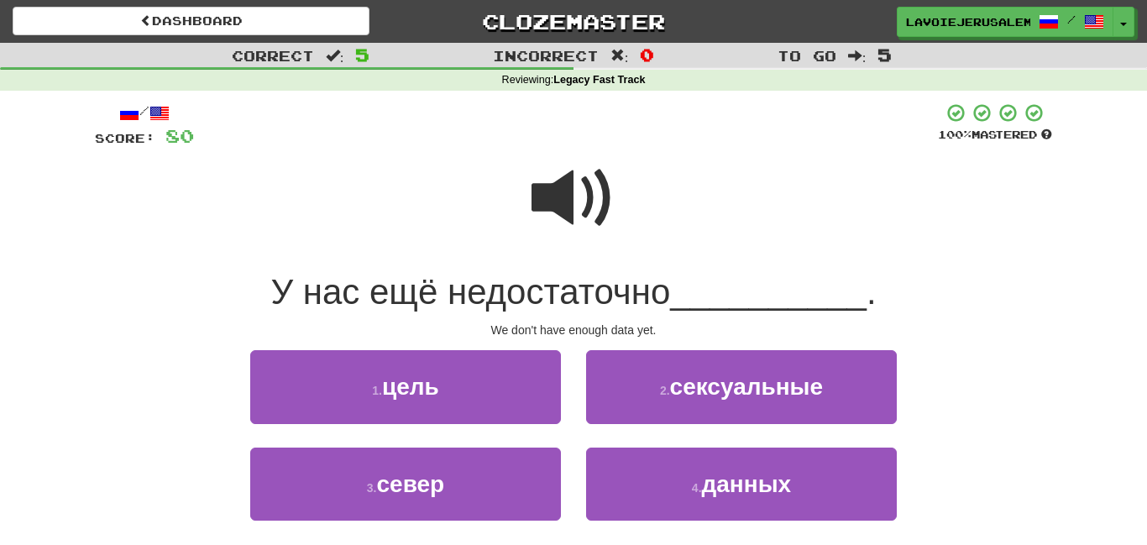
click at [572, 205] on span at bounding box center [574, 198] width 84 height 84
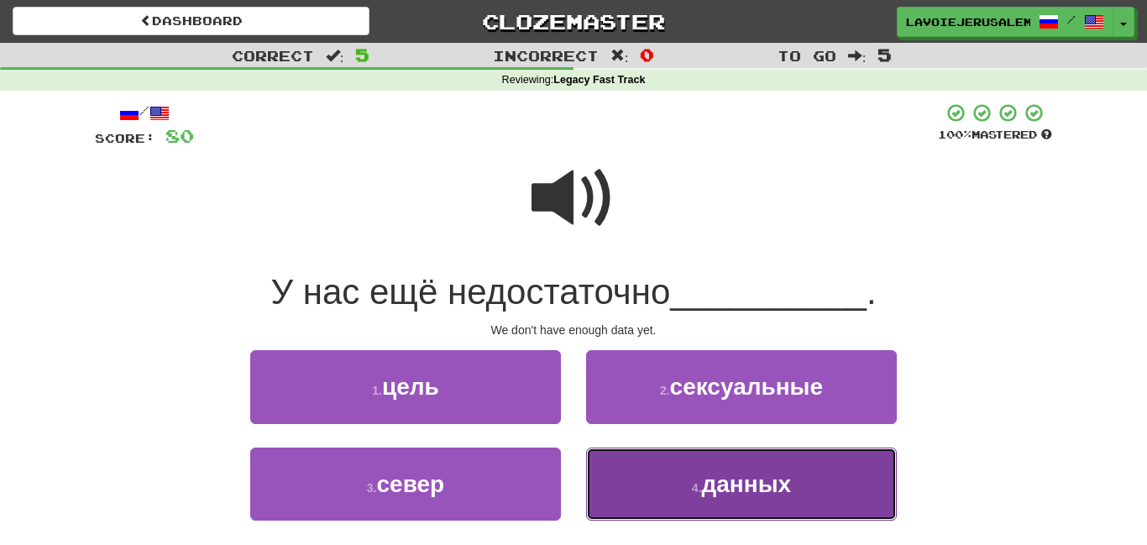
click at [673, 489] on button "4 . данных" at bounding box center [741, 484] width 311 height 73
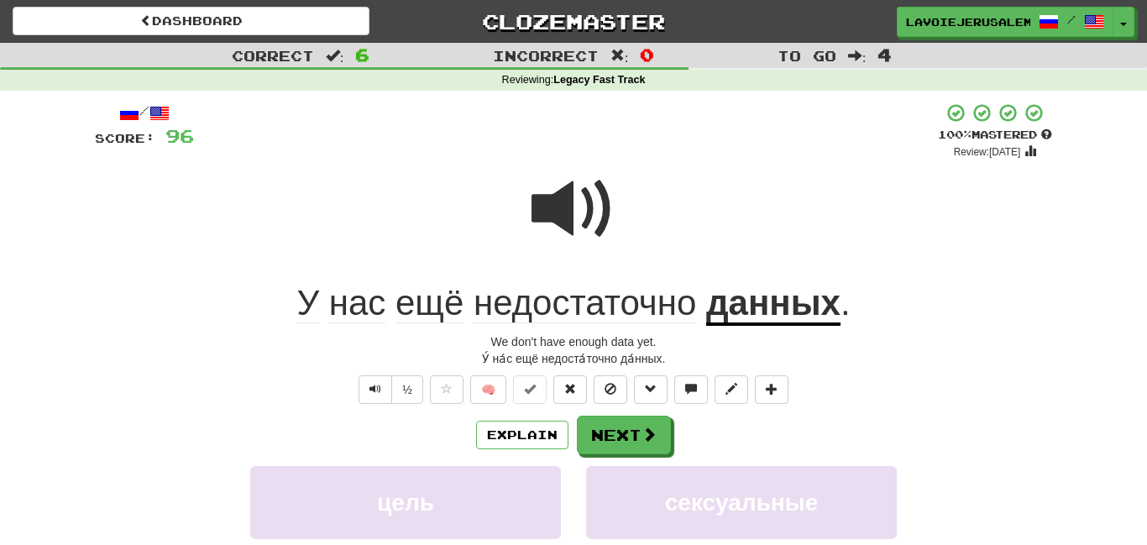
click at [740, 304] on u "данных" at bounding box center [773, 304] width 134 height 43
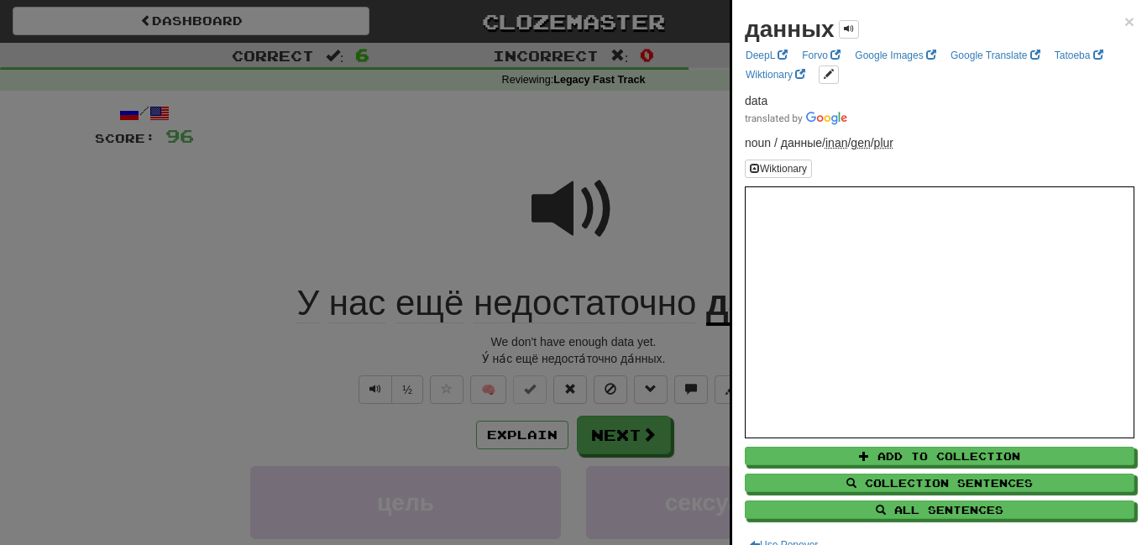
click at [694, 238] on div at bounding box center [573, 272] width 1147 height 545
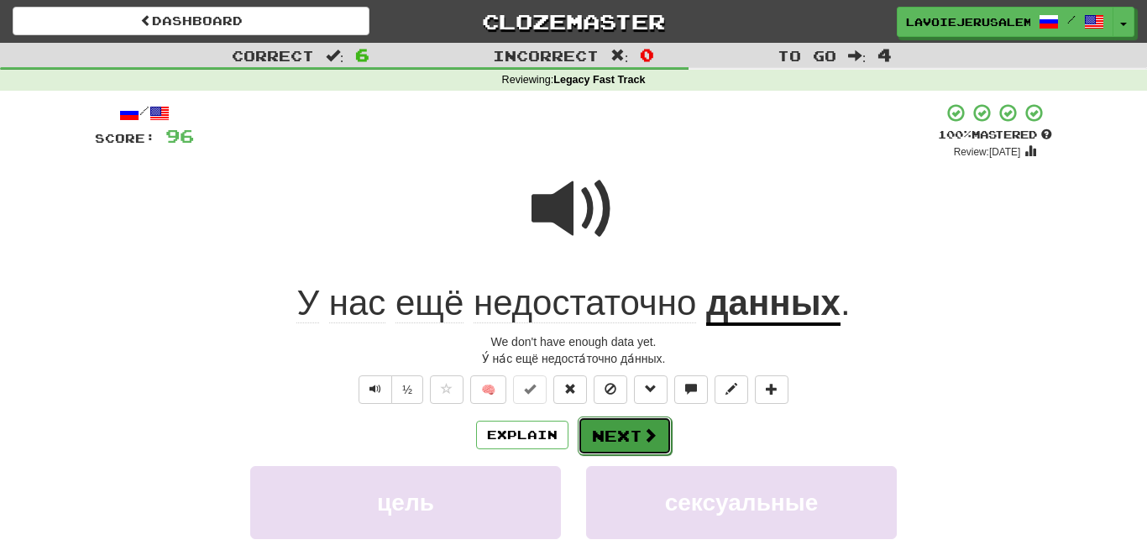
click at [632, 426] on button "Next" at bounding box center [625, 436] width 94 height 39
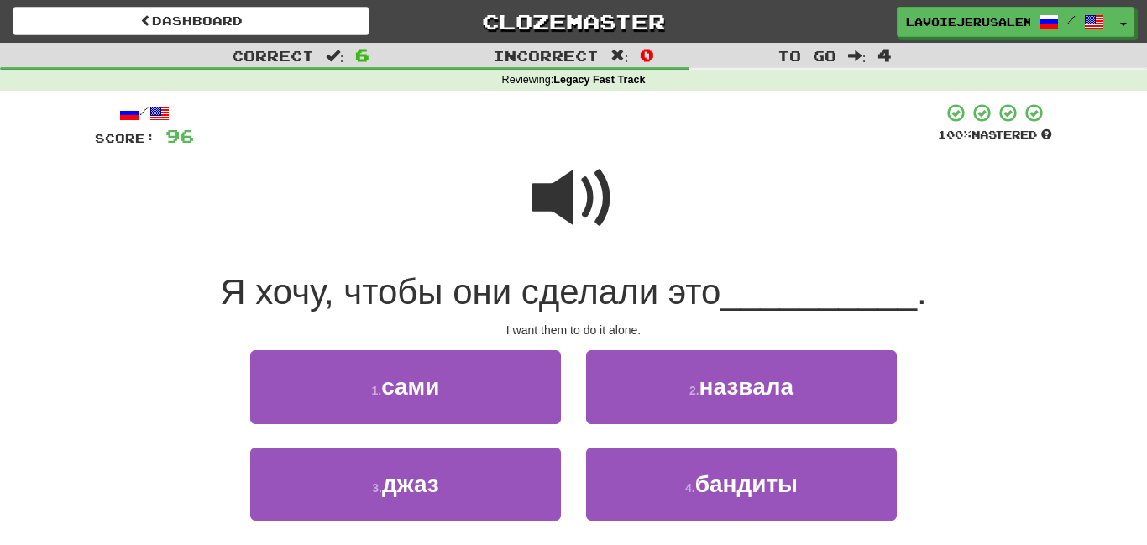
click at [582, 202] on span at bounding box center [574, 198] width 84 height 84
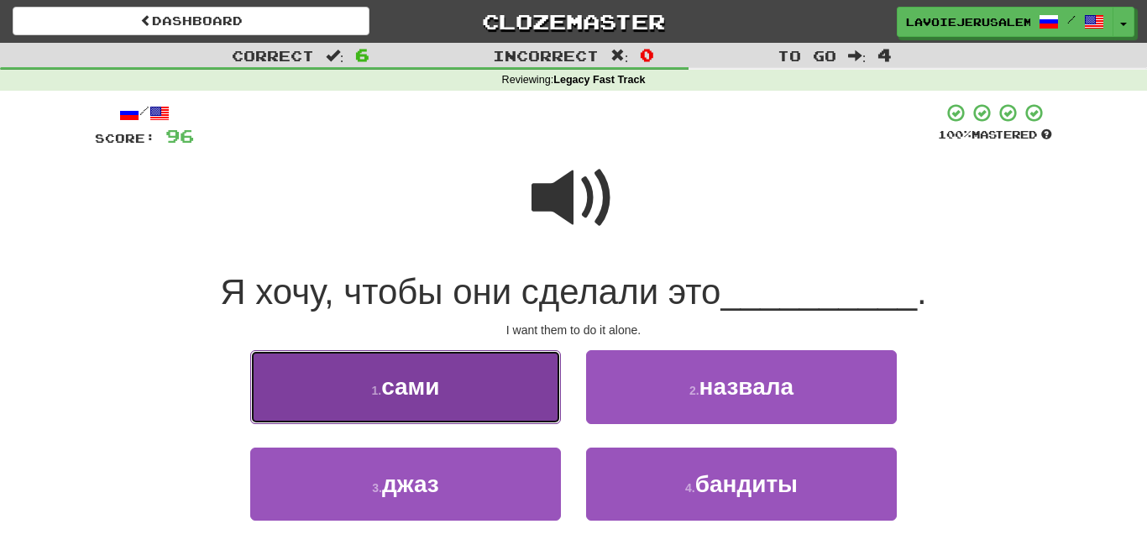
click at [488, 387] on button "1 . сами" at bounding box center [405, 386] width 311 height 73
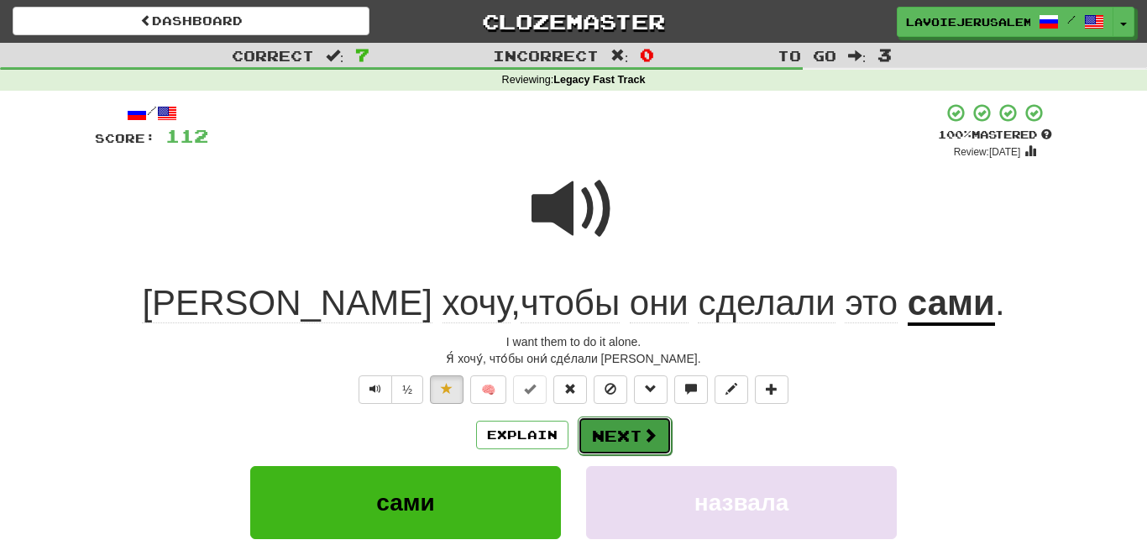
click at [629, 434] on button "Next" at bounding box center [625, 436] width 94 height 39
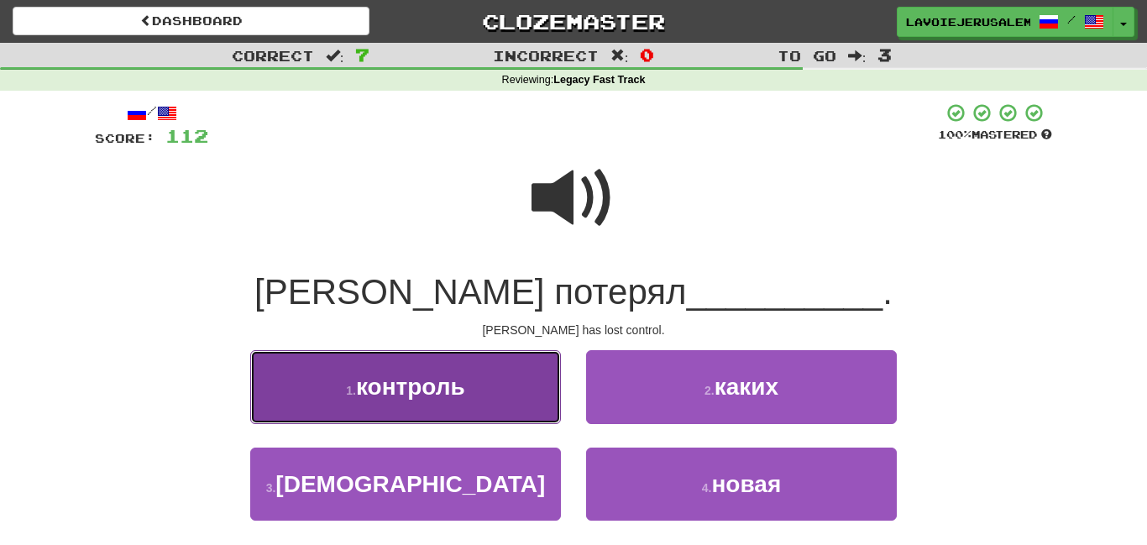
click at [503, 386] on button "1 . контроль" at bounding box center [405, 386] width 311 height 73
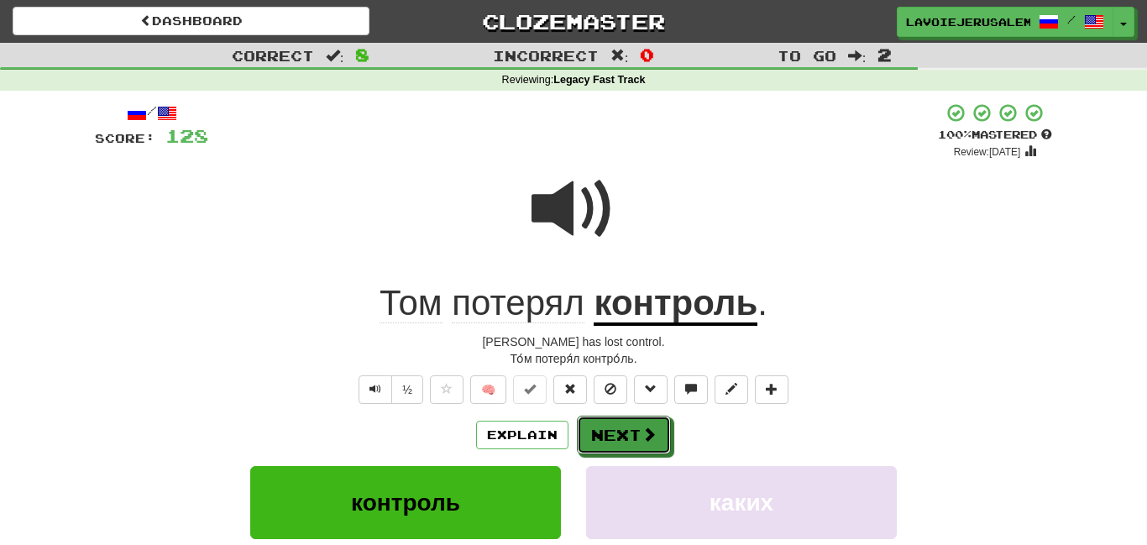
click at [608, 428] on button "Next" at bounding box center [624, 435] width 94 height 39
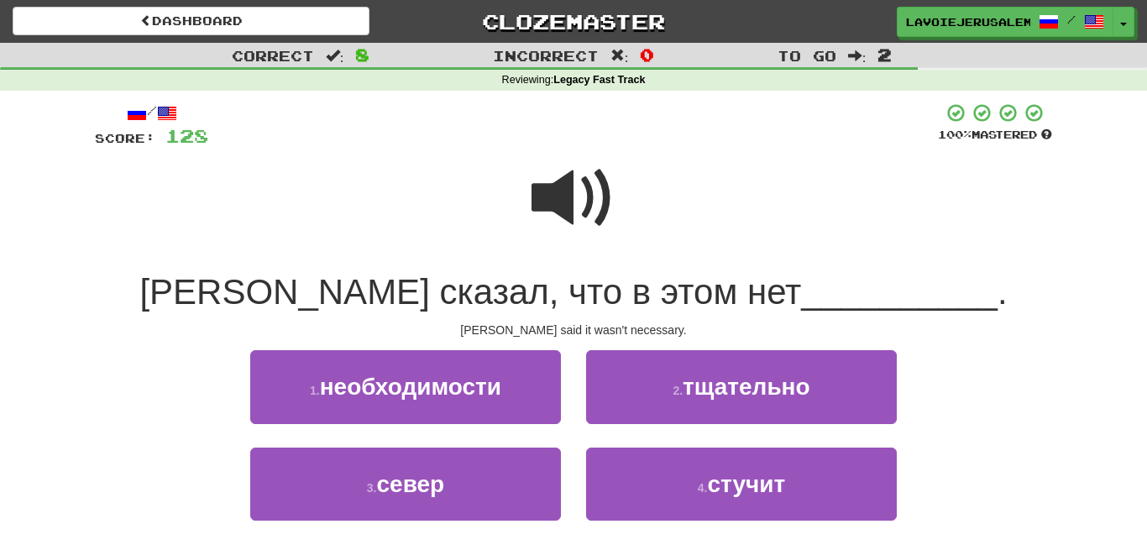
click at [568, 199] on span at bounding box center [574, 198] width 84 height 84
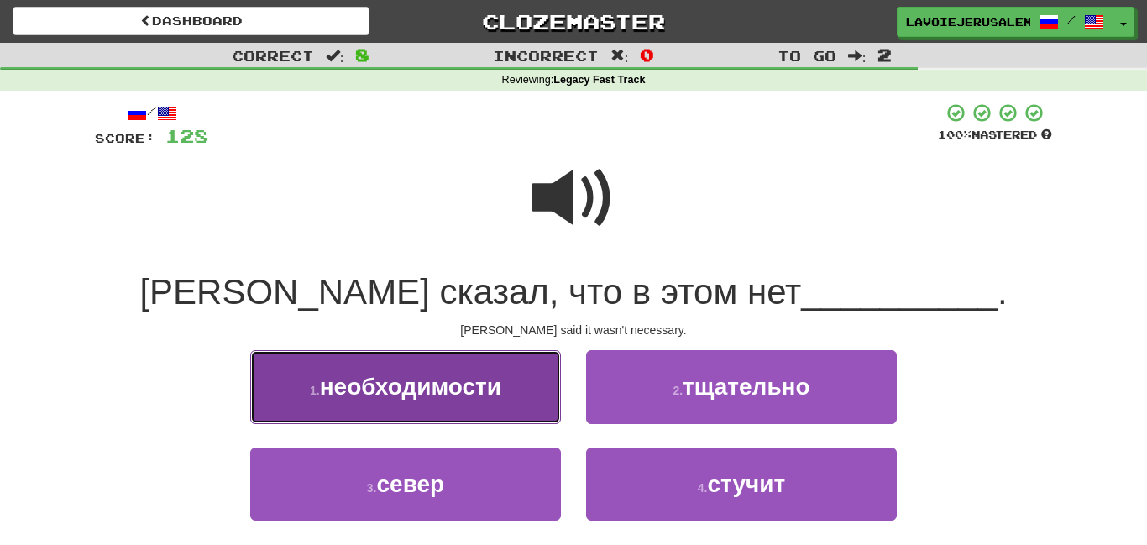
click at [508, 390] on button "1 . необходимости" at bounding box center [405, 386] width 311 height 73
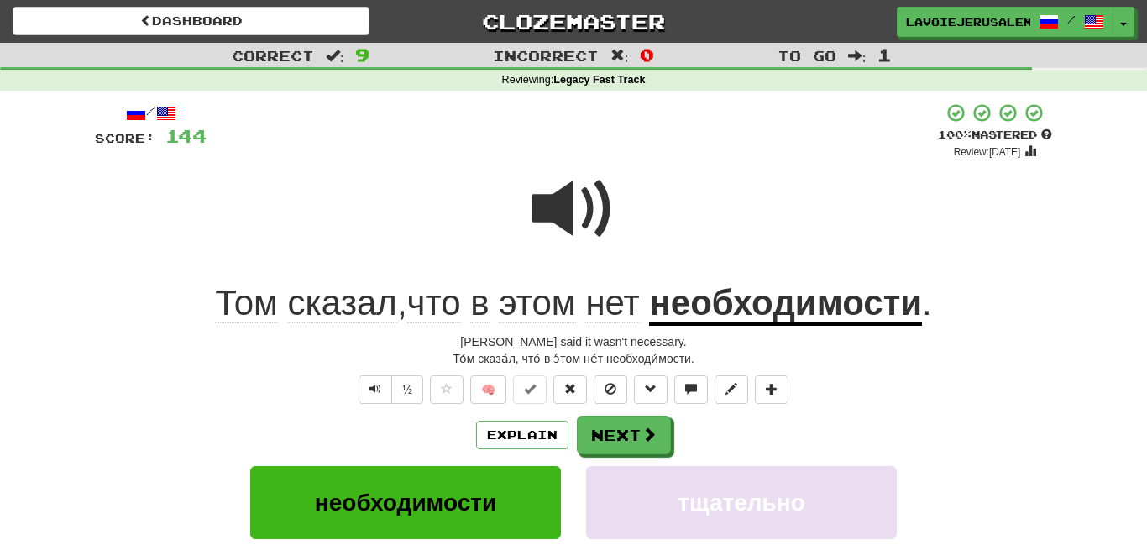
click at [804, 298] on u "необходимости" at bounding box center [785, 304] width 273 height 43
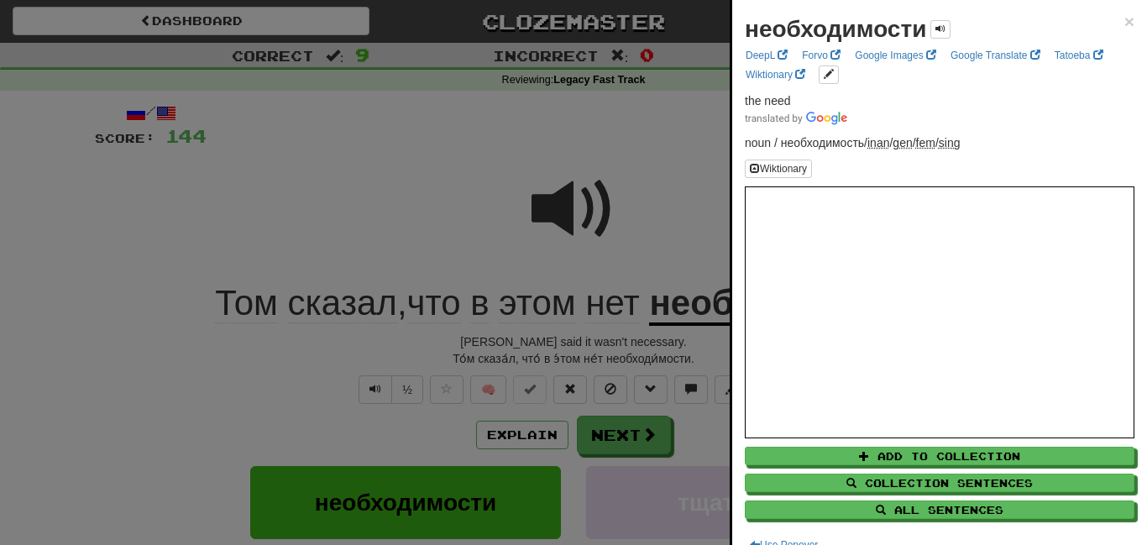
click at [693, 232] on div at bounding box center [573, 272] width 1147 height 545
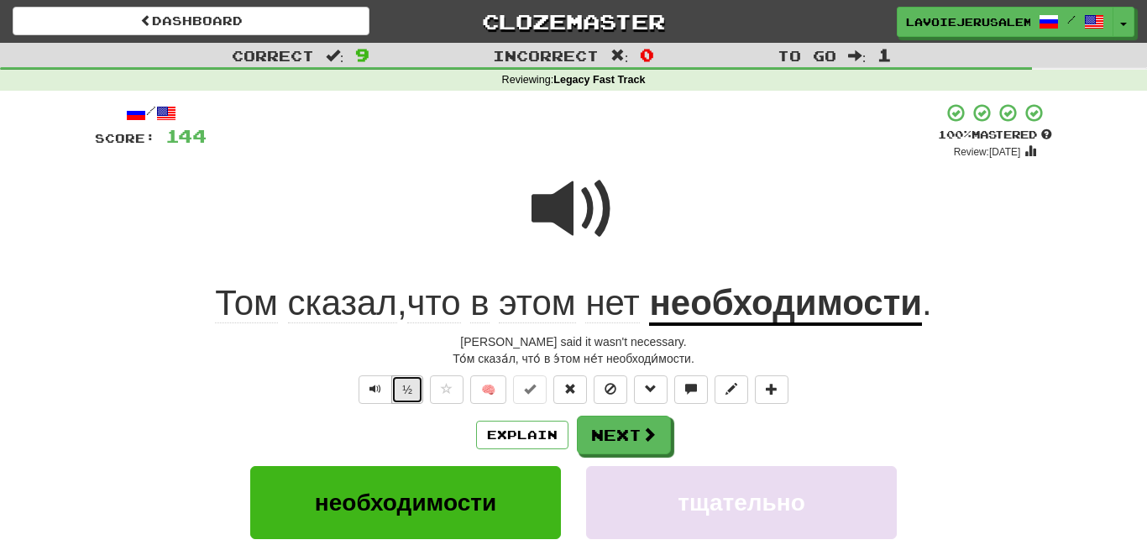
click at [401, 379] on button "½" at bounding box center [407, 389] width 32 height 29
click at [621, 432] on button "Next" at bounding box center [624, 435] width 94 height 39
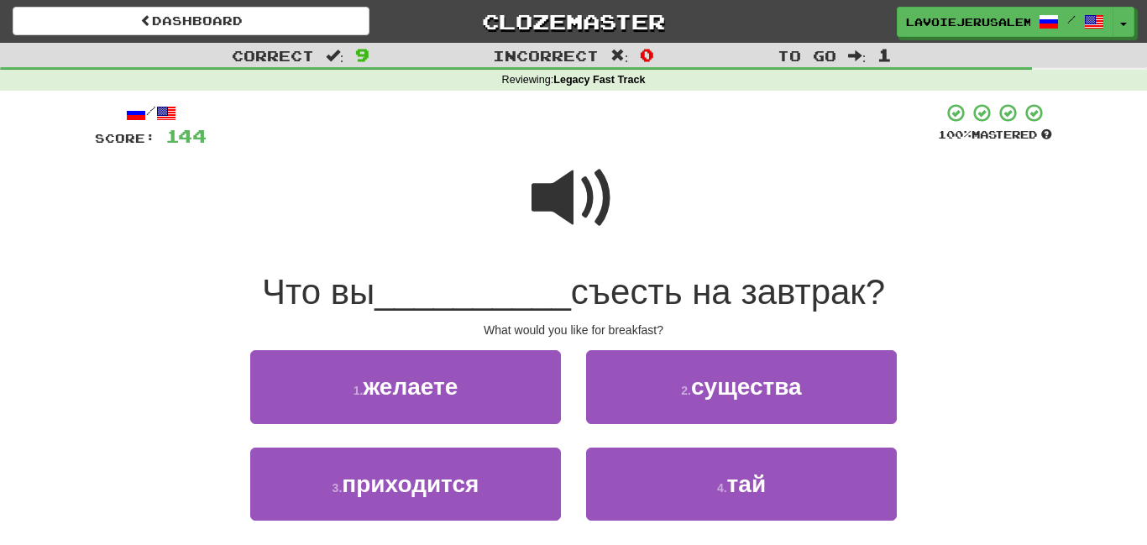
click at [553, 186] on span at bounding box center [574, 198] width 84 height 84
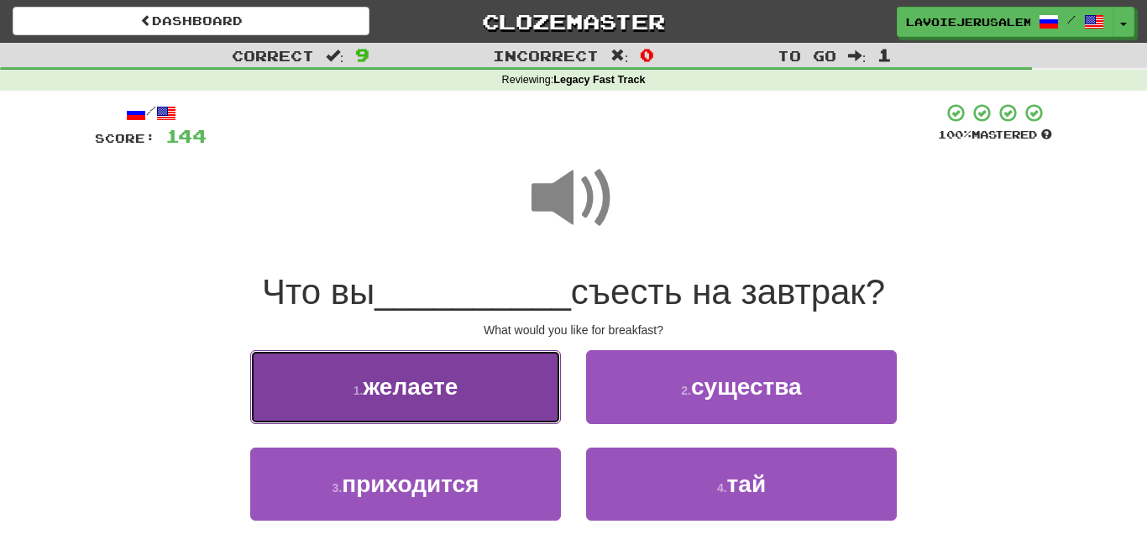
click at [490, 378] on button "1 . желаете" at bounding box center [405, 386] width 311 height 73
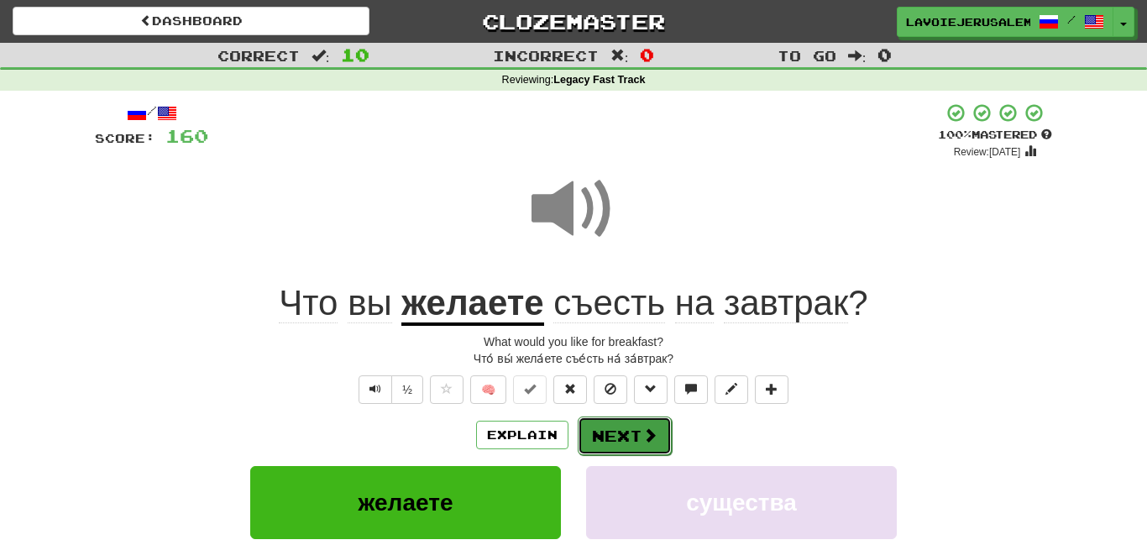
click at [627, 432] on button "Next" at bounding box center [625, 436] width 94 height 39
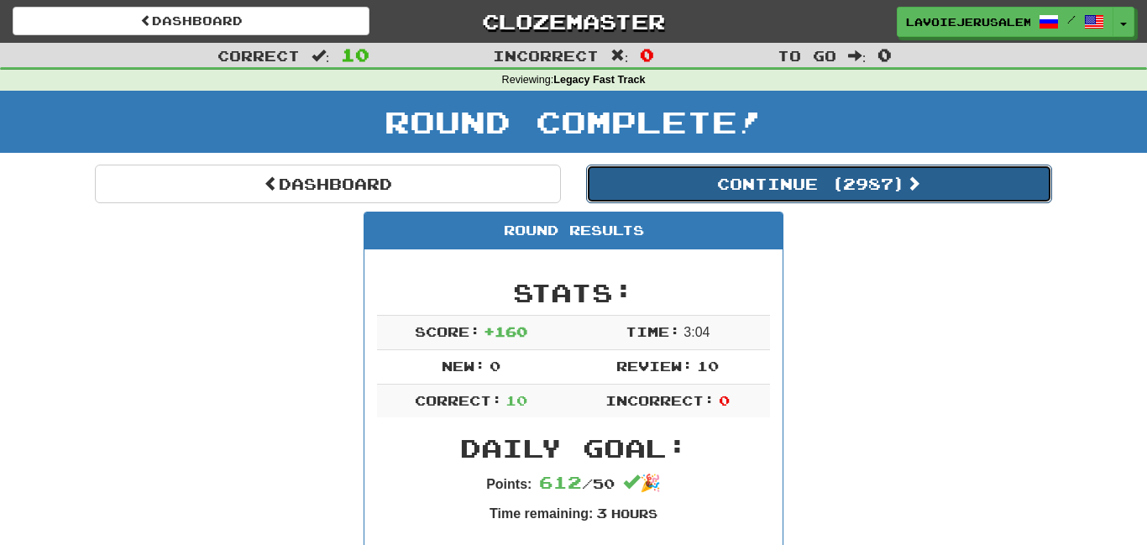
click at [790, 176] on button "Continue ( 2987 )" at bounding box center [819, 184] width 466 height 39
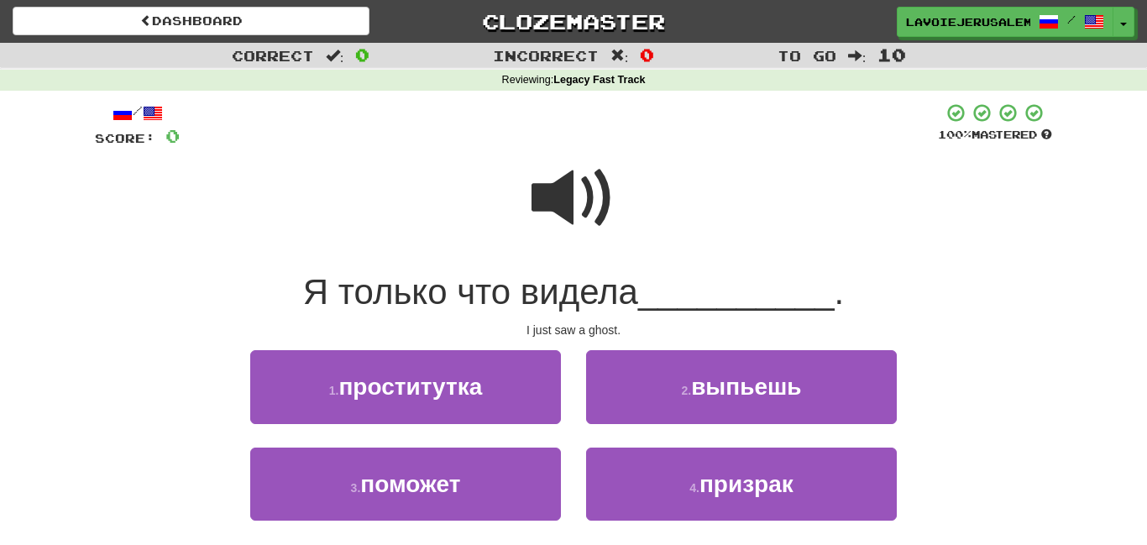
click at [576, 190] on span at bounding box center [574, 198] width 84 height 84
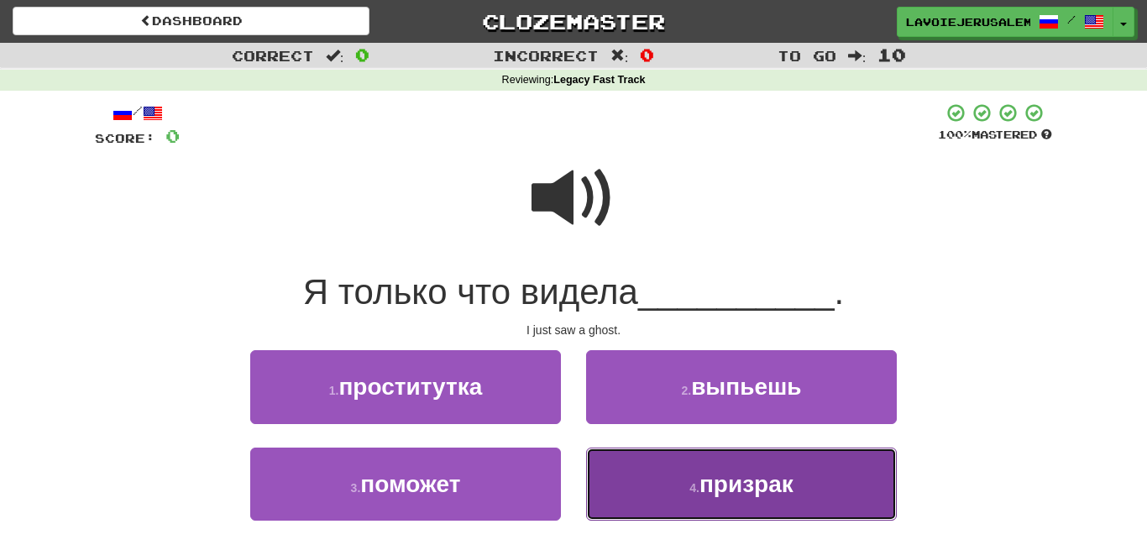
click at [695, 470] on button "4 . призрак" at bounding box center [741, 484] width 311 height 73
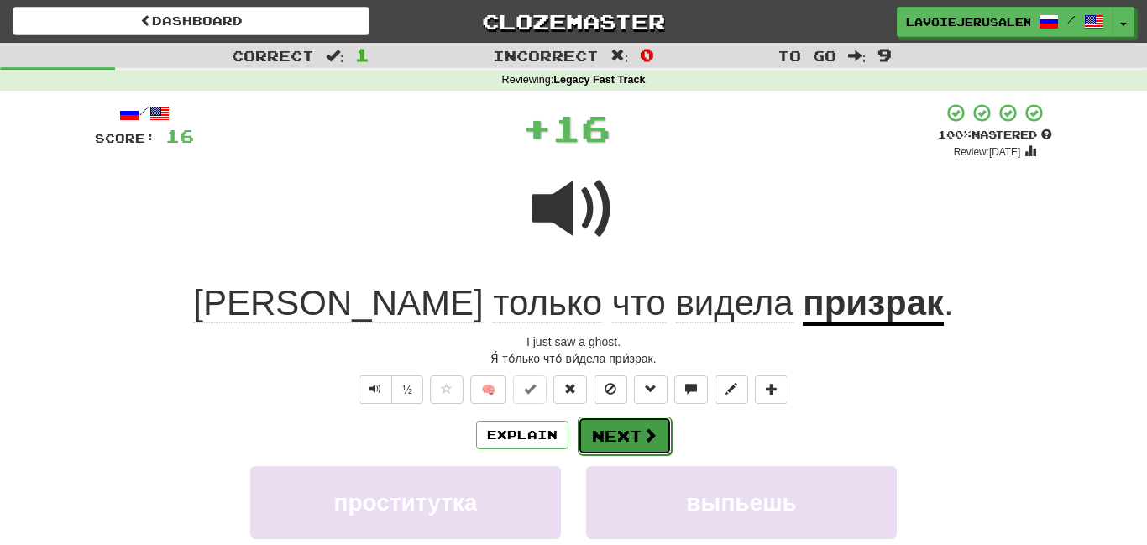
click at [646, 428] on span at bounding box center [650, 435] width 15 height 15
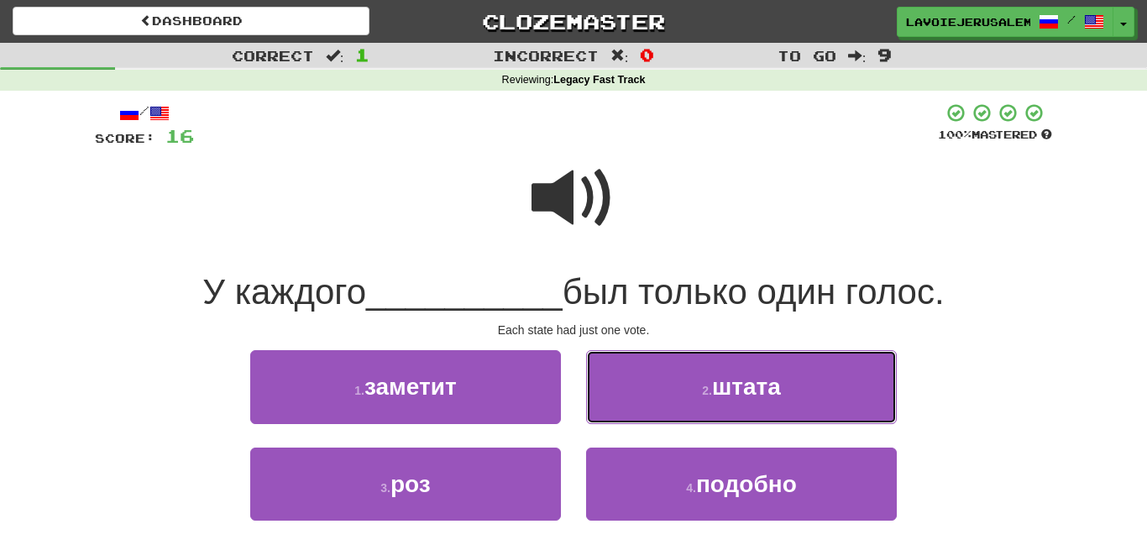
click at [643, 403] on button "2 . штата" at bounding box center [741, 386] width 311 height 73
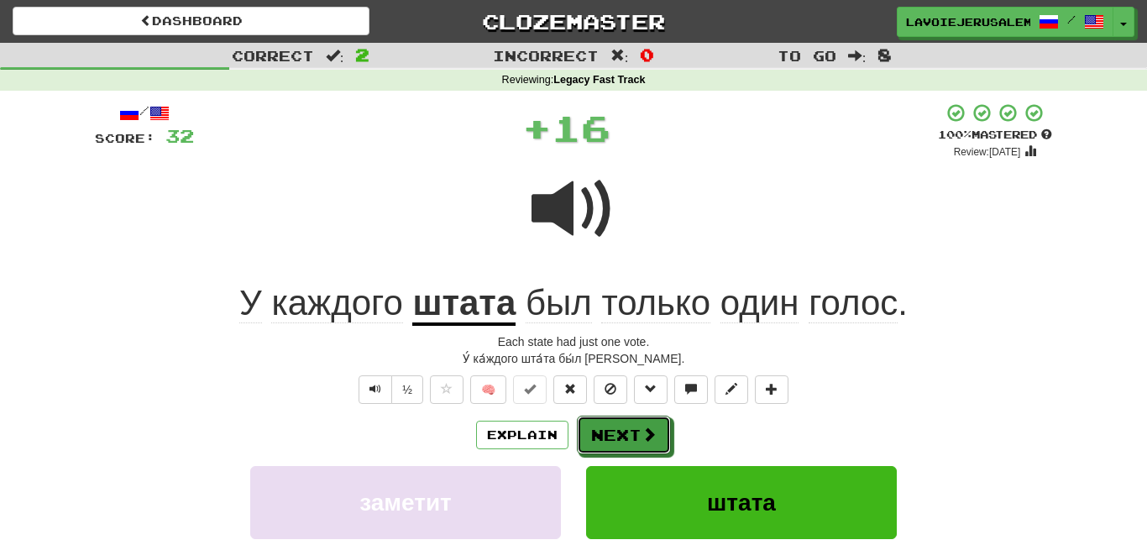
click at [622, 431] on button "Next" at bounding box center [624, 435] width 94 height 39
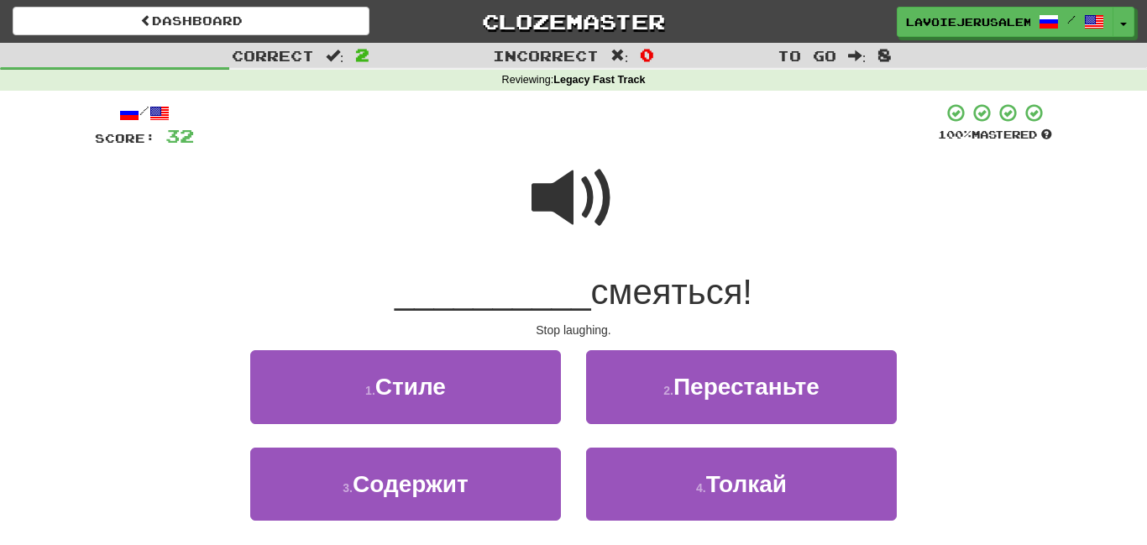
click at [536, 200] on span at bounding box center [574, 198] width 84 height 84
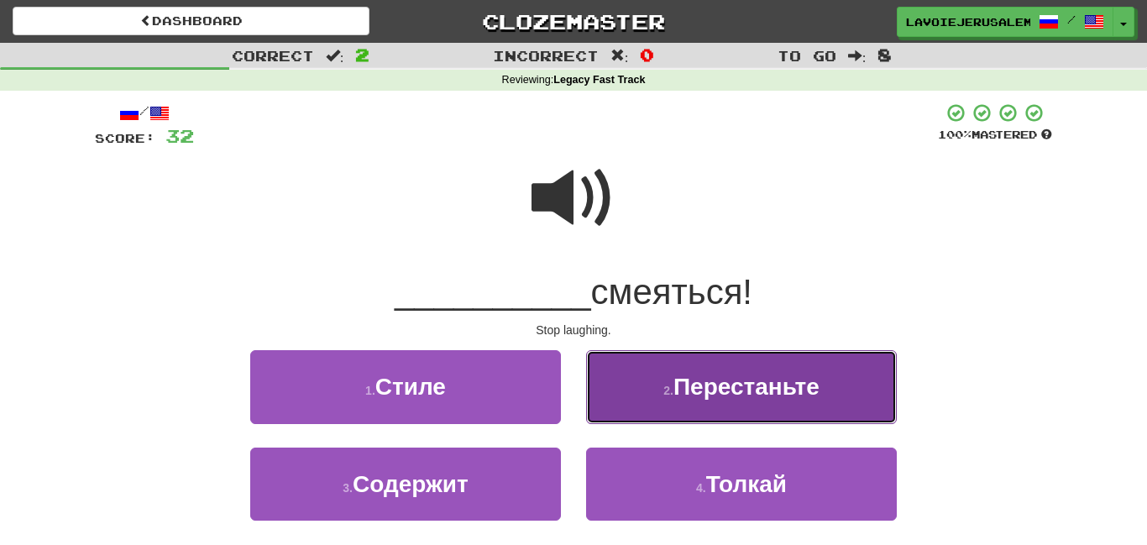
click at [616, 373] on button "2 . [GEOGRAPHIC_DATA]" at bounding box center [741, 386] width 311 height 73
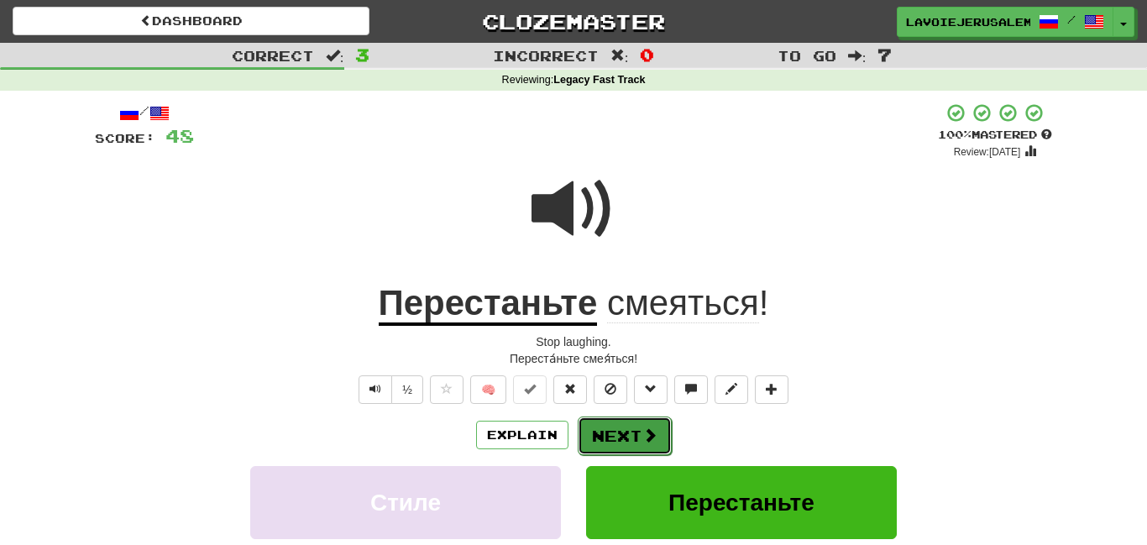
click at [621, 422] on button "Next" at bounding box center [625, 436] width 94 height 39
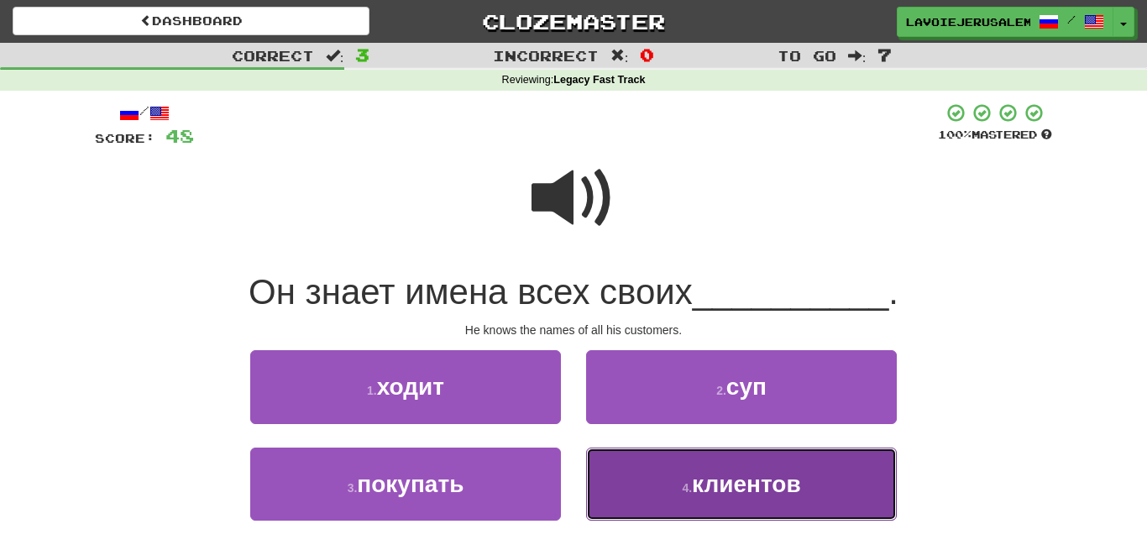
click at [639, 480] on button "4 . клиентов" at bounding box center [741, 484] width 311 height 73
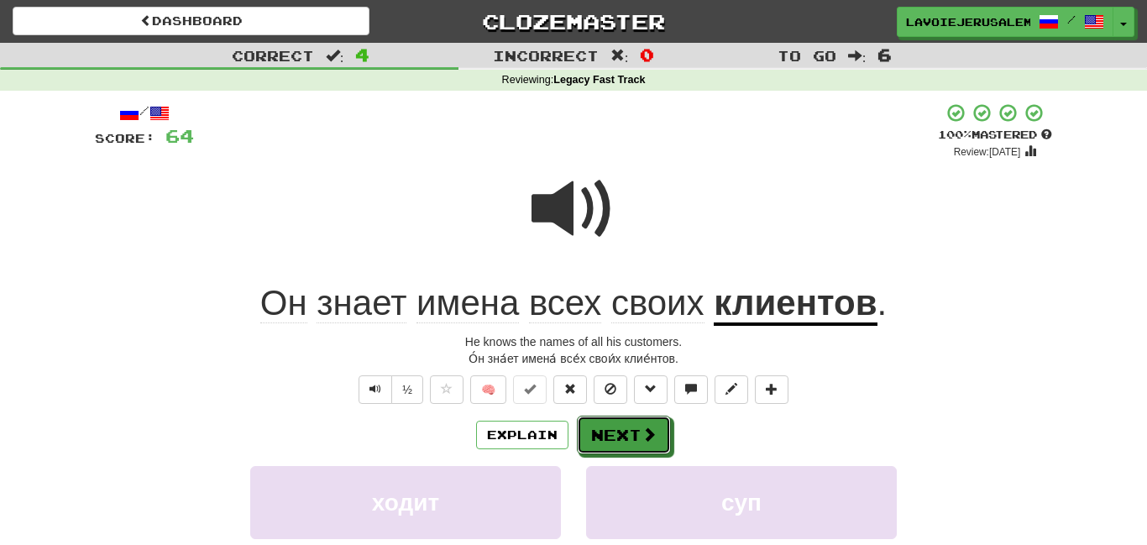
click at [603, 424] on button "Next" at bounding box center [624, 435] width 94 height 39
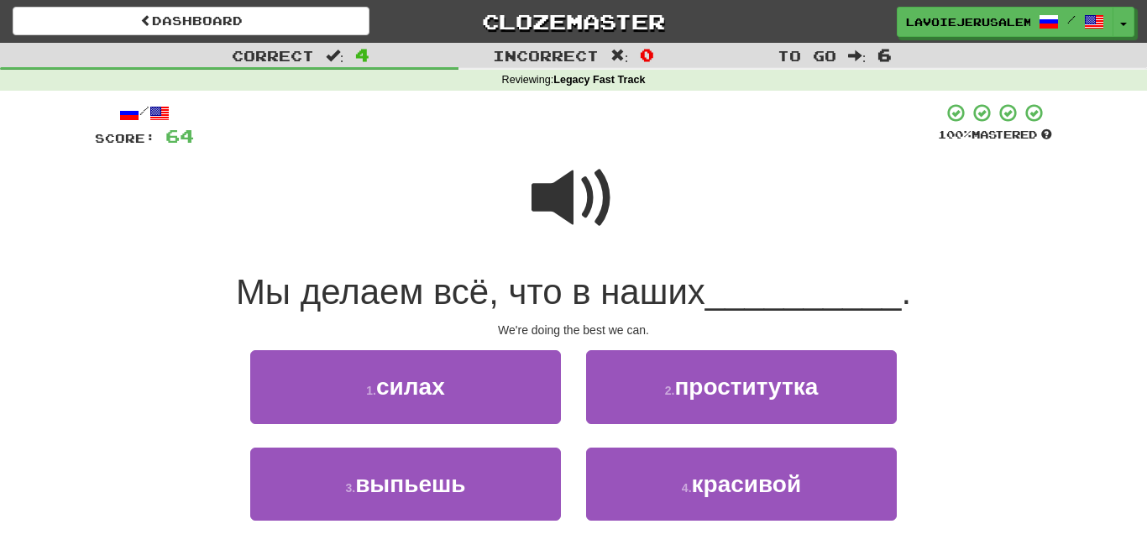
click at [552, 202] on span at bounding box center [574, 198] width 84 height 84
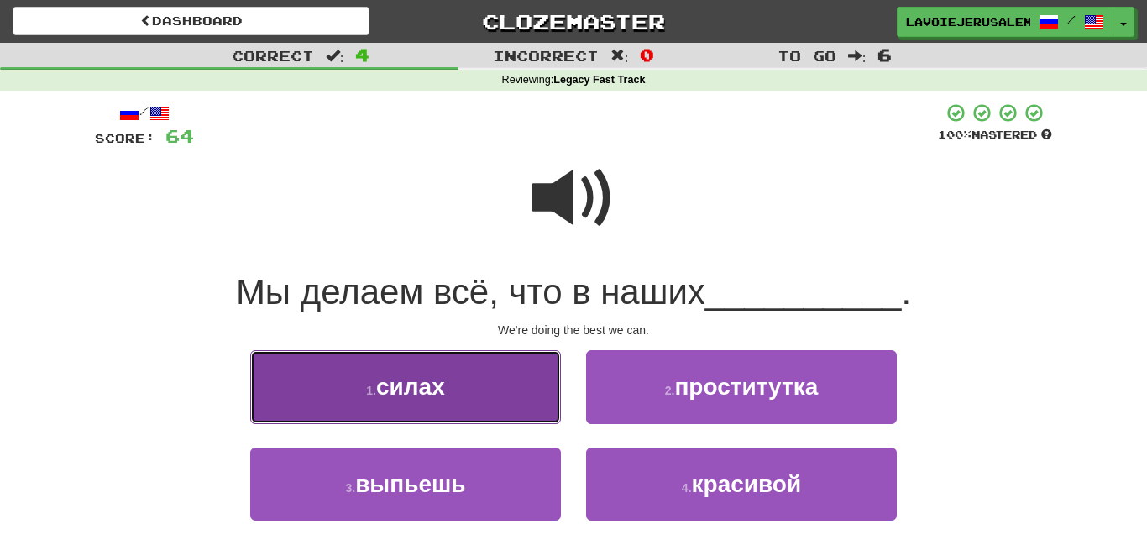
click at [480, 391] on button "1 . силах" at bounding box center [405, 386] width 311 height 73
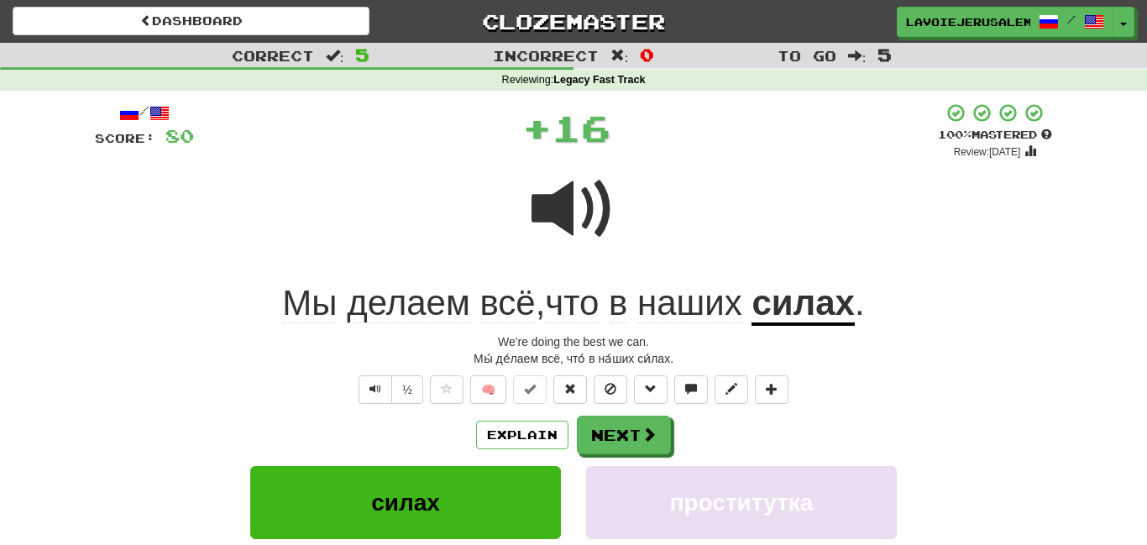
click at [795, 305] on u "силах" at bounding box center [803, 304] width 103 height 43
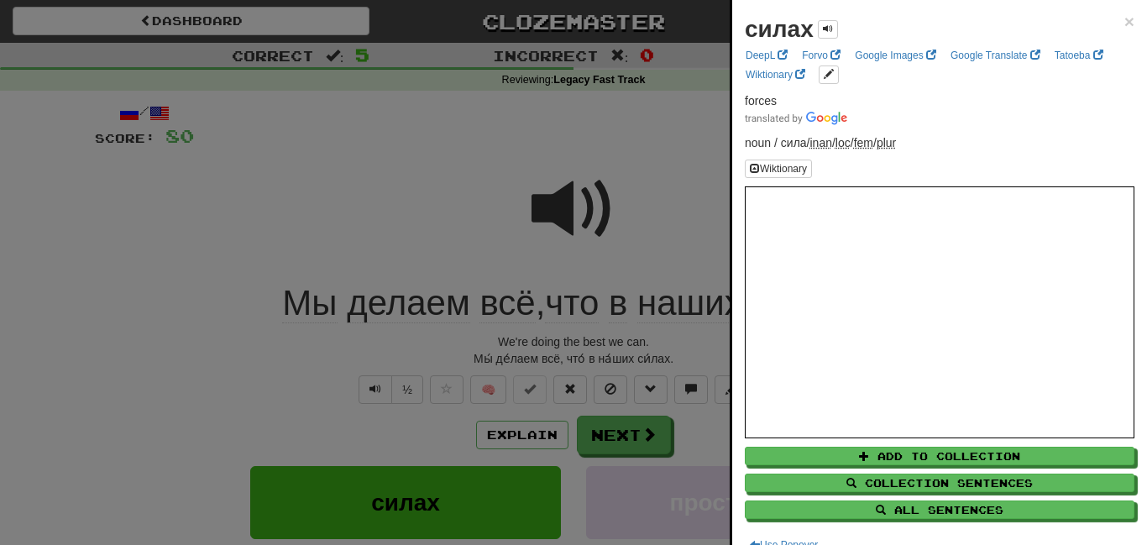
click at [698, 219] on div at bounding box center [573, 272] width 1147 height 545
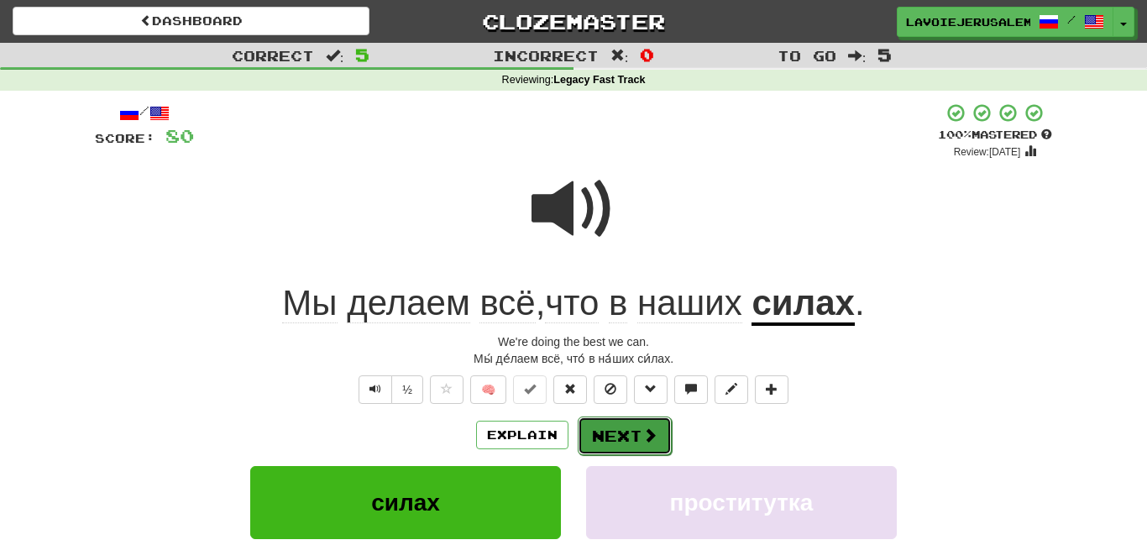
click at [638, 423] on button "Next" at bounding box center [625, 436] width 94 height 39
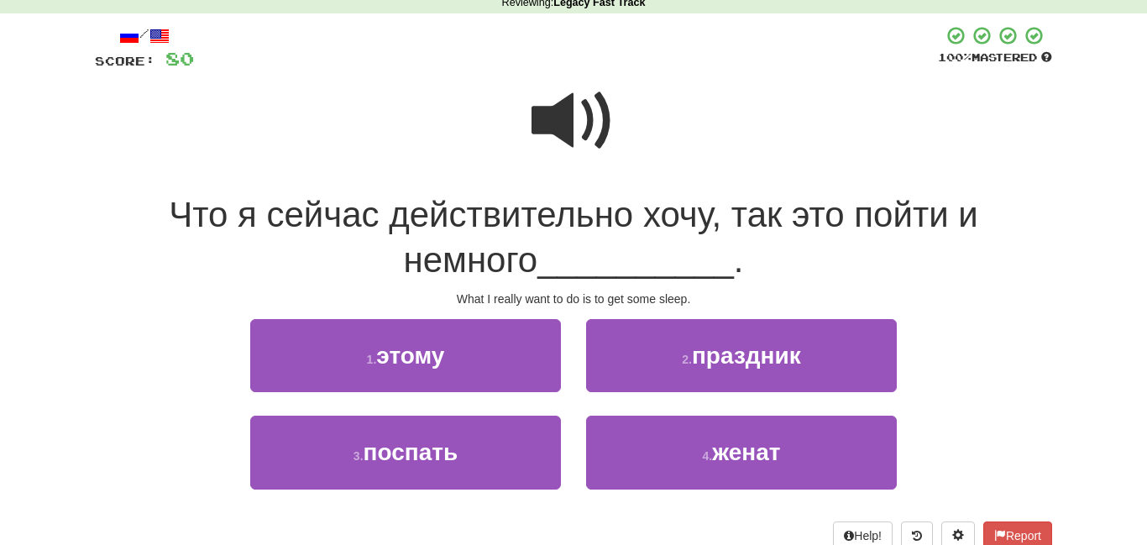
scroll to position [84, 0]
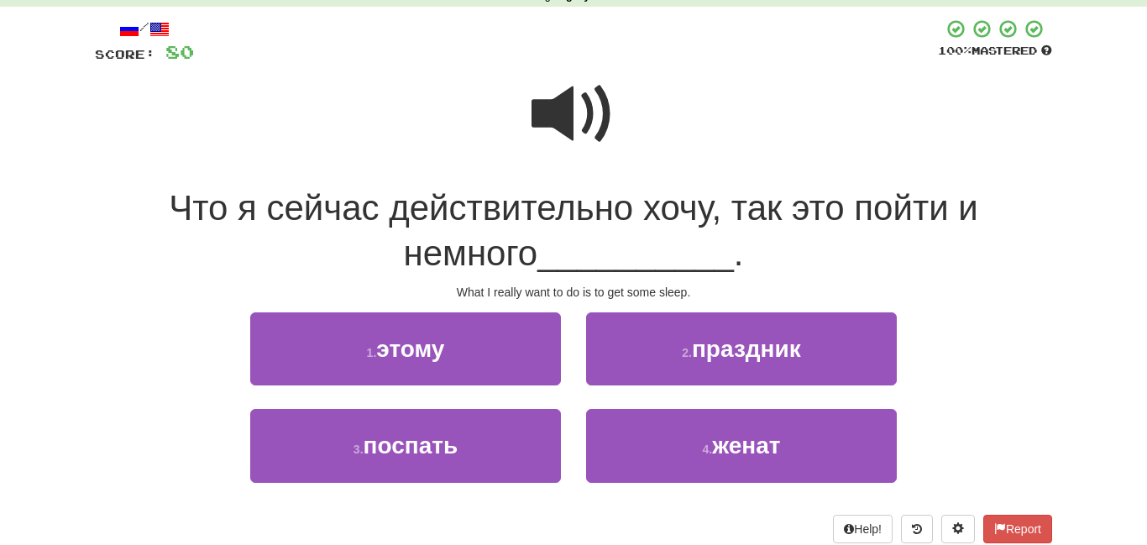
click at [564, 119] on span at bounding box center [574, 114] width 84 height 84
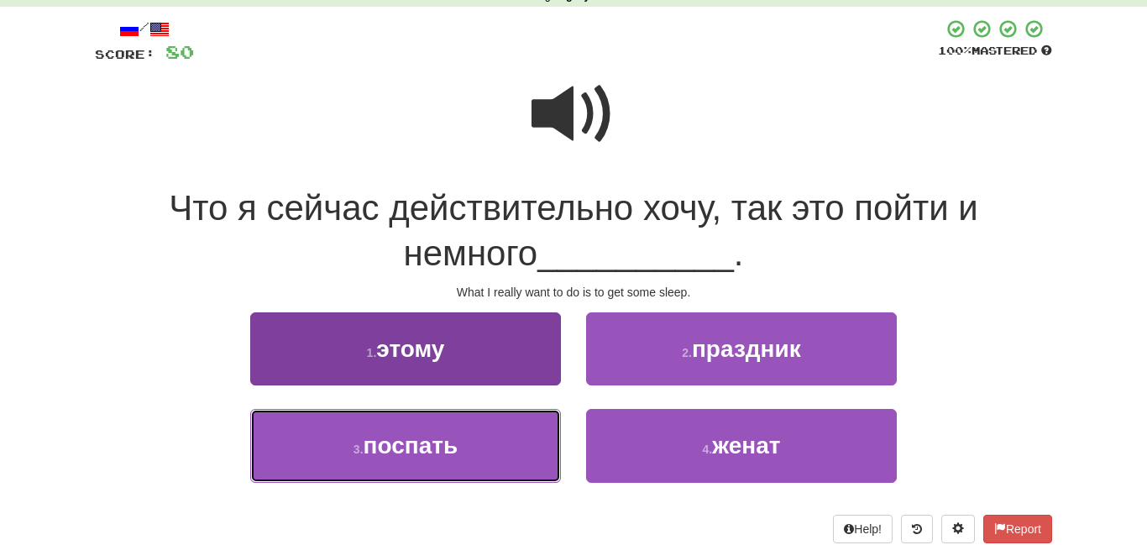
click at [495, 444] on button "3 . поспать" at bounding box center [405, 445] width 311 height 73
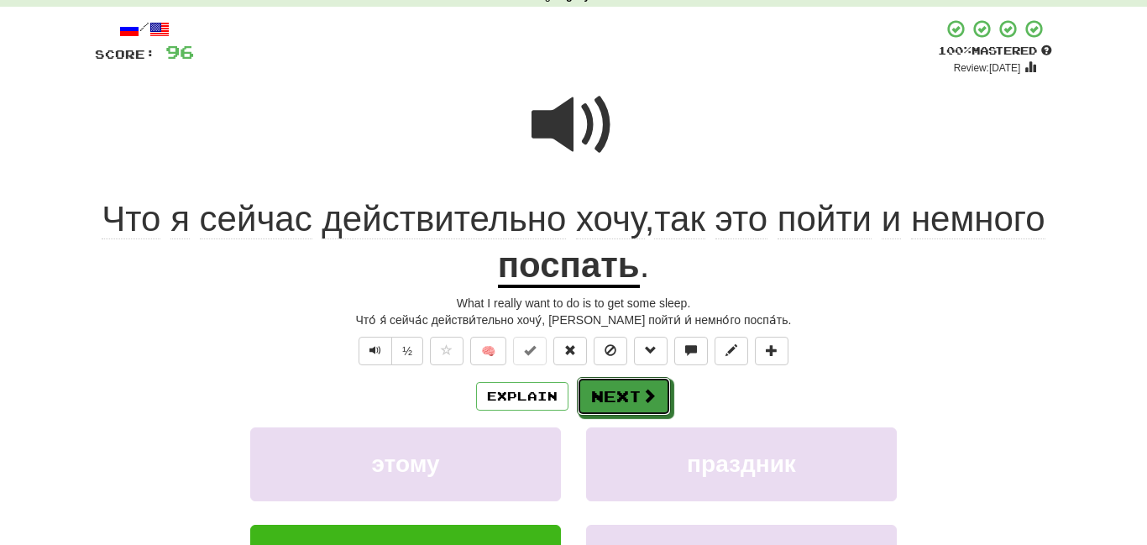
click at [599, 391] on button "Next" at bounding box center [624, 396] width 94 height 39
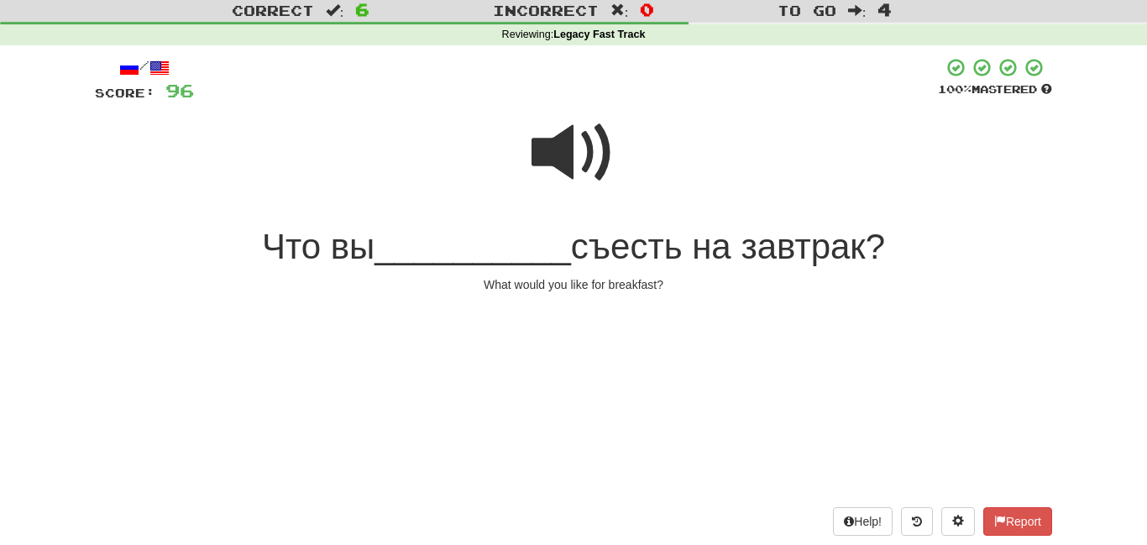
scroll to position [45, 0]
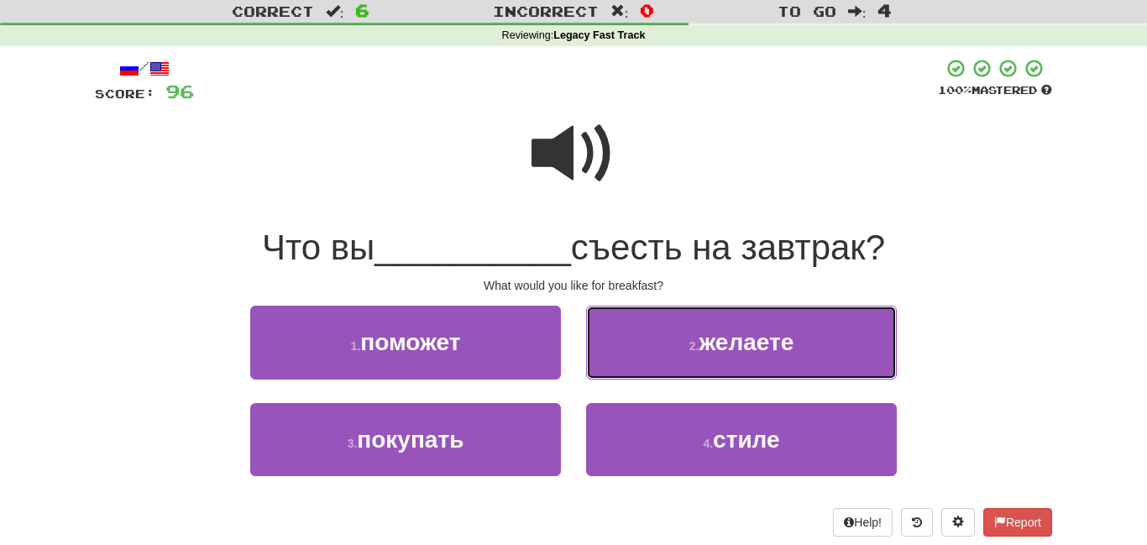
click at [602, 362] on button "2 . желаете" at bounding box center [741, 342] width 311 height 73
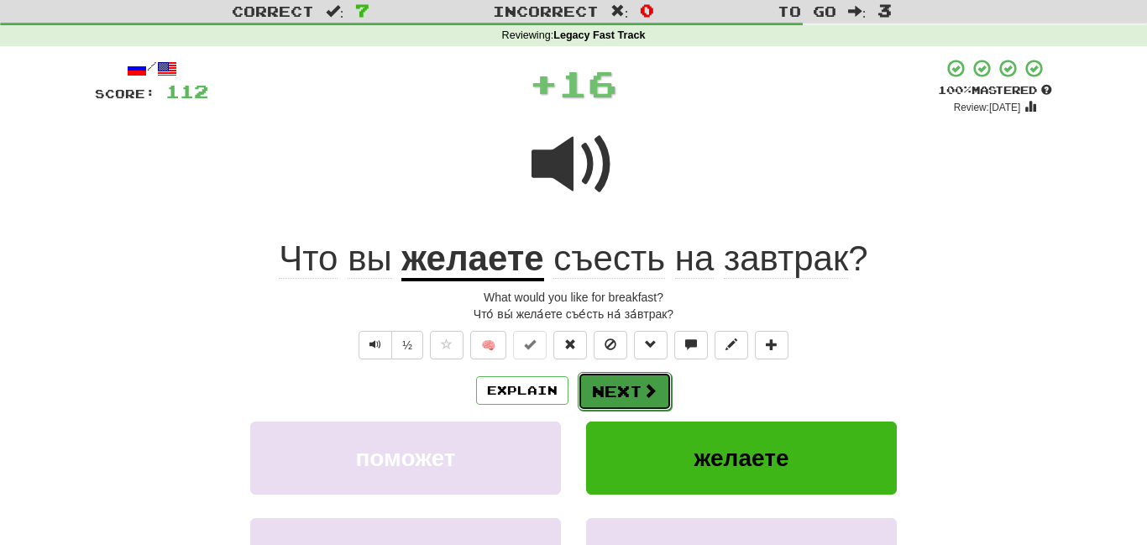
click at [595, 386] on button "Next" at bounding box center [625, 391] width 94 height 39
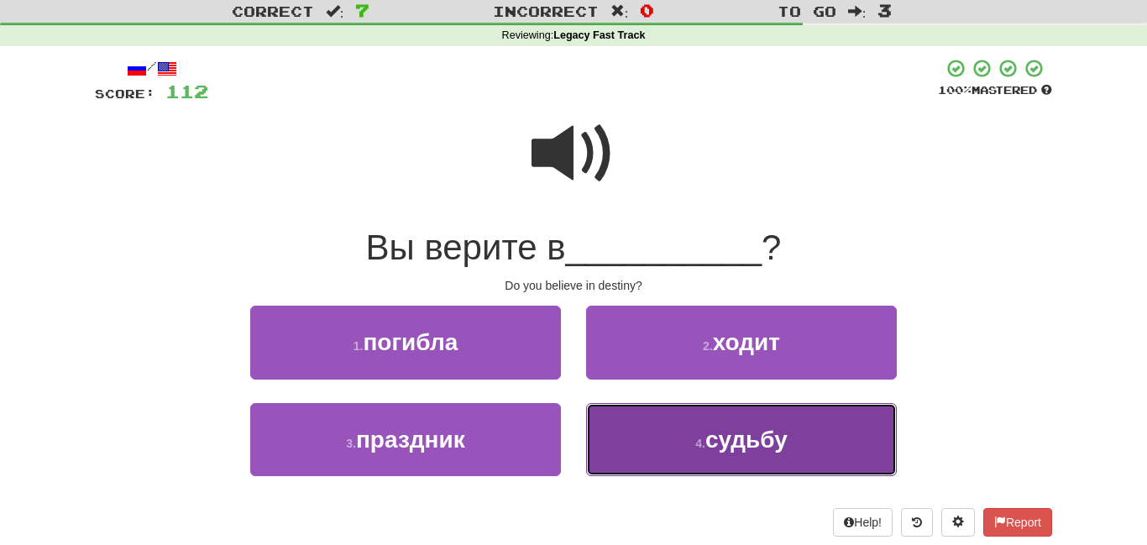
click at [622, 424] on button "4 . судьбу" at bounding box center [741, 439] width 311 height 73
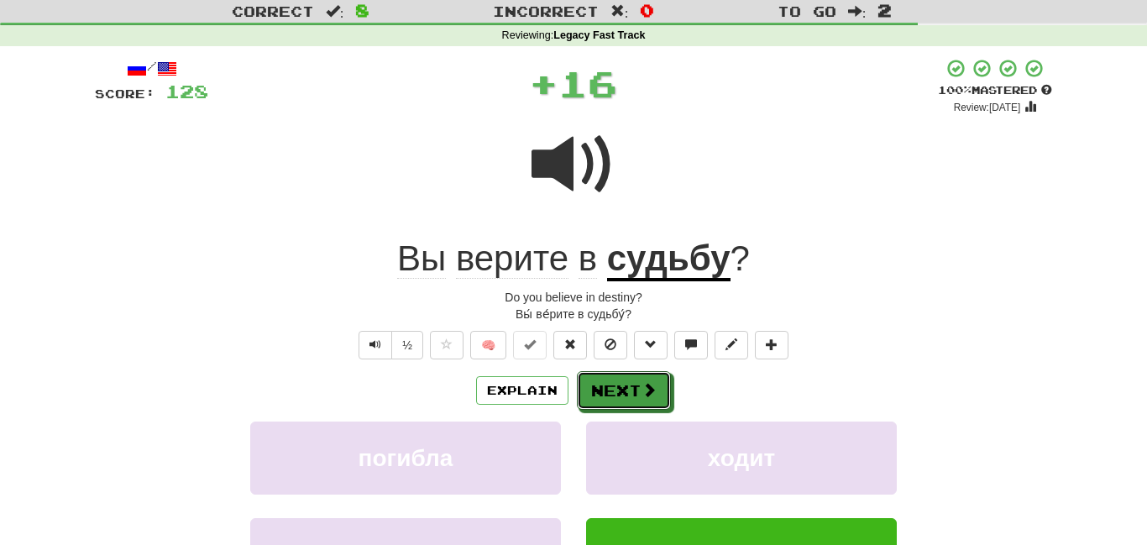
click at [612, 386] on button "Next" at bounding box center [624, 390] width 94 height 39
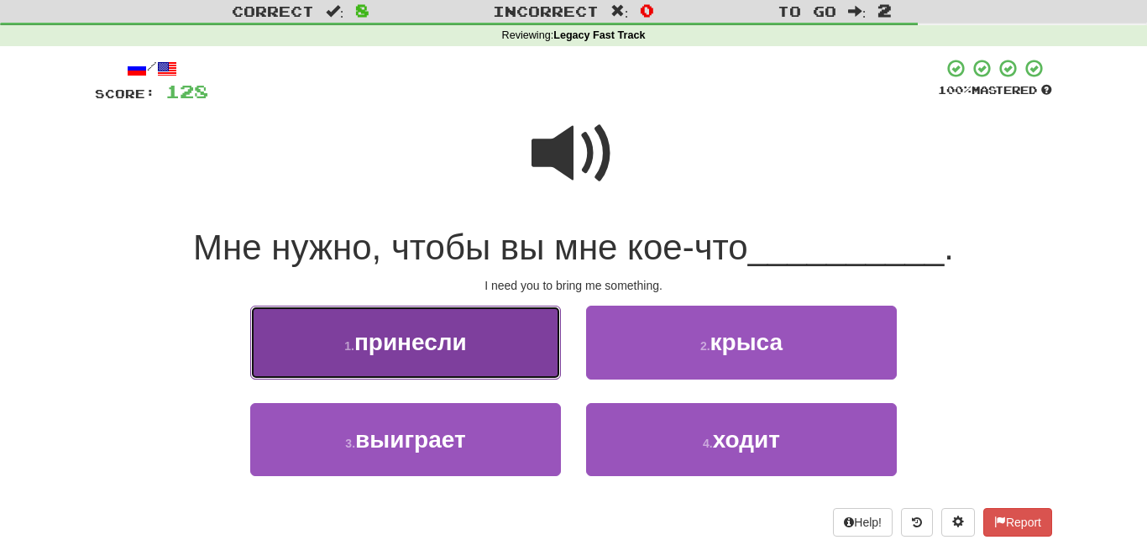
click at [497, 360] on button "1 . принесли" at bounding box center [405, 342] width 311 height 73
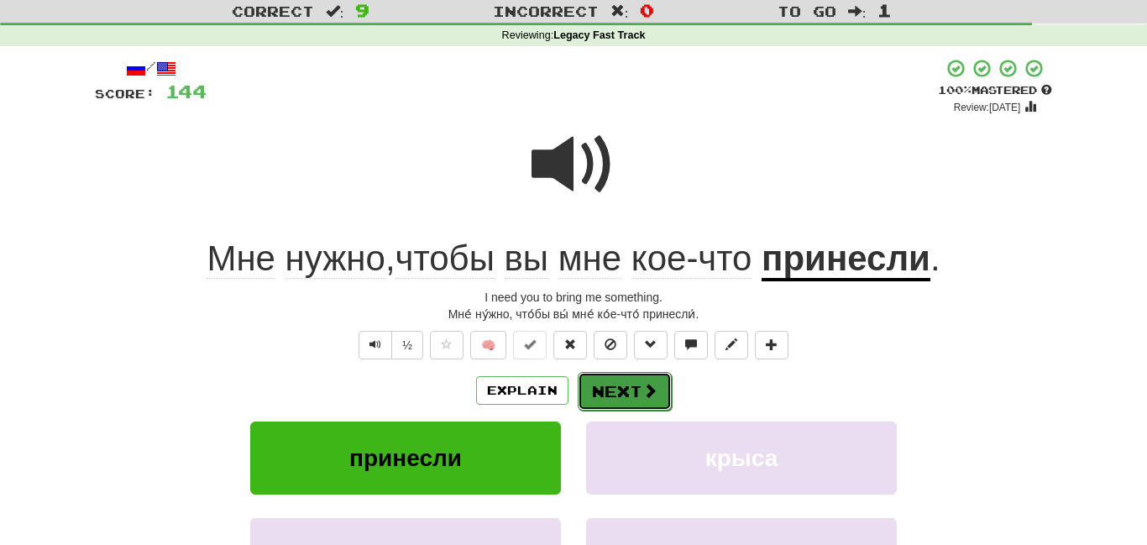
click at [599, 382] on button "Next" at bounding box center [625, 391] width 94 height 39
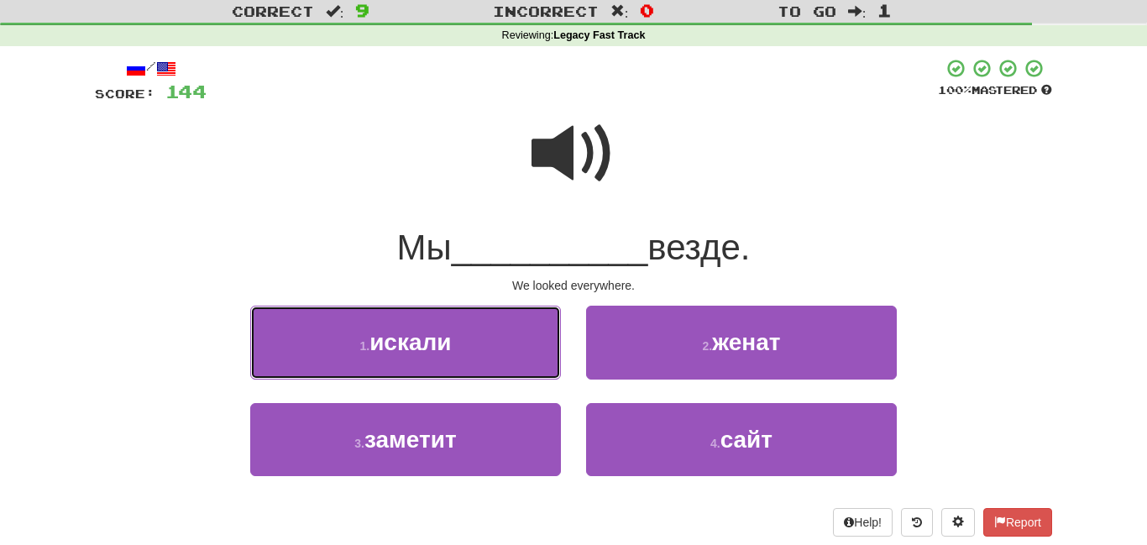
click at [527, 358] on button "1 . искали" at bounding box center [405, 342] width 311 height 73
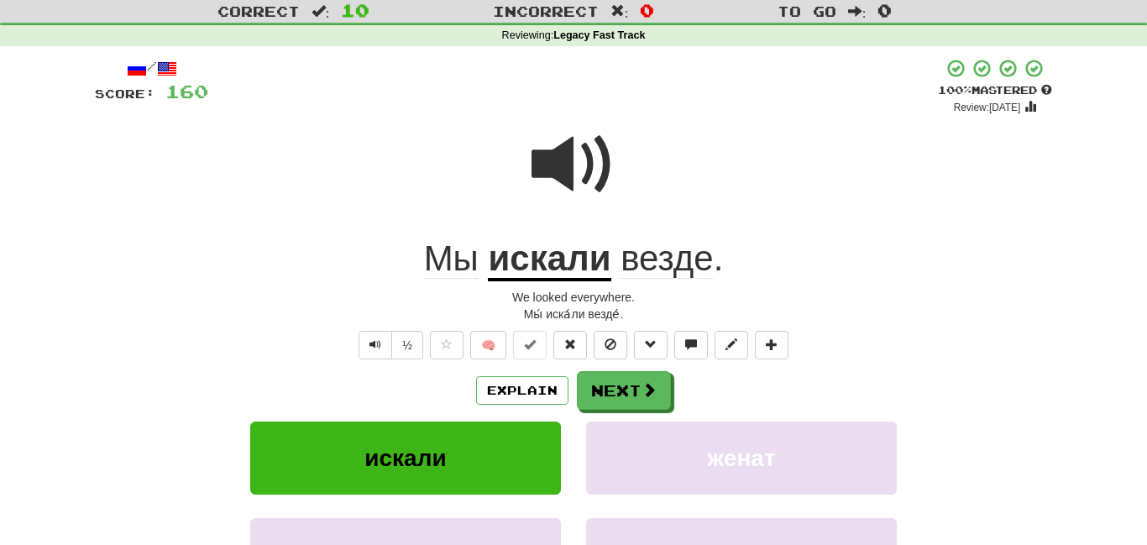
click at [512, 256] on u "искали" at bounding box center [549, 260] width 123 height 43
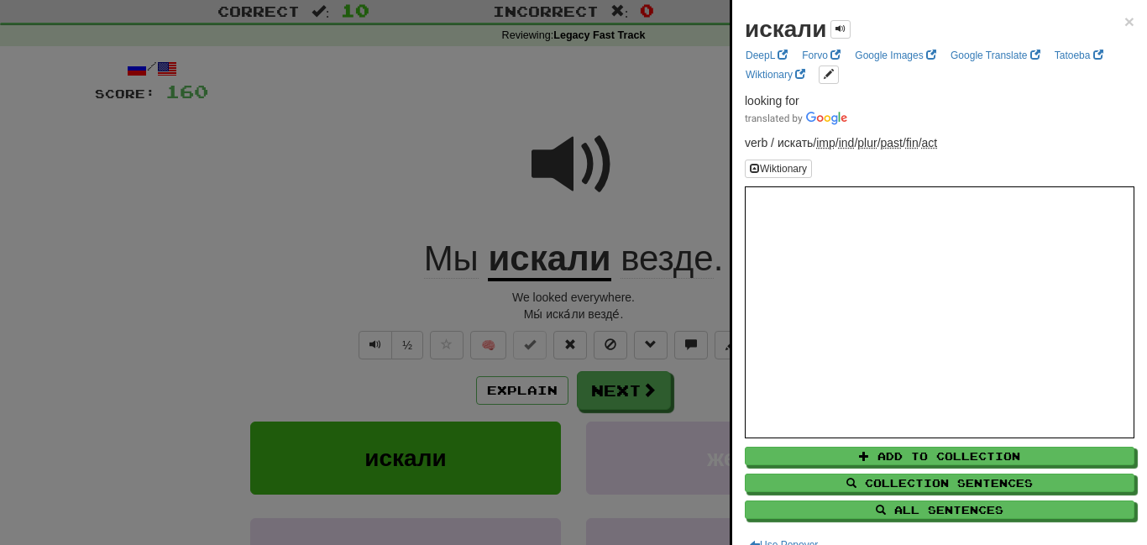
click at [296, 300] on div at bounding box center [573, 272] width 1147 height 545
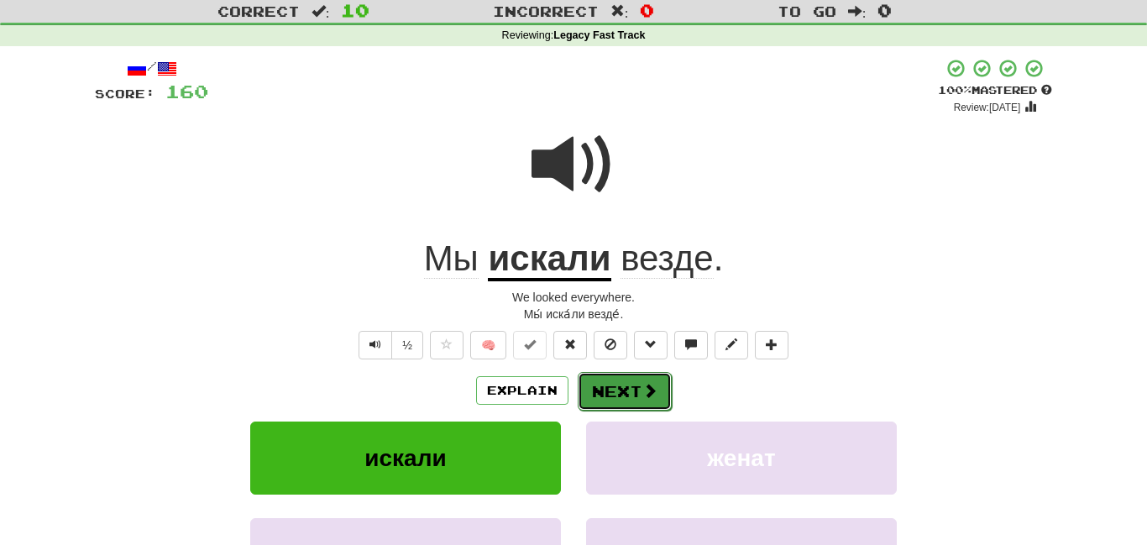
click at [608, 390] on button "Next" at bounding box center [625, 391] width 94 height 39
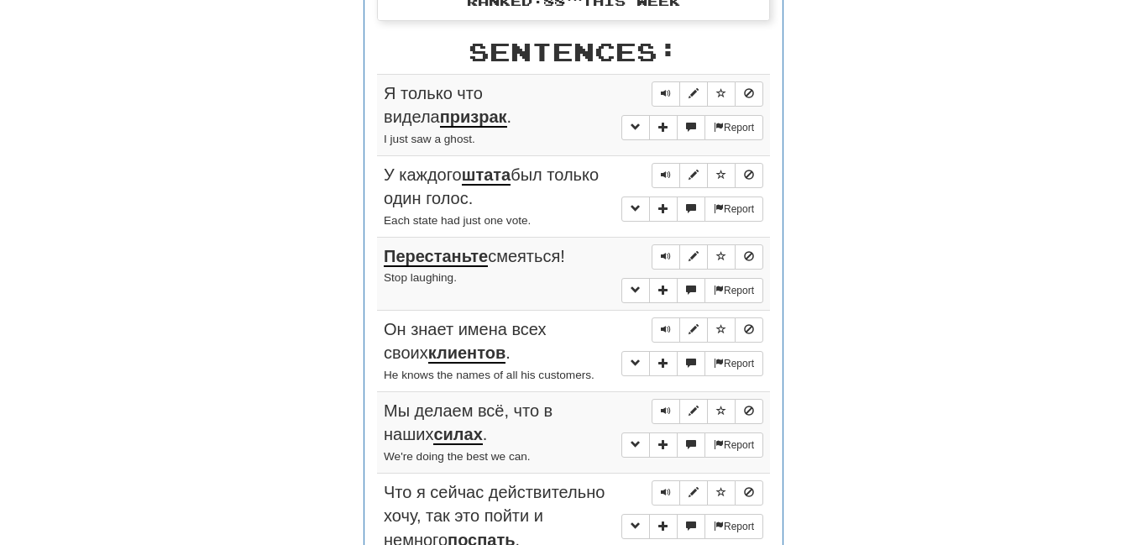
scroll to position [926, 0]
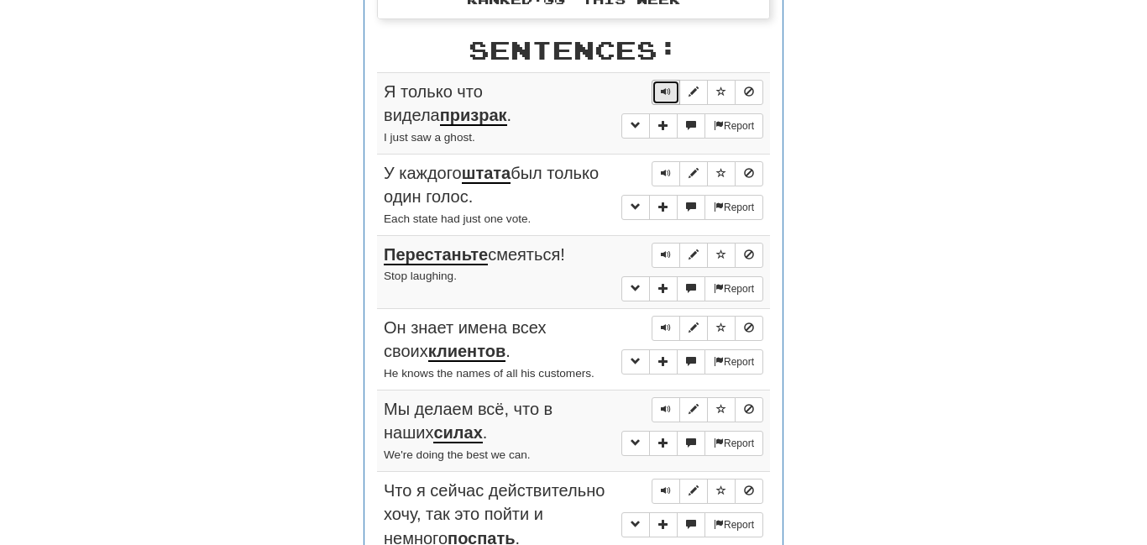
click at [655, 80] on button "Sentence controls" at bounding box center [666, 92] width 29 height 25
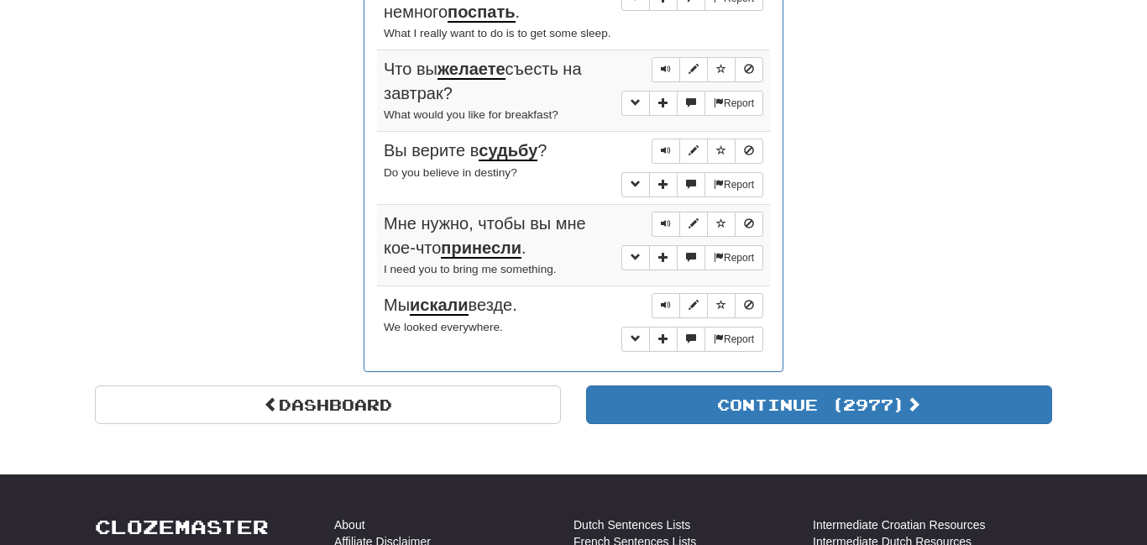
scroll to position [0, 0]
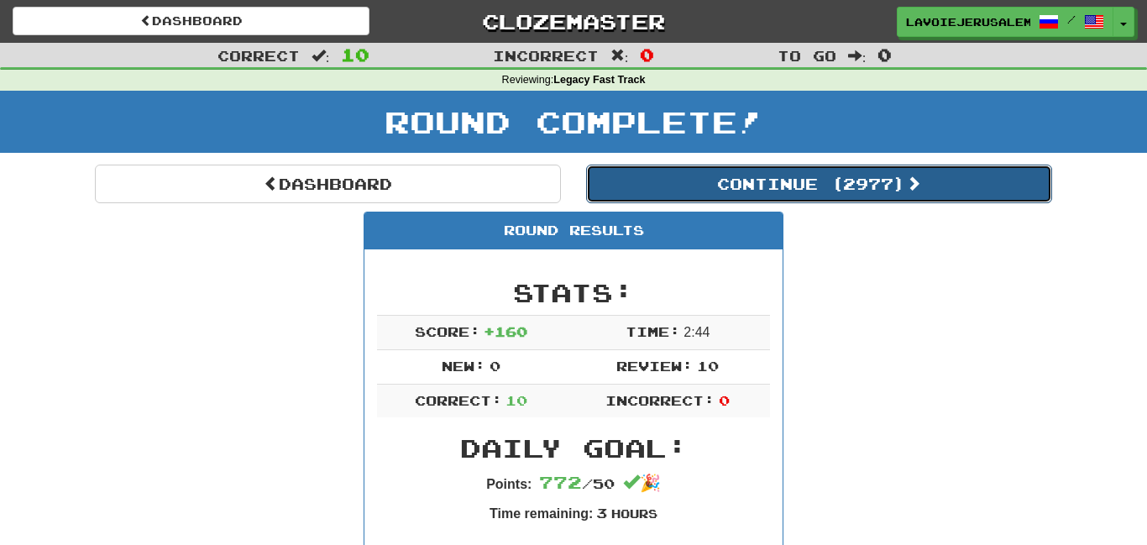
click at [812, 176] on button "Continue ( 2977 )" at bounding box center [819, 184] width 466 height 39
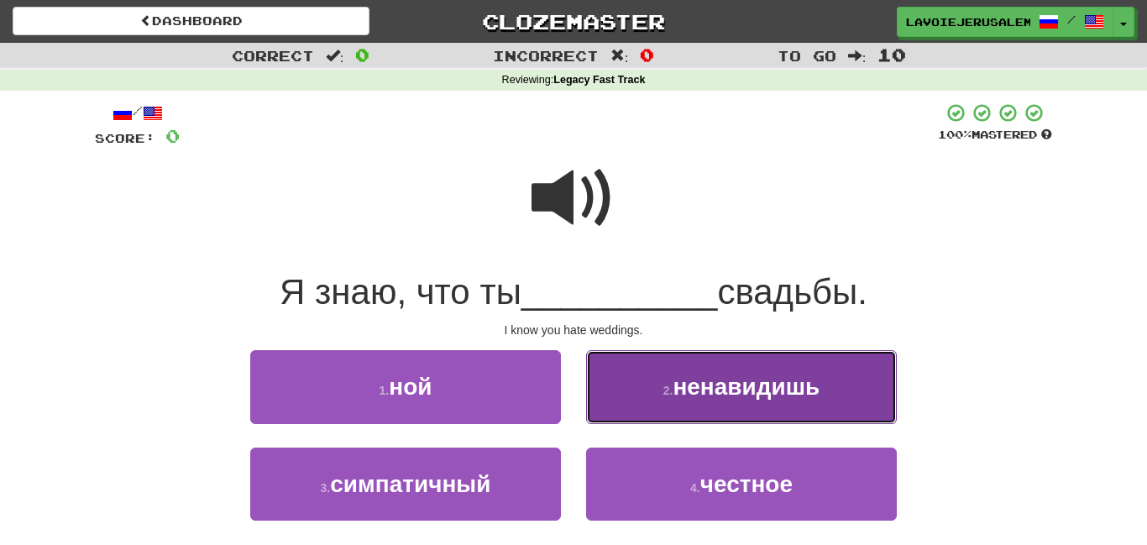
click at [660, 386] on button "2 . ненавидишь" at bounding box center [741, 386] width 311 height 73
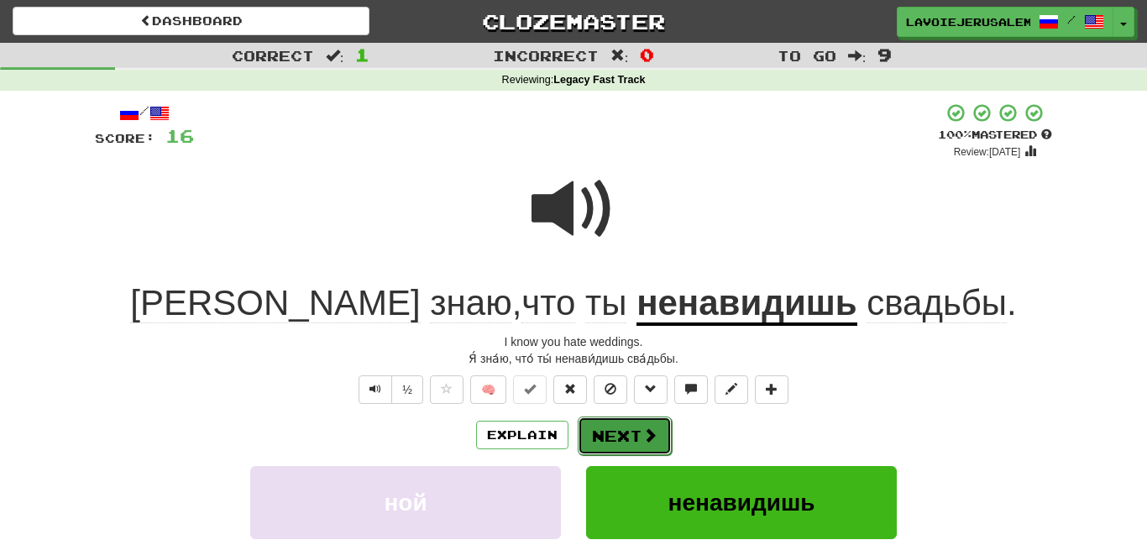
click at [629, 429] on button "Next" at bounding box center [625, 436] width 94 height 39
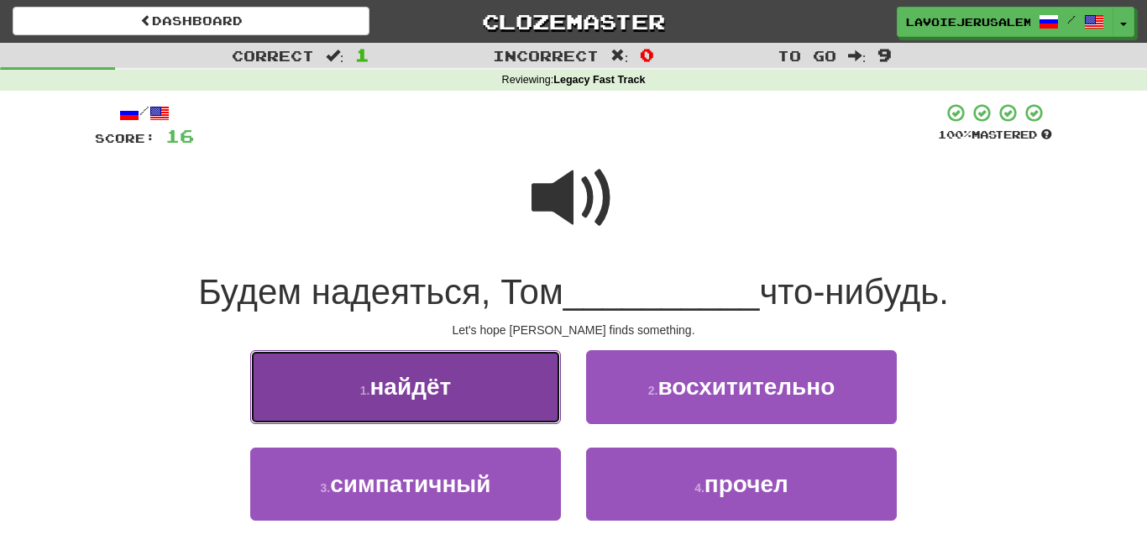
click at [518, 396] on button "1 . найдёт" at bounding box center [405, 386] width 311 height 73
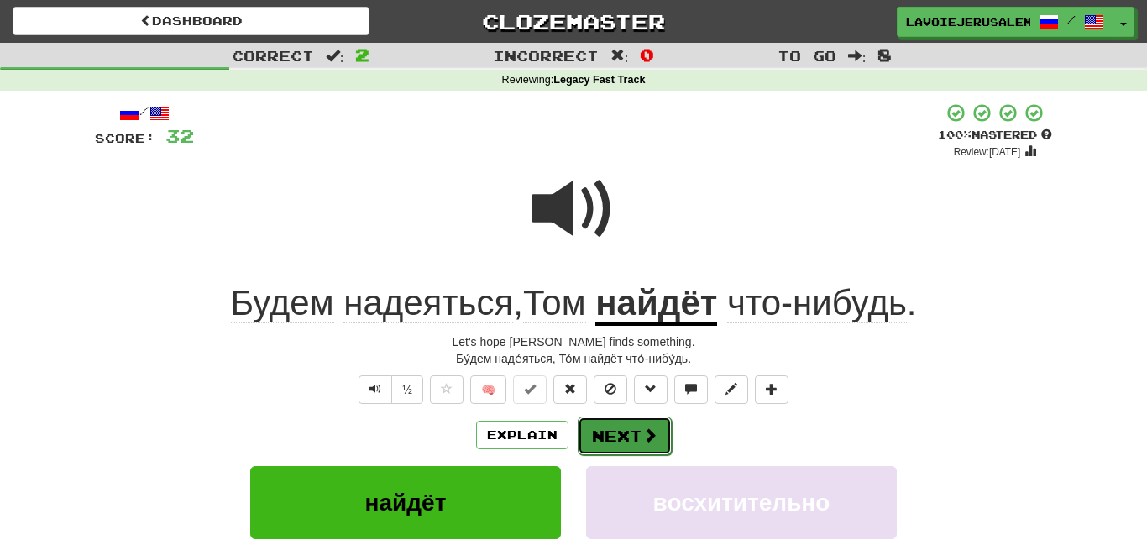
click at [648, 431] on span at bounding box center [650, 435] width 15 height 15
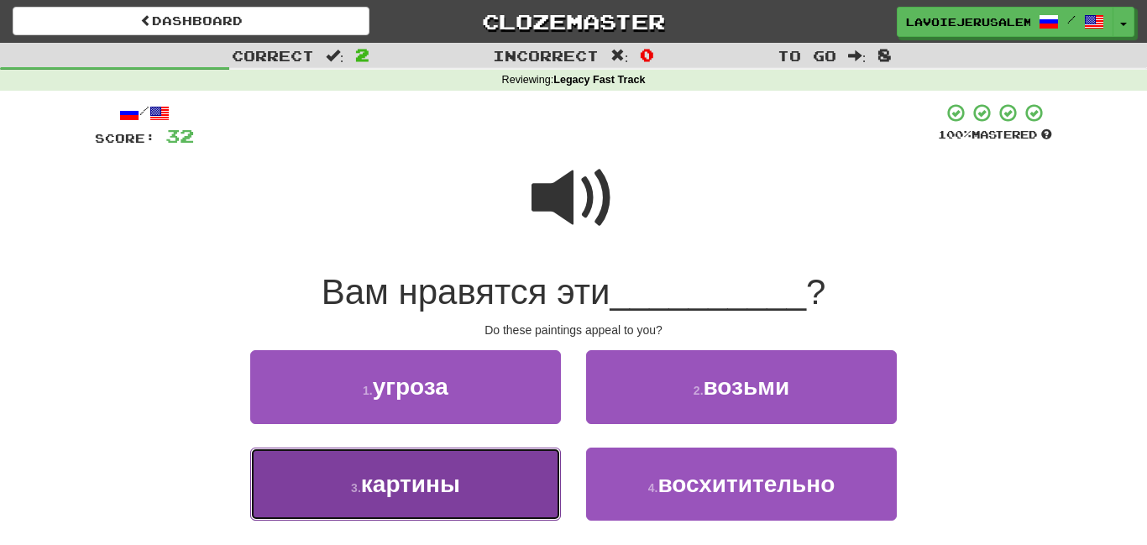
click at [532, 480] on button "3 . картины" at bounding box center [405, 484] width 311 height 73
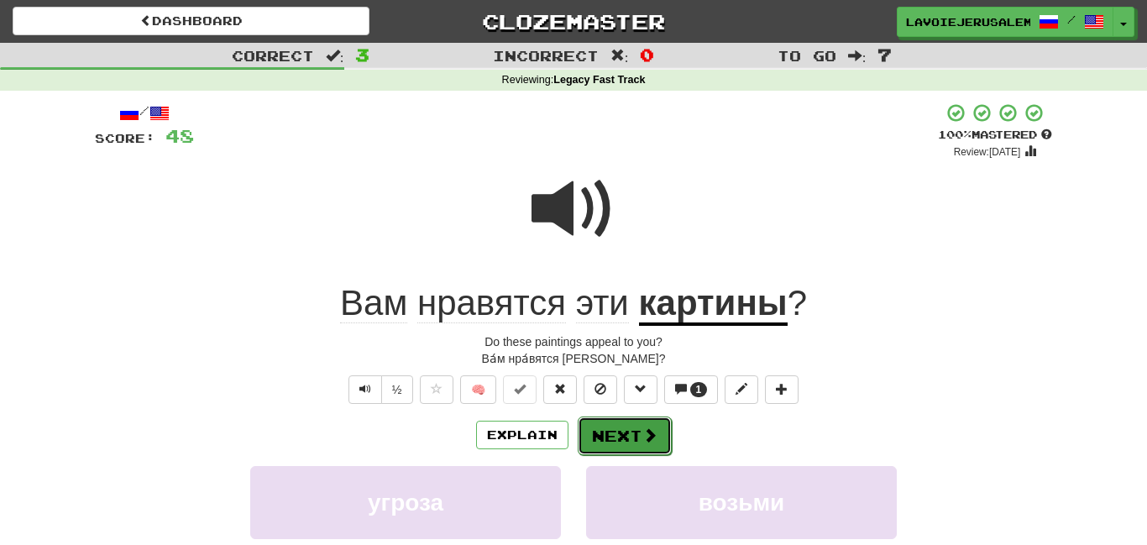
click at [634, 432] on button "Next" at bounding box center [625, 436] width 94 height 39
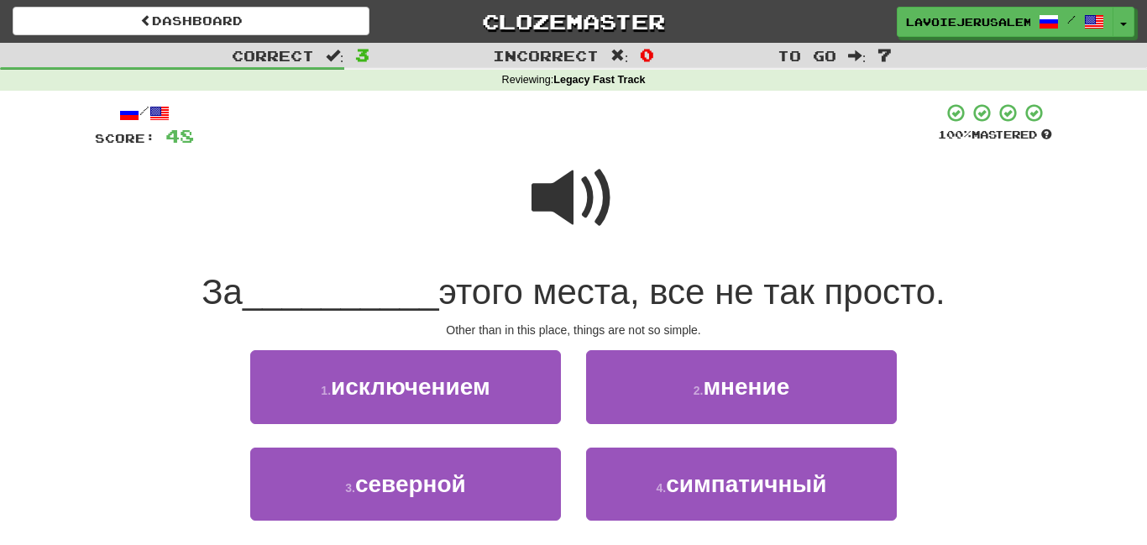
click at [569, 191] on span at bounding box center [574, 198] width 84 height 84
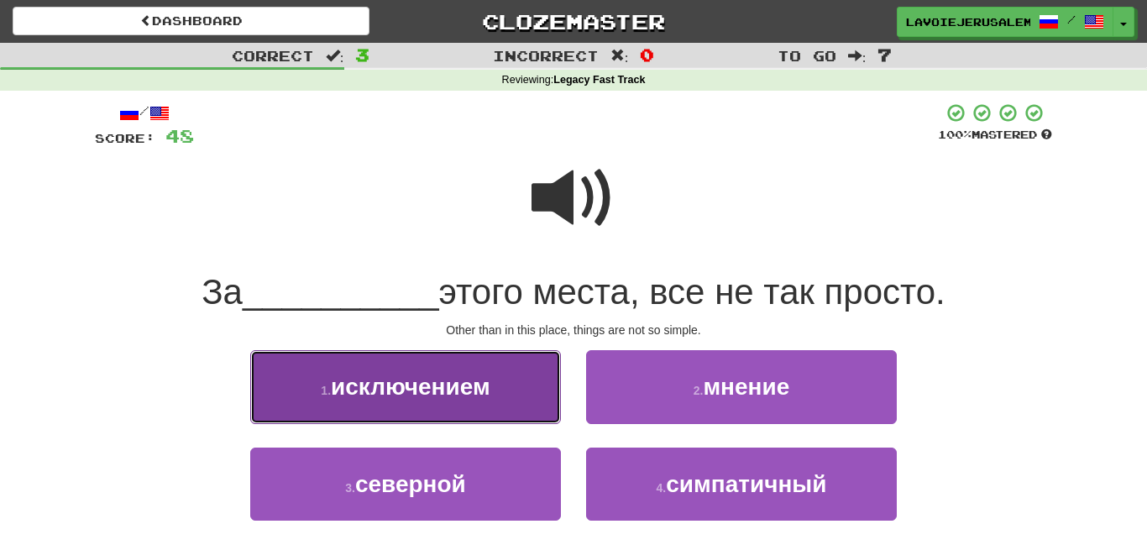
click at [483, 386] on span "исключением" at bounding box center [411, 387] width 160 height 26
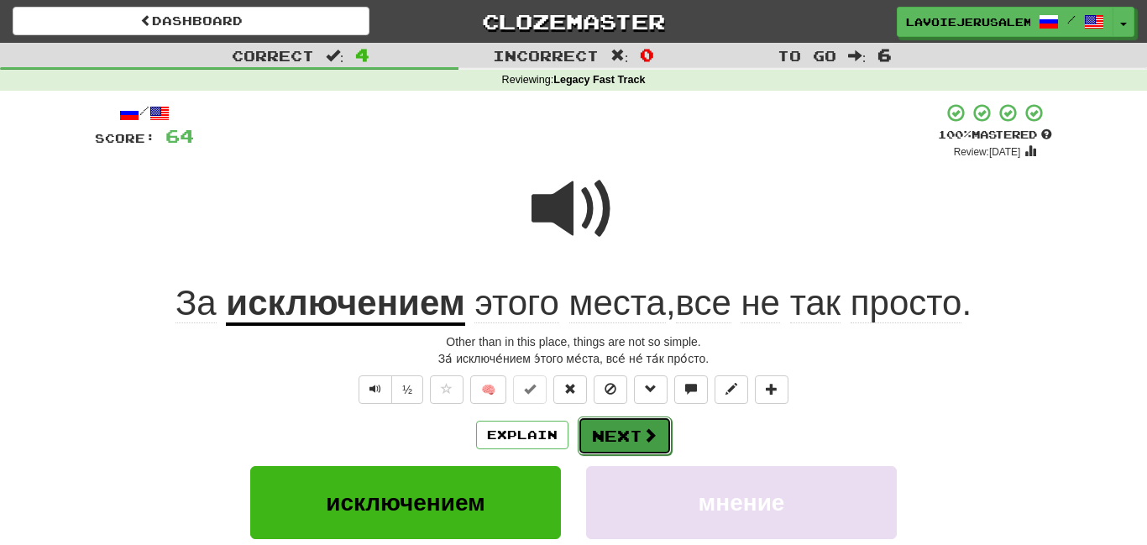
click at [632, 432] on button "Next" at bounding box center [625, 436] width 94 height 39
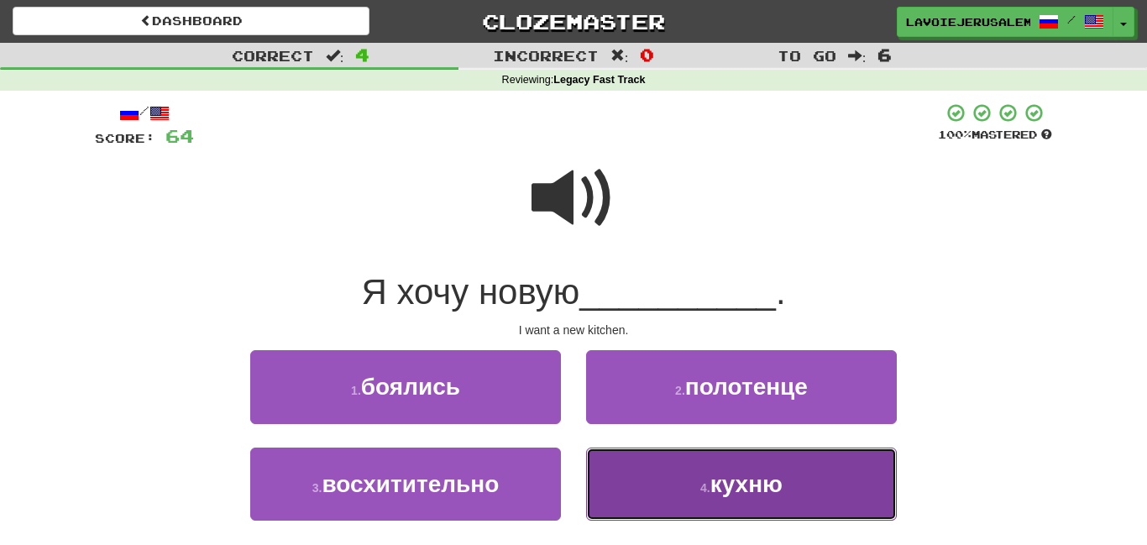
click at [663, 481] on button "4 . кухню" at bounding box center [741, 484] width 311 height 73
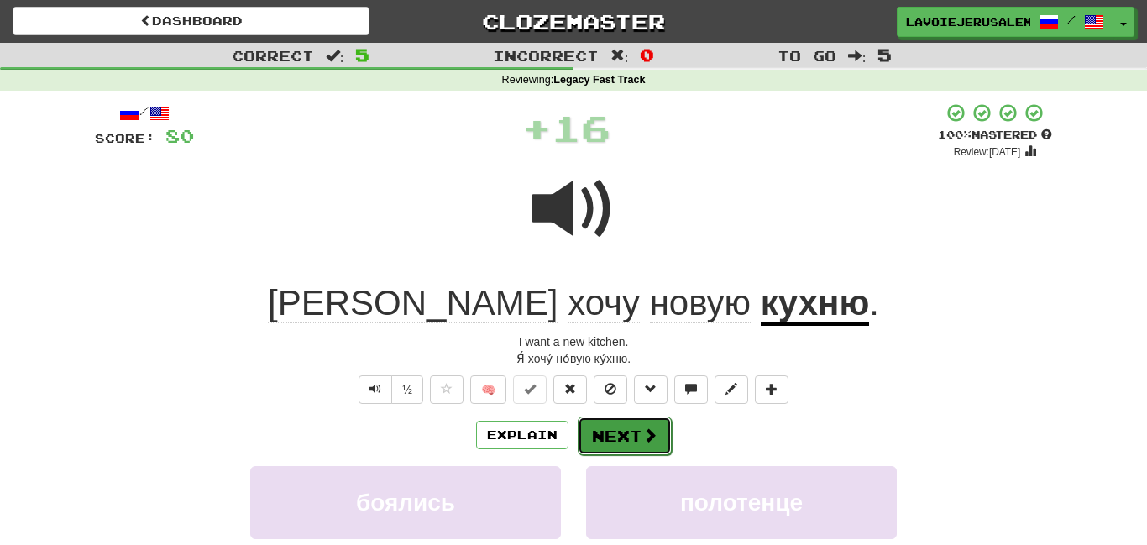
click at [643, 436] on span at bounding box center [650, 435] width 15 height 15
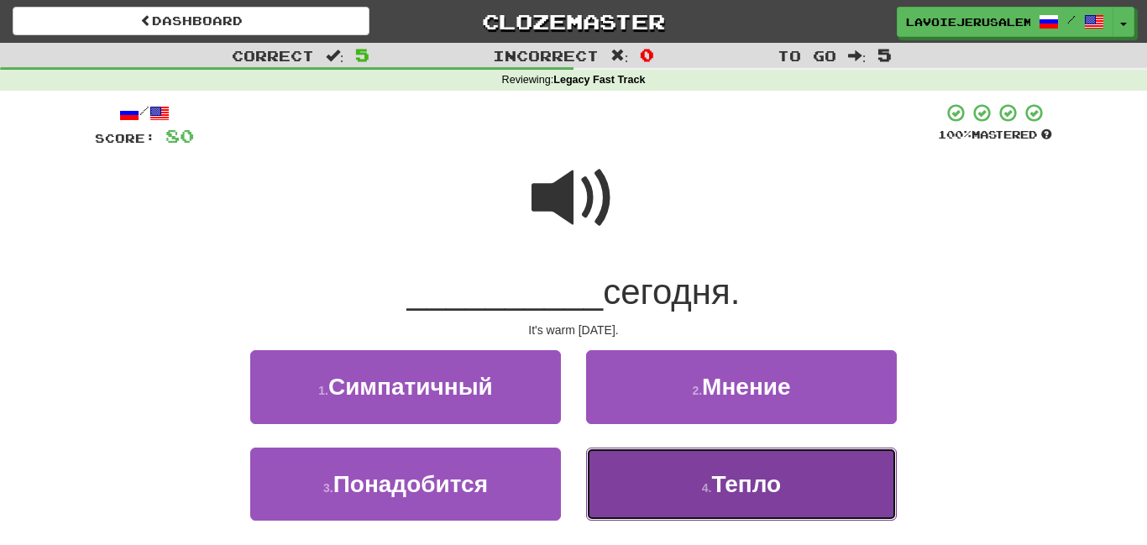
click at [679, 471] on button "4 . Тепло" at bounding box center [741, 484] width 311 height 73
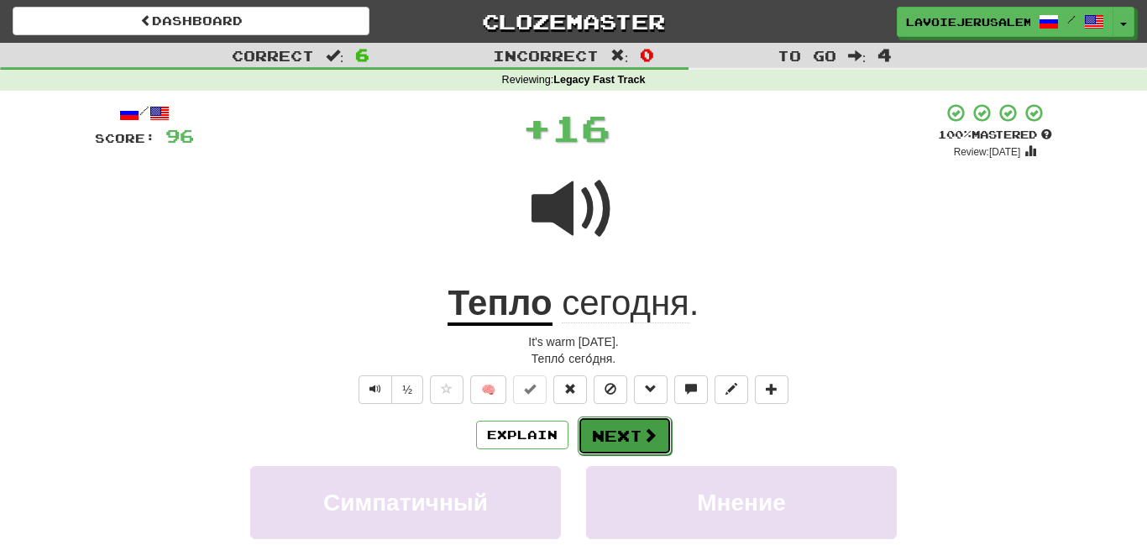
click at [637, 428] on button "Next" at bounding box center [625, 436] width 94 height 39
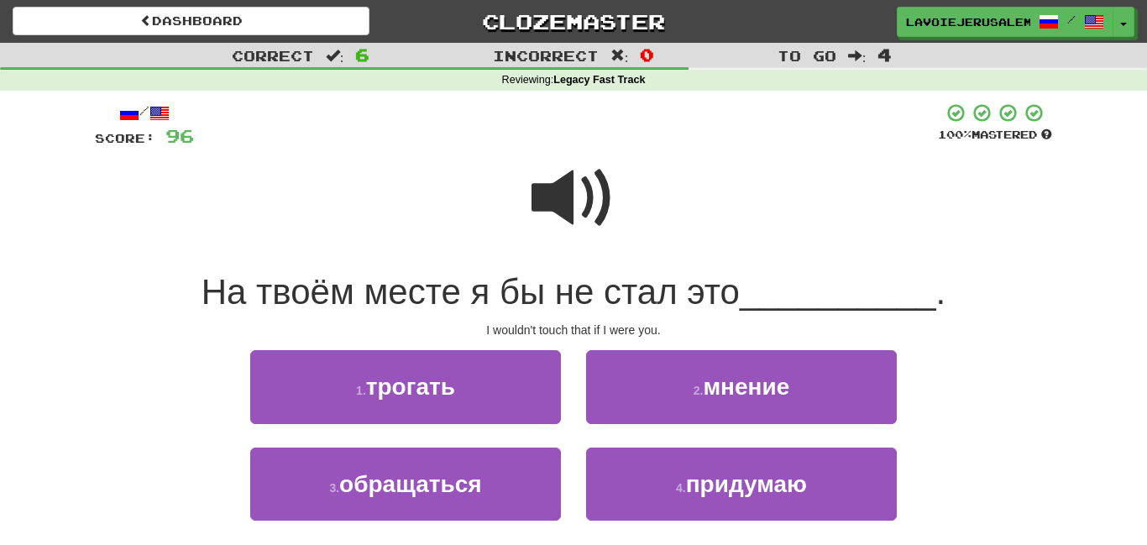
drag, startPoint x: 592, startPoint y: 178, endPoint x: 585, endPoint y: 193, distance: 16.5
click at [593, 186] on span at bounding box center [574, 198] width 84 height 84
click at [512, 399] on button "1 . трогать" at bounding box center [405, 386] width 311 height 73
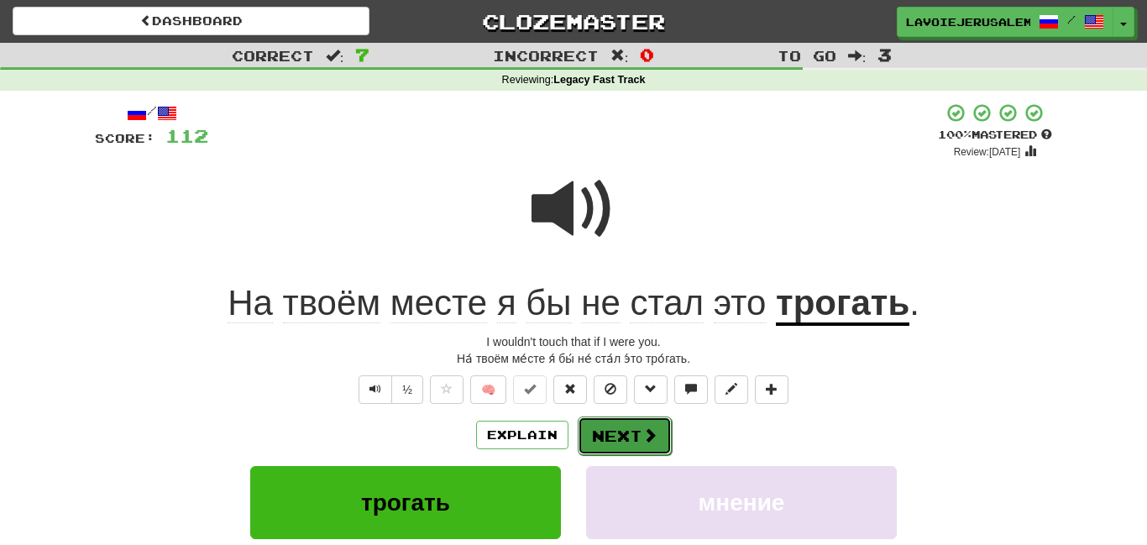
click at [591, 436] on button "Next" at bounding box center [625, 436] width 94 height 39
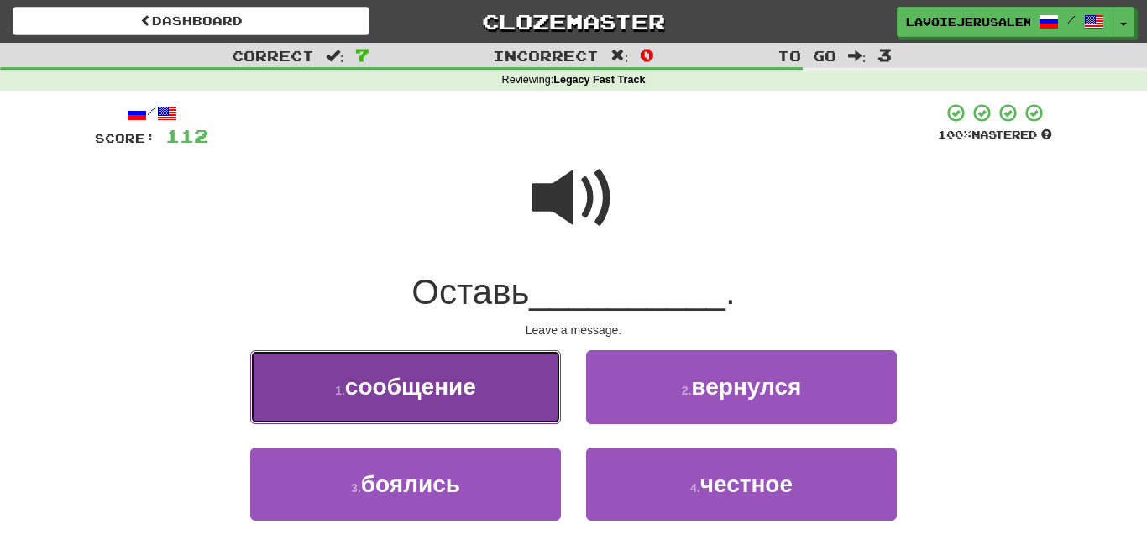
click at [496, 400] on button "1 . сообщение" at bounding box center [405, 386] width 311 height 73
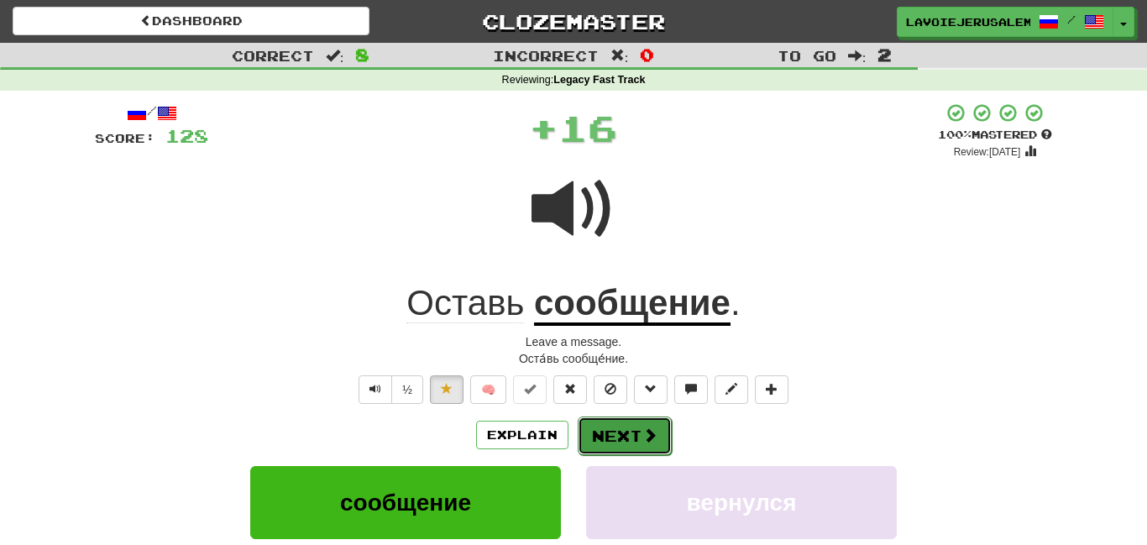
click at [637, 429] on button "Next" at bounding box center [625, 436] width 94 height 39
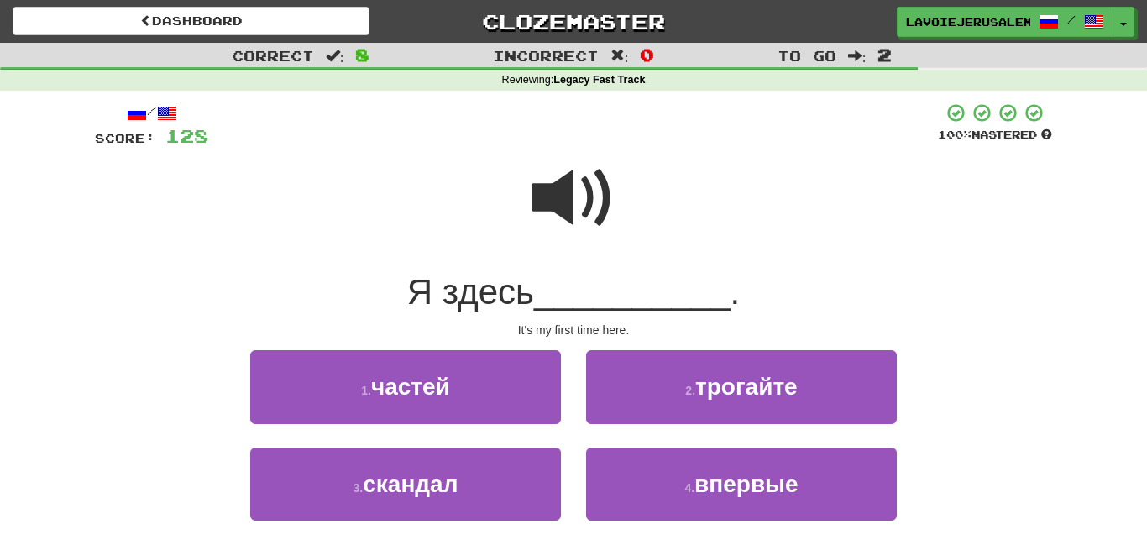
click at [571, 197] on span at bounding box center [574, 198] width 84 height 84
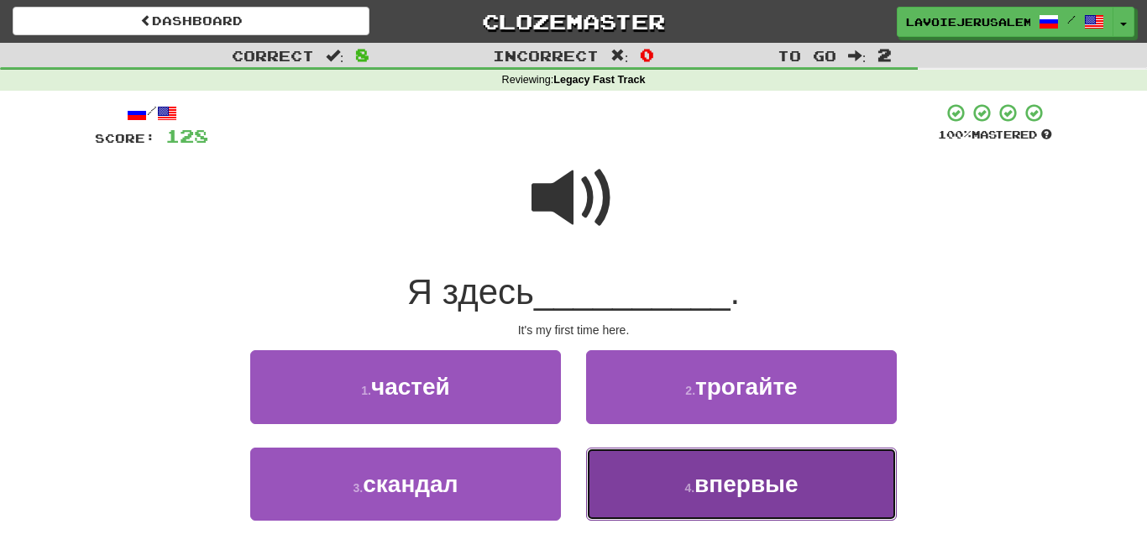
click at [649, 480] on button "4 . впервые" at bounding box center [741, 484] width 311 height 73
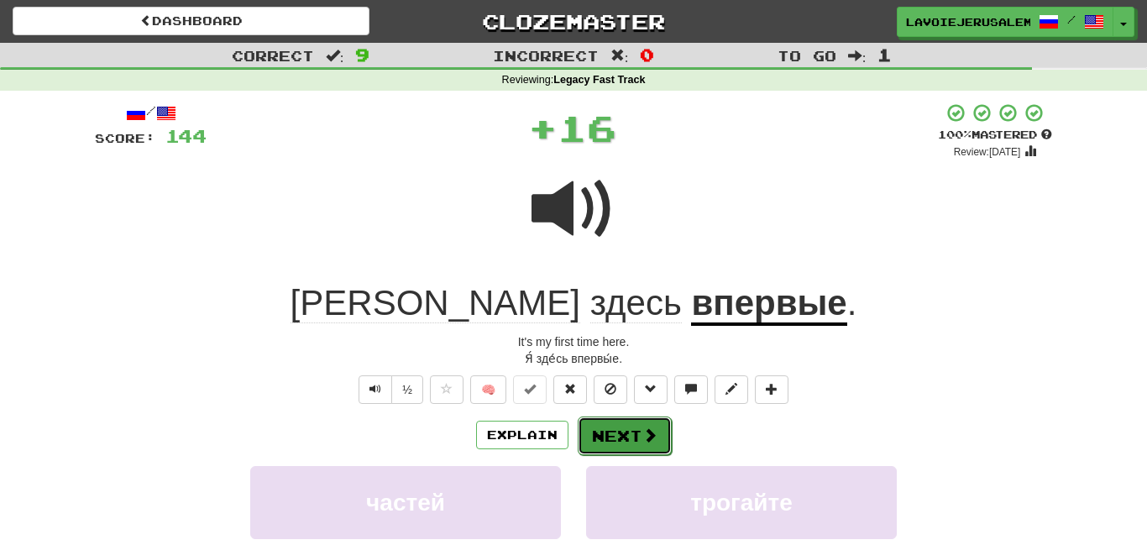
click at [627, 422] on button "Next" at bounding box center [625, 436] width 94 height 39
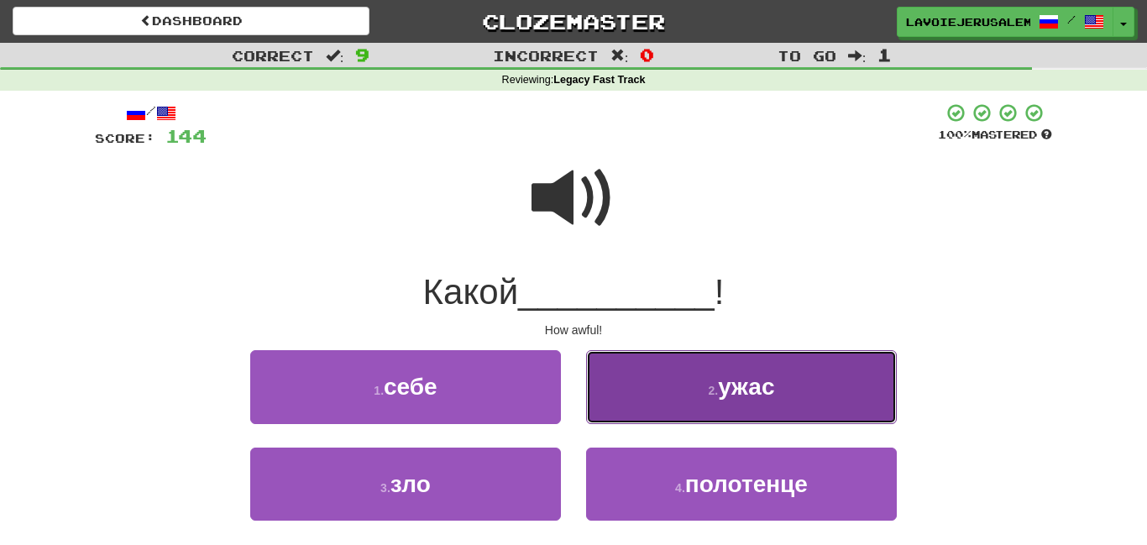
click at [688, 389] on button "2 . ужас" at bounding box center [741, 386] width 311 height 73
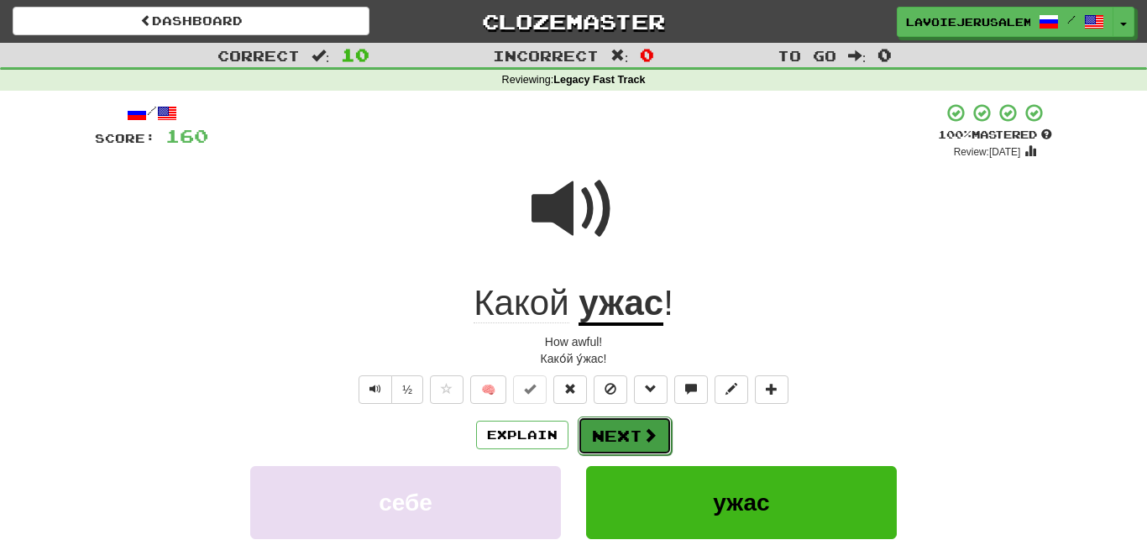
click at [638, 426] on button "Next" at bounding box center [625, 436] width 94 height 39
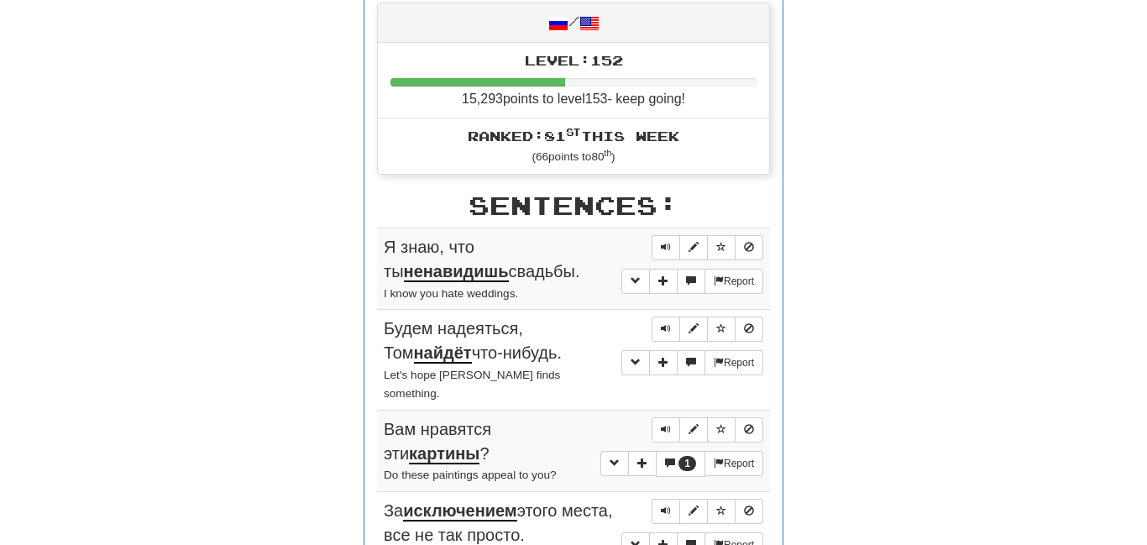
scroll to position [790, 0]
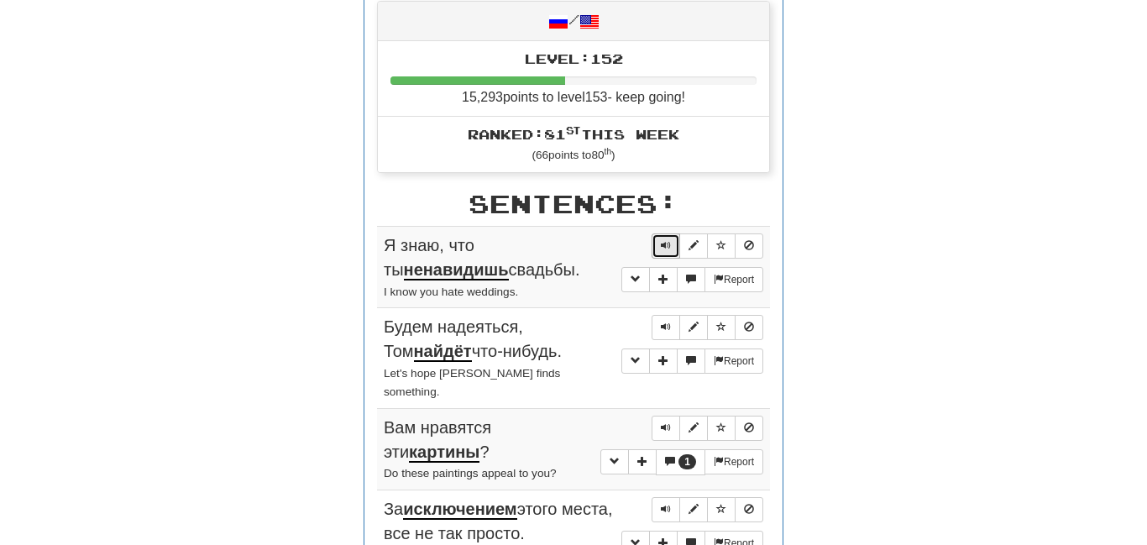
click at [664, 240] on span "Sentence controls" at bounding box center [666, 245] width 10 height 10
click at [665, 322] on span "Sentence controls" at bounding box center [666, 327] width 10 height 10
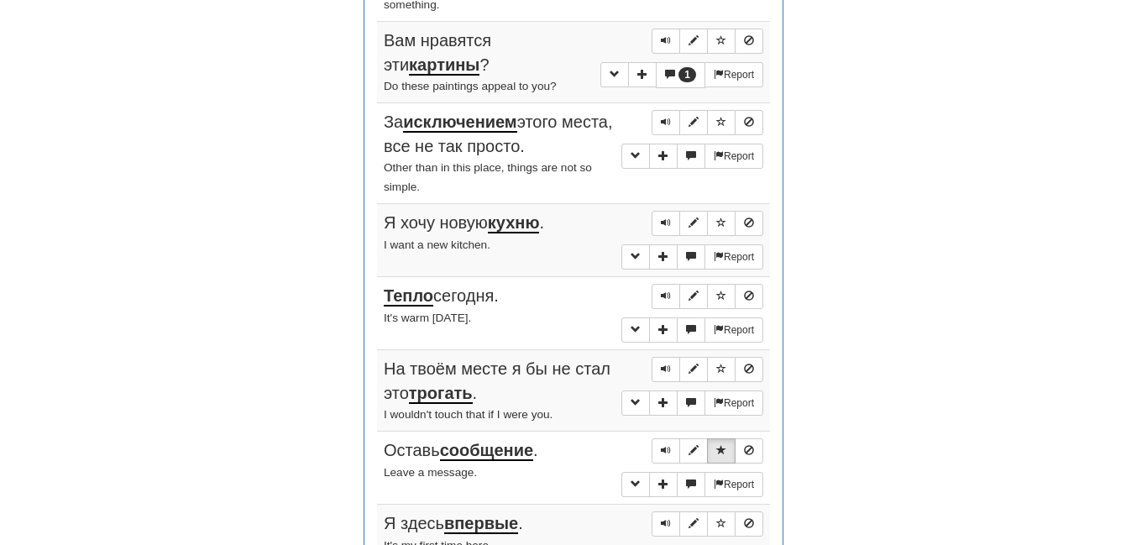
scroll to position [0, 0]
